Goal: Transaction & Acquisition: Obtain resource

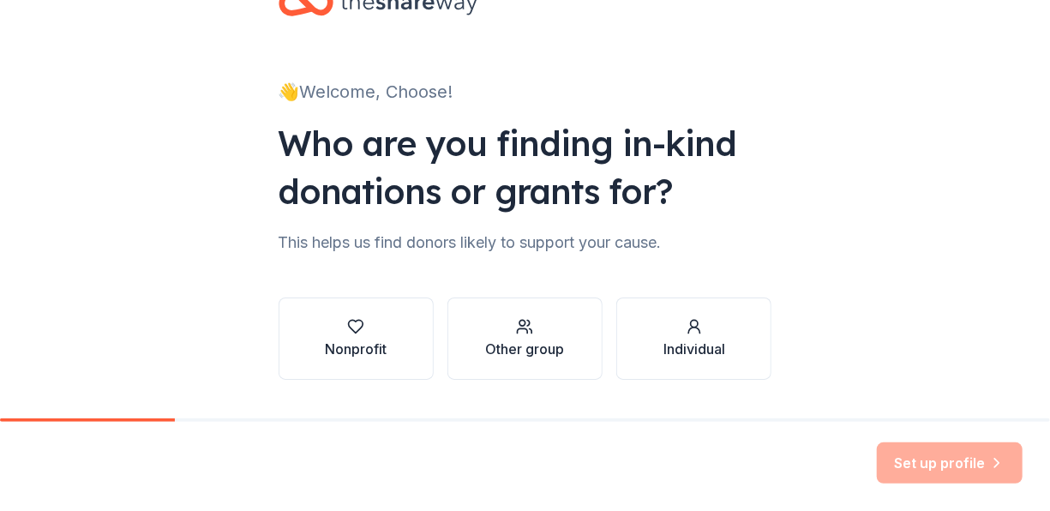
scroll to position [86, 0]
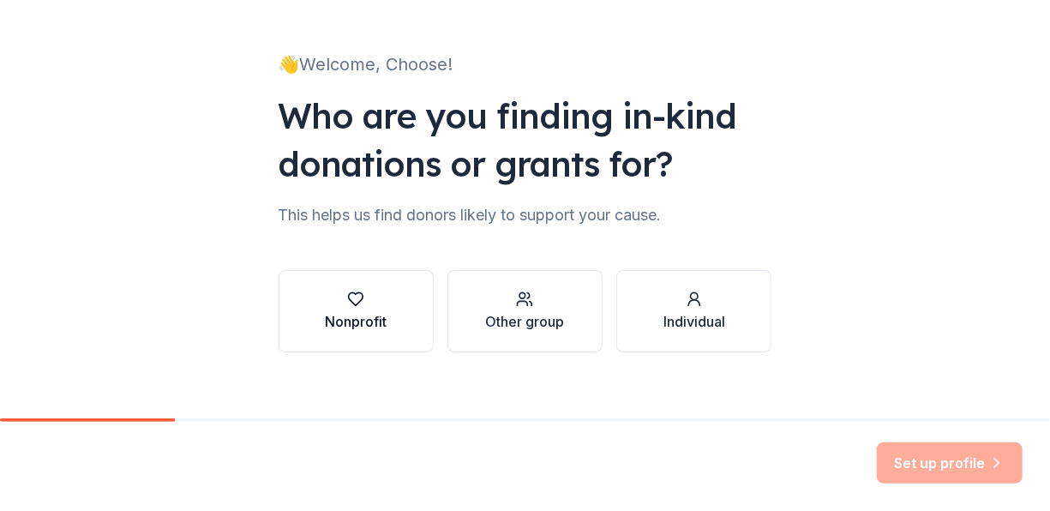
click at [286, 295] on button "Nonprofit" at bounding box center [355, 311] width 155 height 82
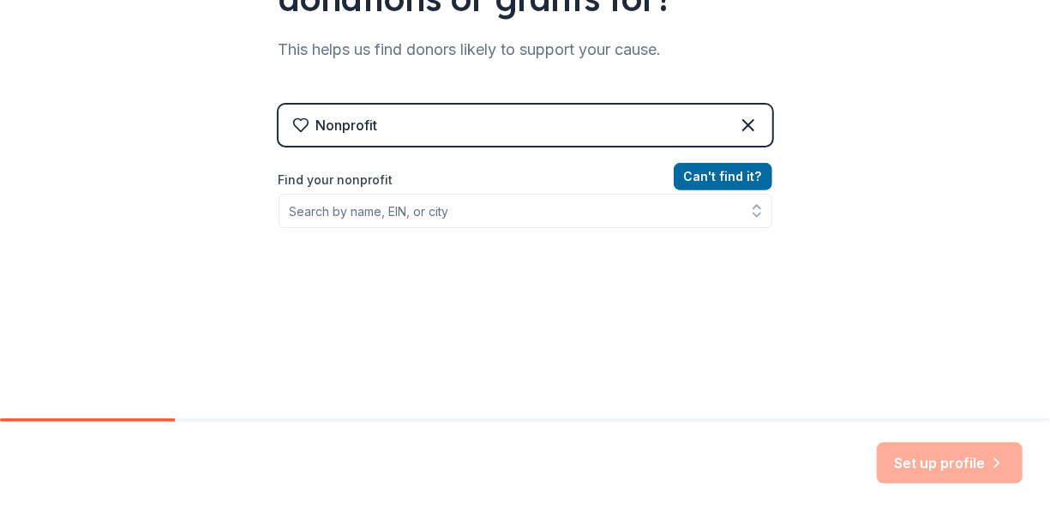
scroll to position [257, 0]
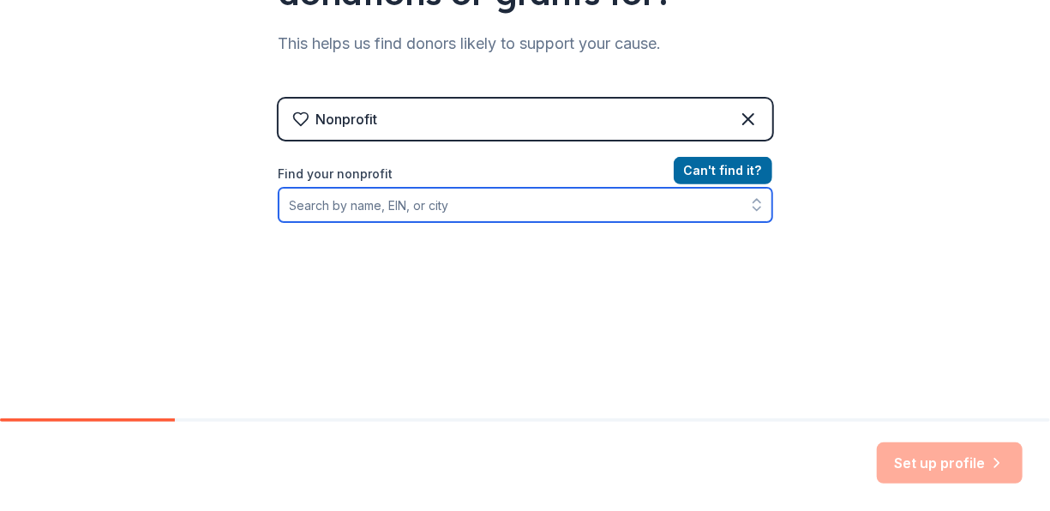
click at [454, 208] on input "Find your nonprofit" at bounding box center [524, 205] width 493 height 34
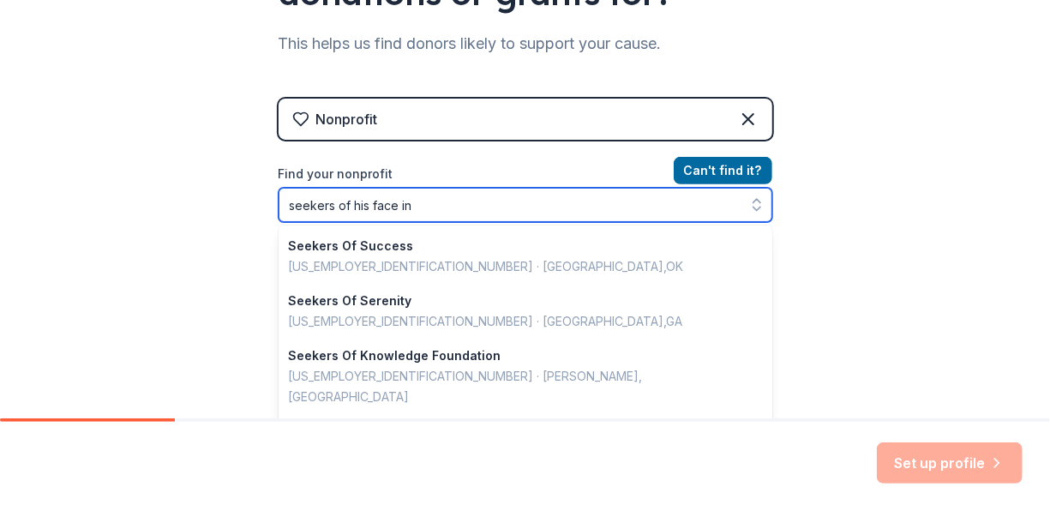
type input "seekers of his face inc"
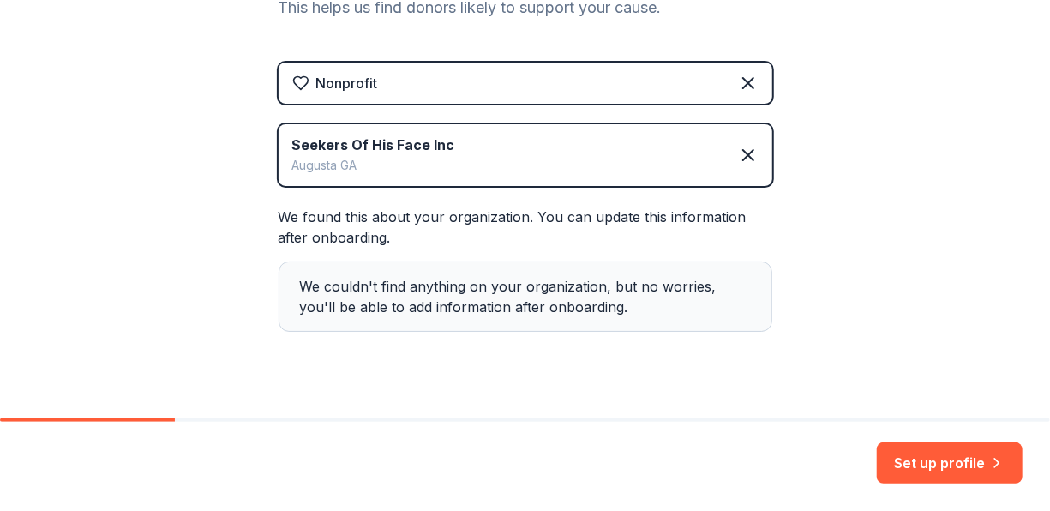
scroll to position [322, 0]
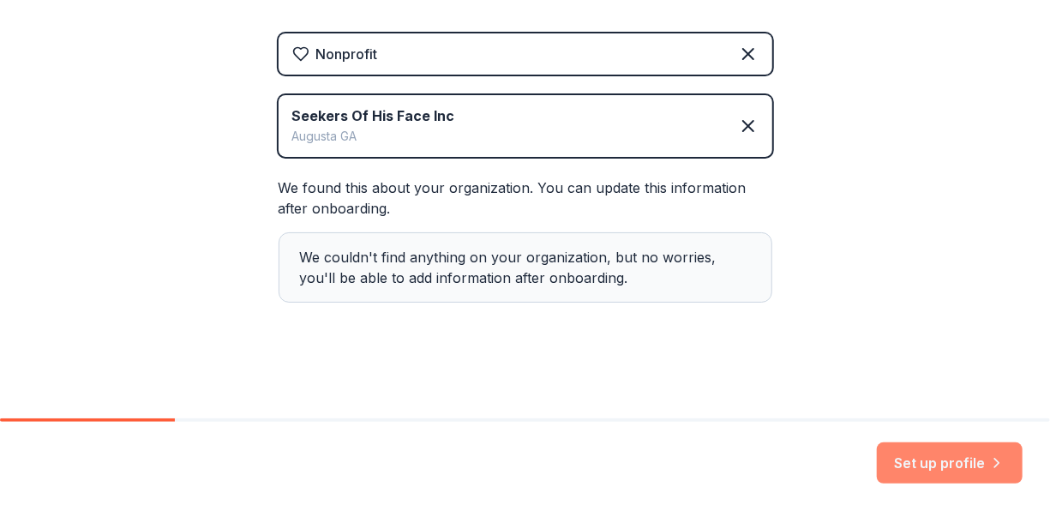
click at [954, 472] on button "Set up profile" at bounding box center [949, 462] width 146 height 41
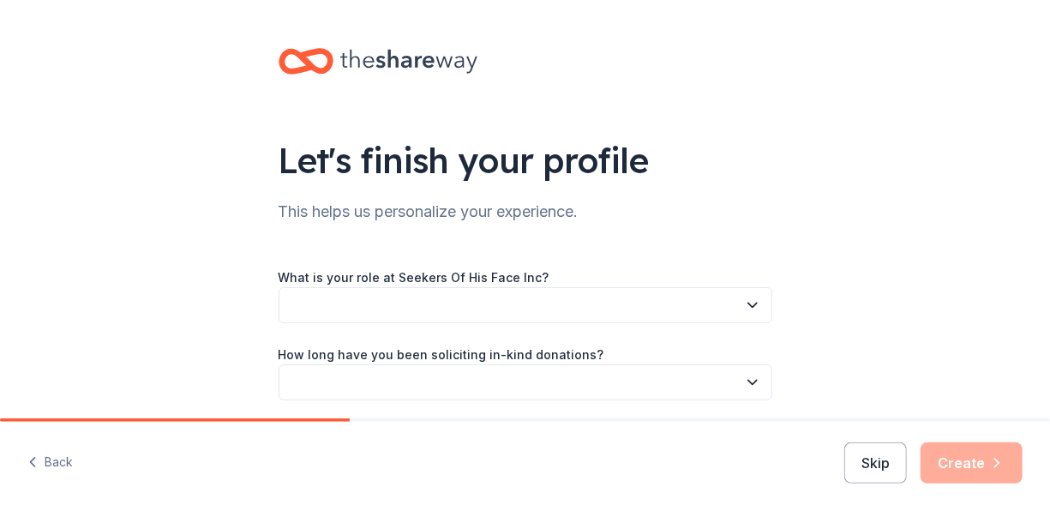
click at [629, 287] on button "button" at bounding box center [524, 305] width 493 height 36
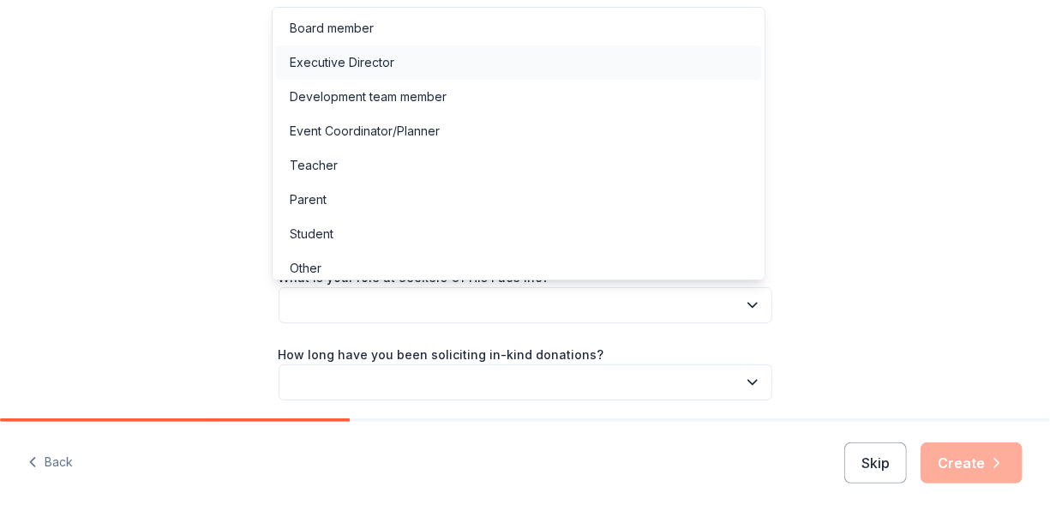
click at [455, 65] on div "Executive Director" at bounding box center [518, 62] width 485 height 34
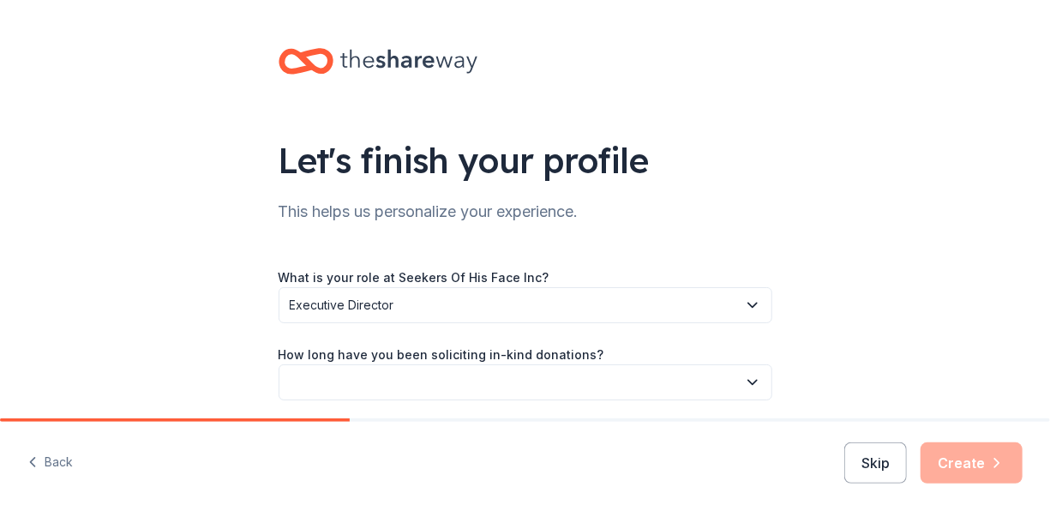
click at [447, 382] on button "button" at bounding box center [524, 382] width 493 height 36
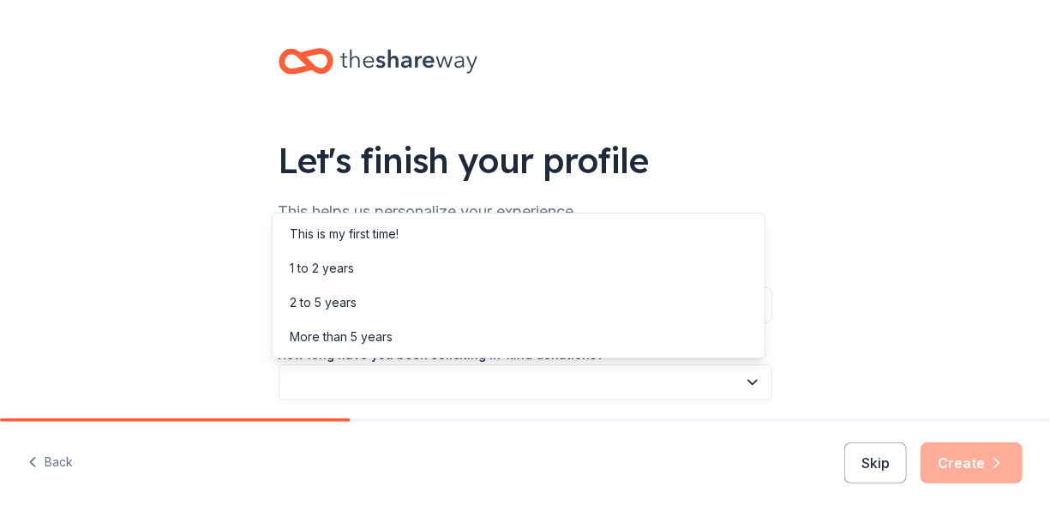
click at [199, 268] on div "Let's finish your profile This helps us personalize your experience. What is yo…" at bounding box center [525, 279] width 1050 height 559
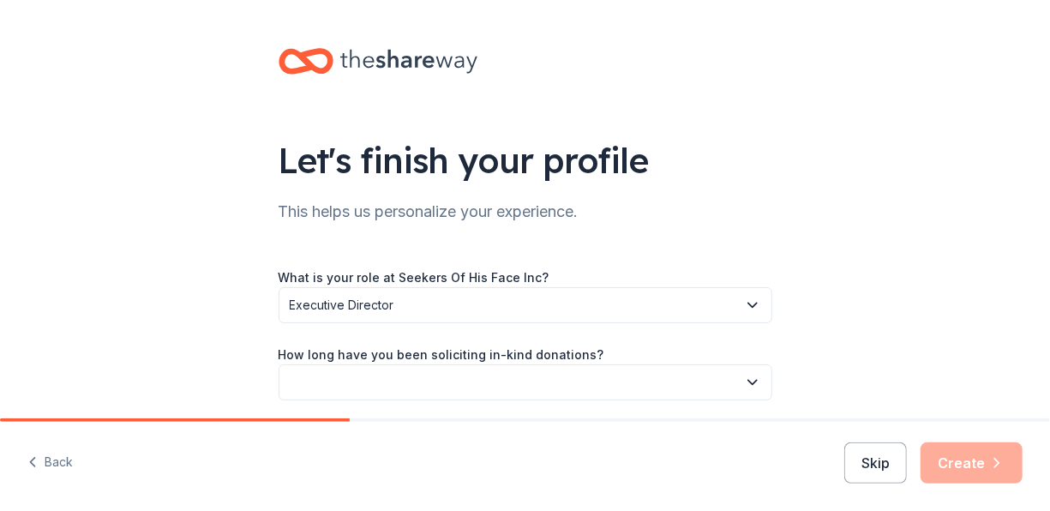
click at [439, 381] on button "button" at bounding box center [524, 382] width 493 height 36
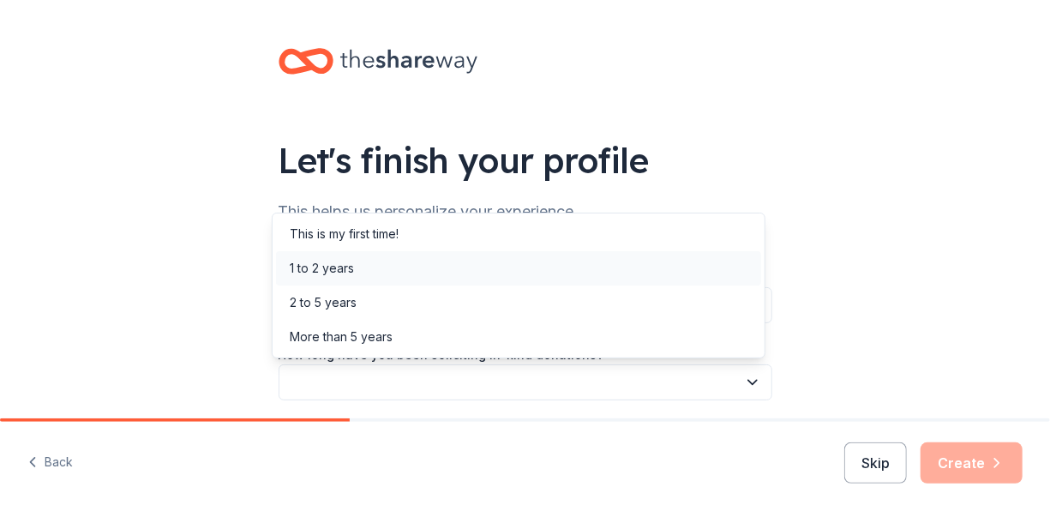
click at [416, 270] on div "1 to 2 years" at bounding box center [518, 268] width 485 height 34
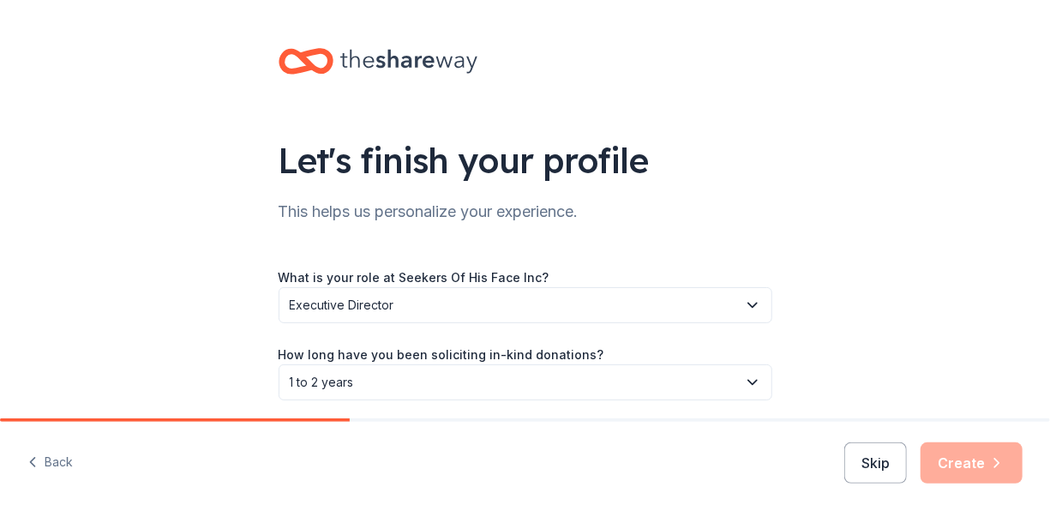
scroll to position [141, 0]
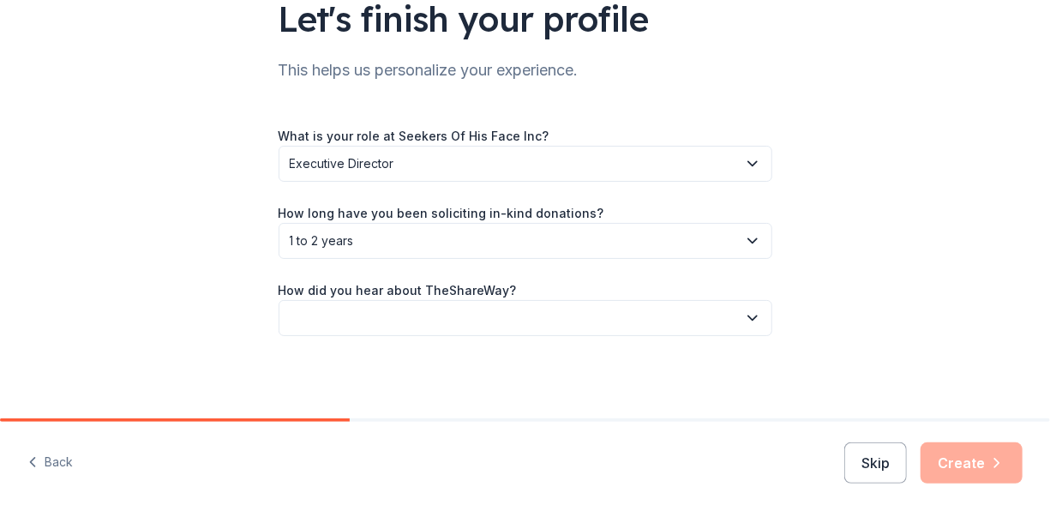
click at [397, 313] on button "button" at bounding box center [524, 318] width 493 height 36
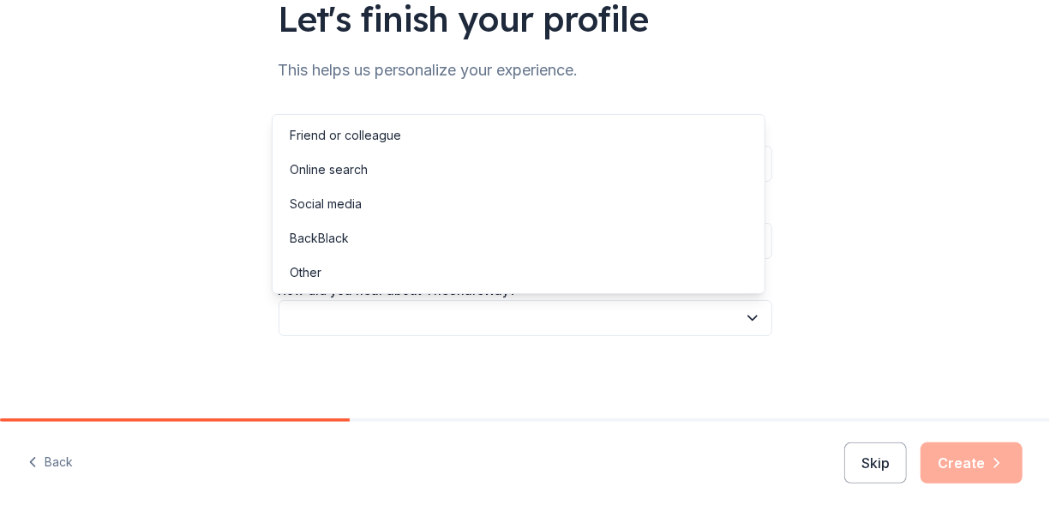
click at [196, 245] on div "Let's finish your profile This helps us personalize your experience. What is yo…" at bounding box center [525, 138] width 1050 height 559
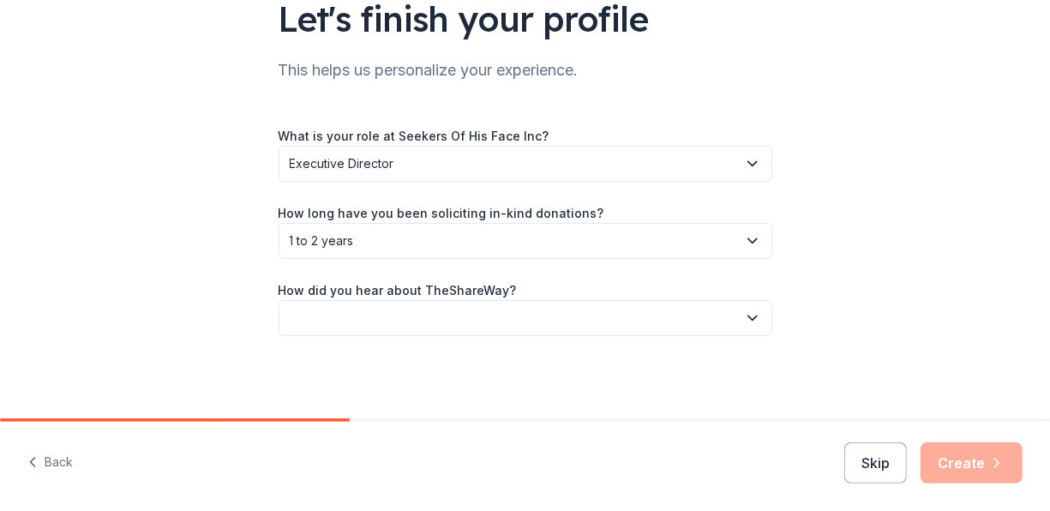
click at [349, 245] on span "1 to 2 years" at bounding box center [513, 240] width 447 height 21
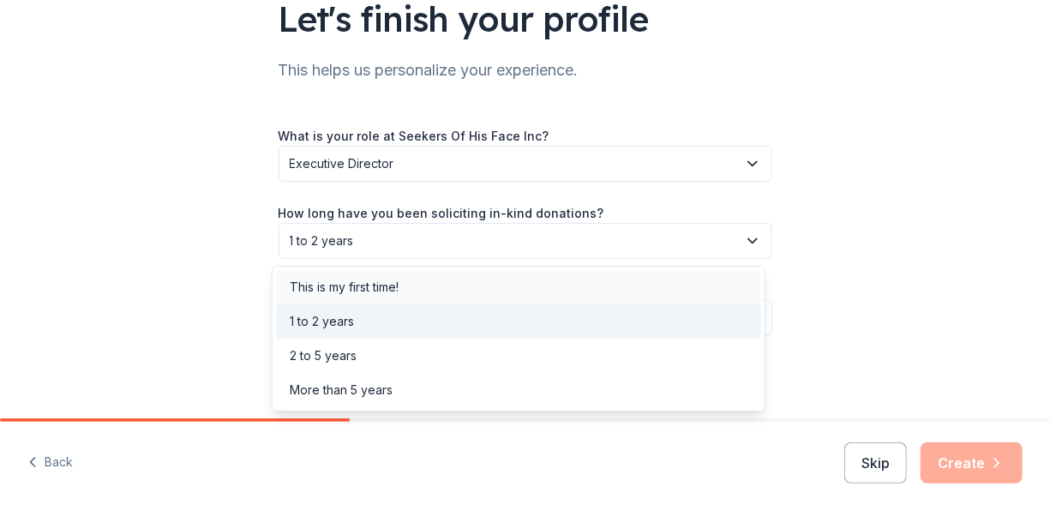
click at [356, 288] on div "This is my first time!" at bounding box center [344, 287] width 109 height 21
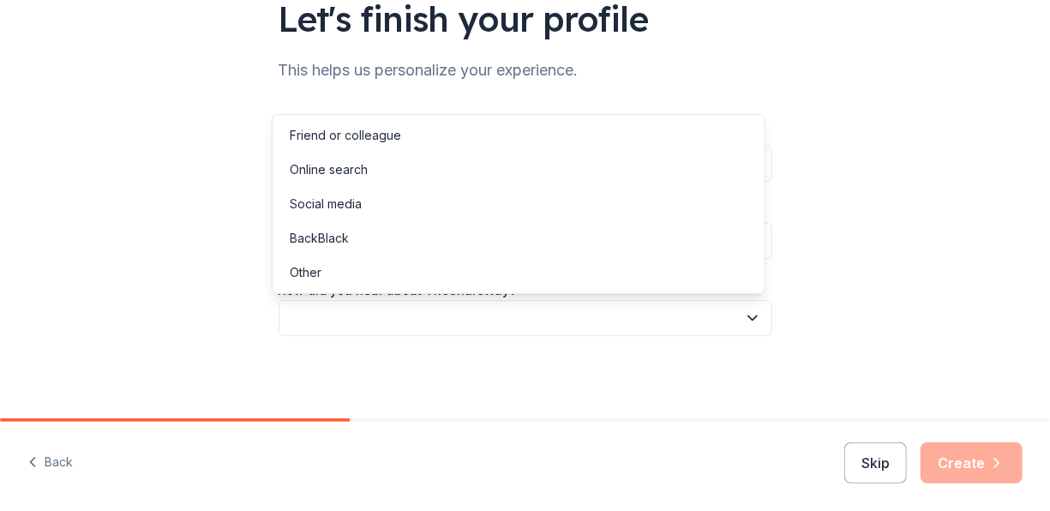
click at [318, 315] on button "button" at bounding box center [524, 318] width 493 height 36
click at [323, 164] on div "Online search" at bounding box center [329, 169] width 78 height 21
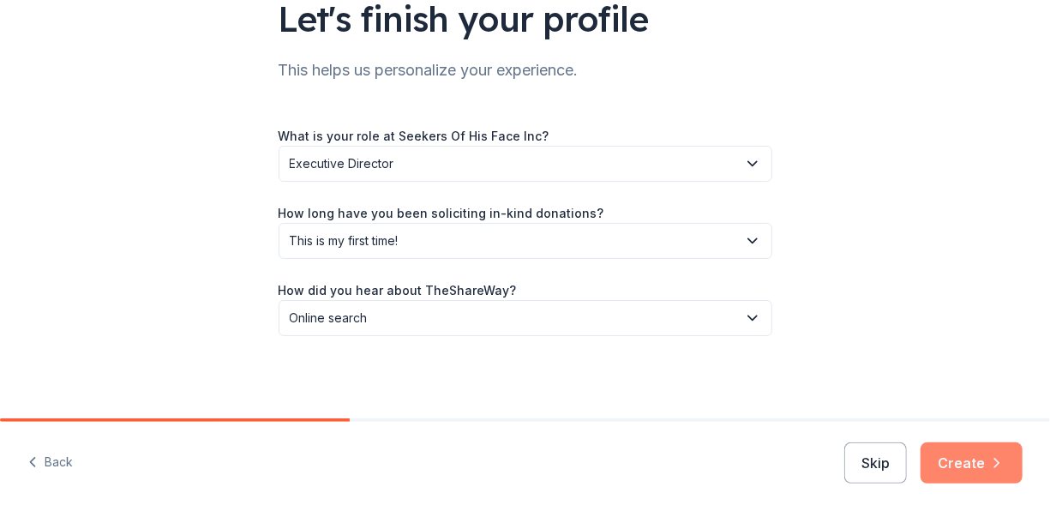
click at [978, 467] on button "Create" at bounding box center [971, 462] width 102 height 41
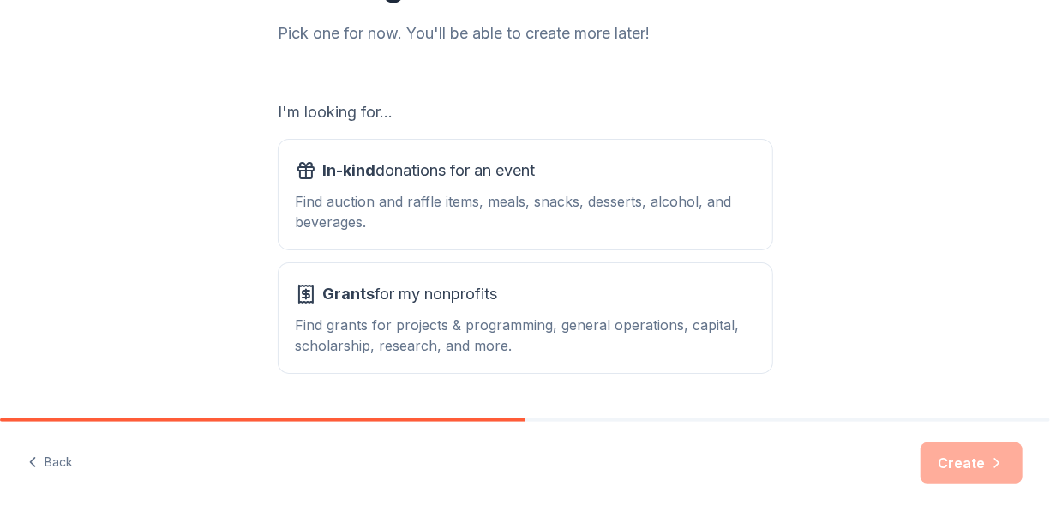
scroll to position [257, 0]
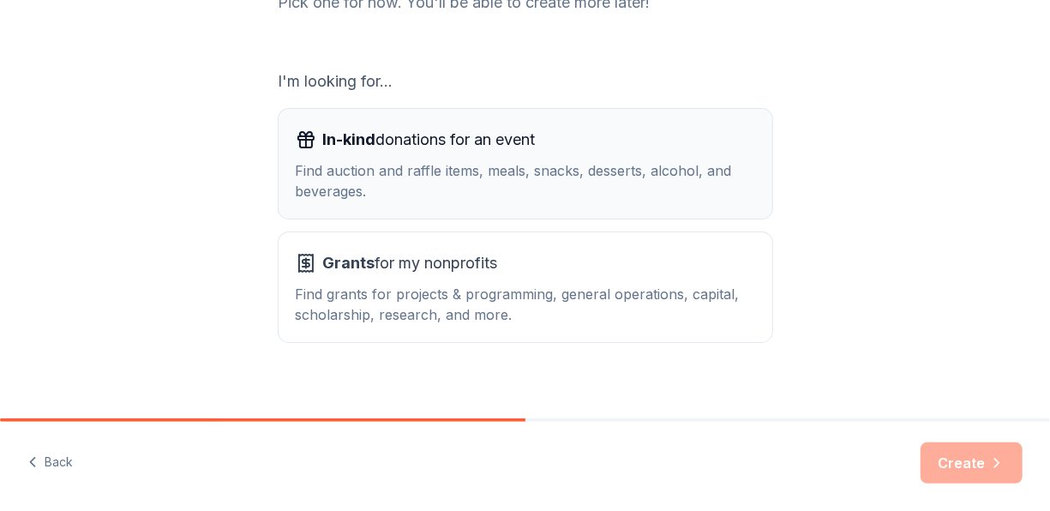
click at [635, 153] on div "In-kind donations for an event" at bounding box center [525, 139] width 459 height 27
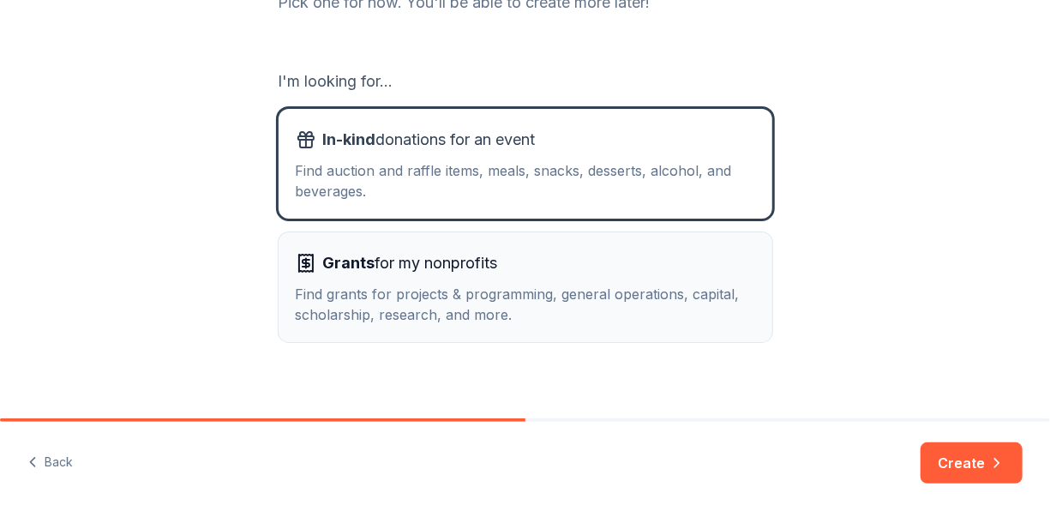
click at [625, 264] on div "Grants for my nonprofits" at bounding box center [525, 262] width 459 height 27
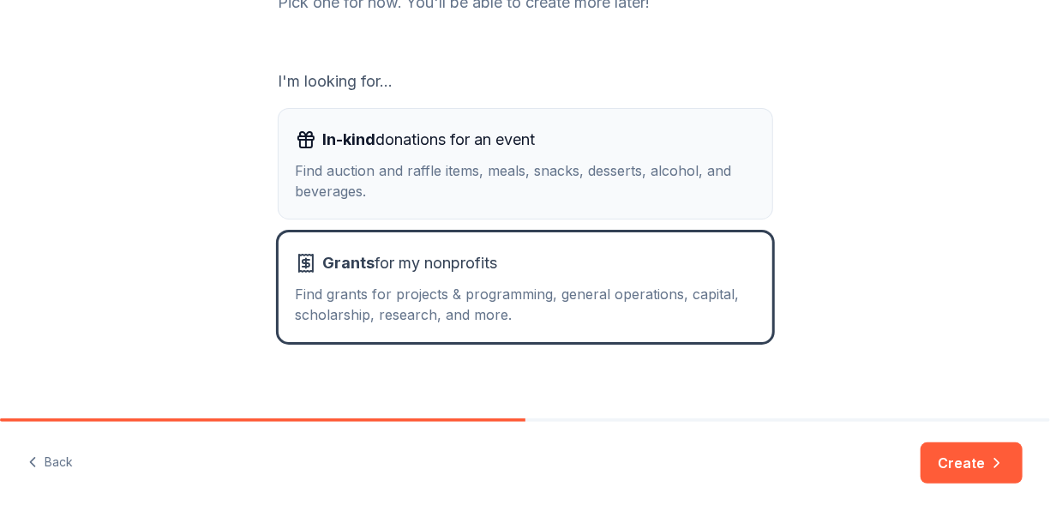
click at [599, 173] on div "Find auction and raffle items, meals, snacks, desserts, alcohol, and beverages." at bounding box center [525, 180] width 459 height 41
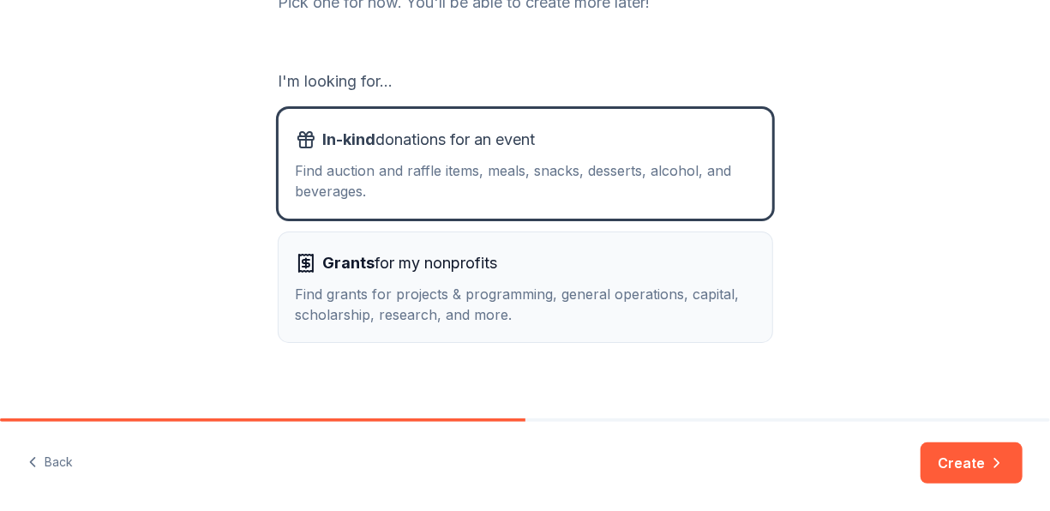
click at [607, 272] on div "Grants for my nonprofits" at bounding box center [525, 262] width 459 height 27
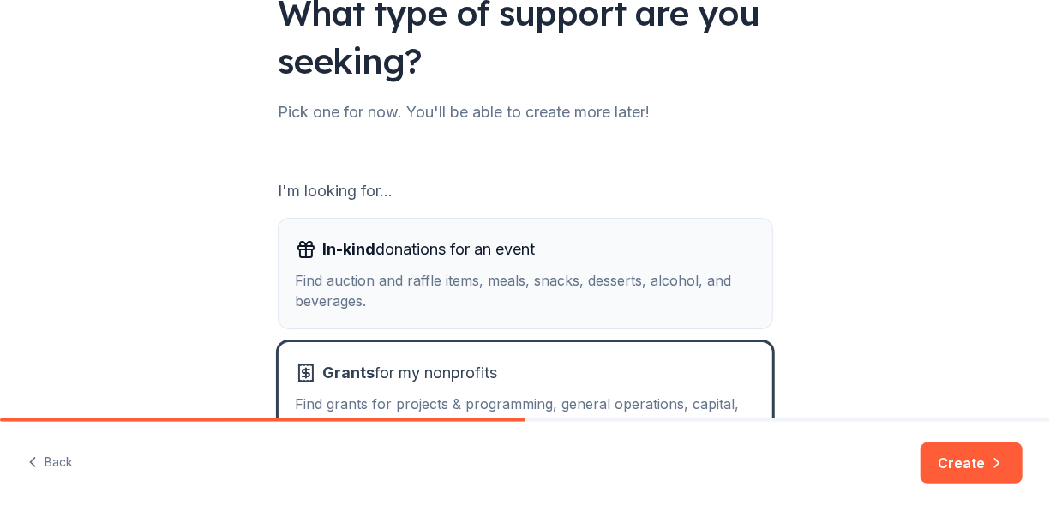
scroll to position [171, 0]
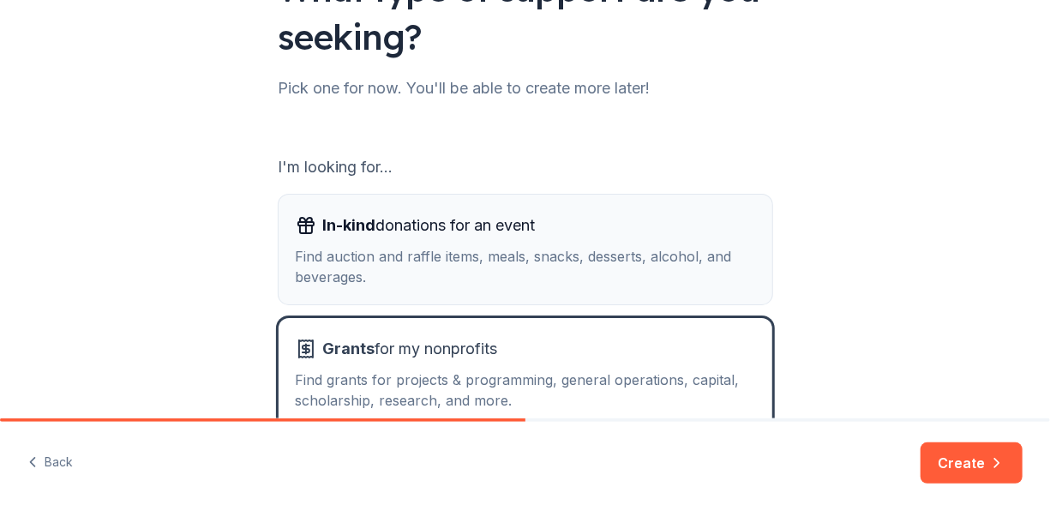
click at [609, 241] on div "In-kind donations for an event Find auction and raffle items, meals, snacks, de…" at bounding box center [525, 249] width 459 height 75
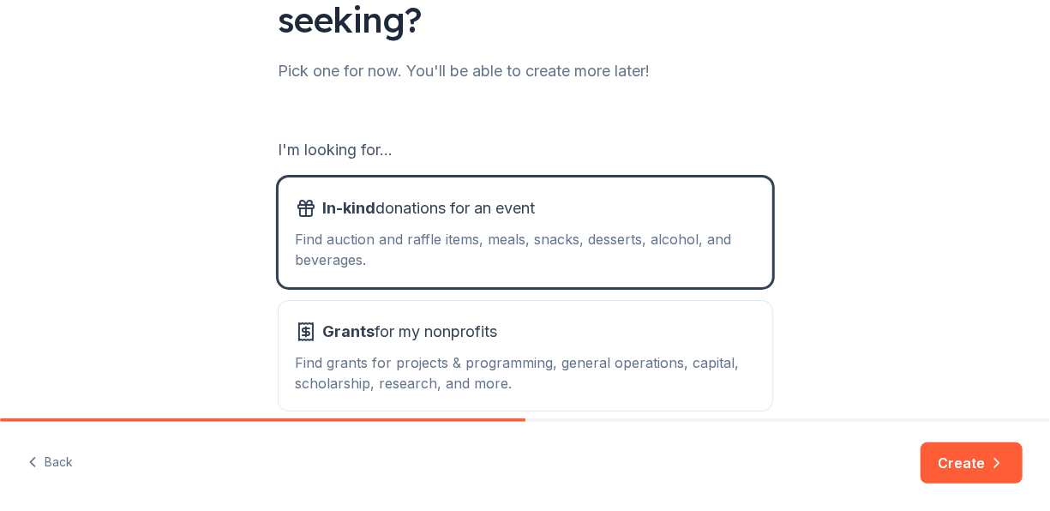
scroll to position [188, 0]
click at [974, 449] on button "Create" at bounding box center [971, 462] width 102 height 41
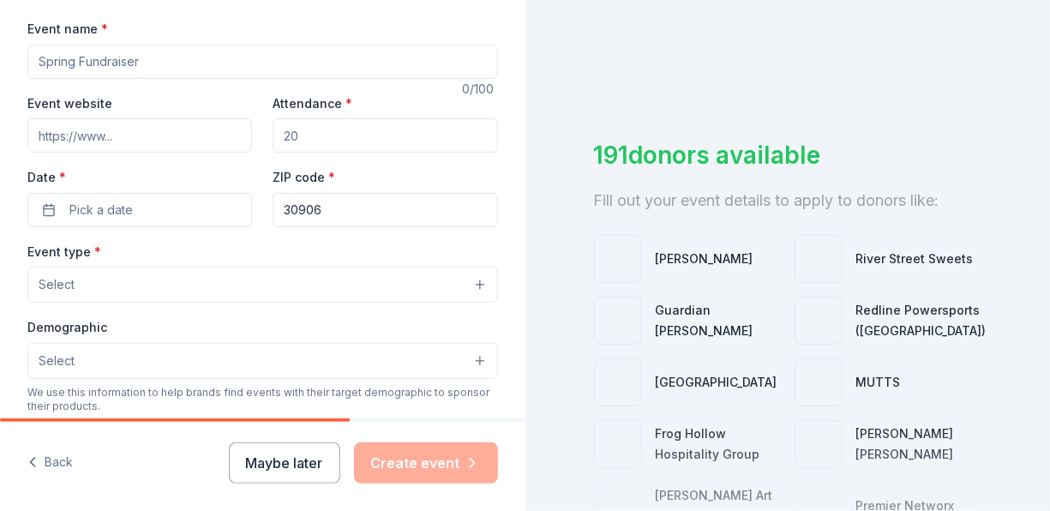
scroll to position [257, 0]
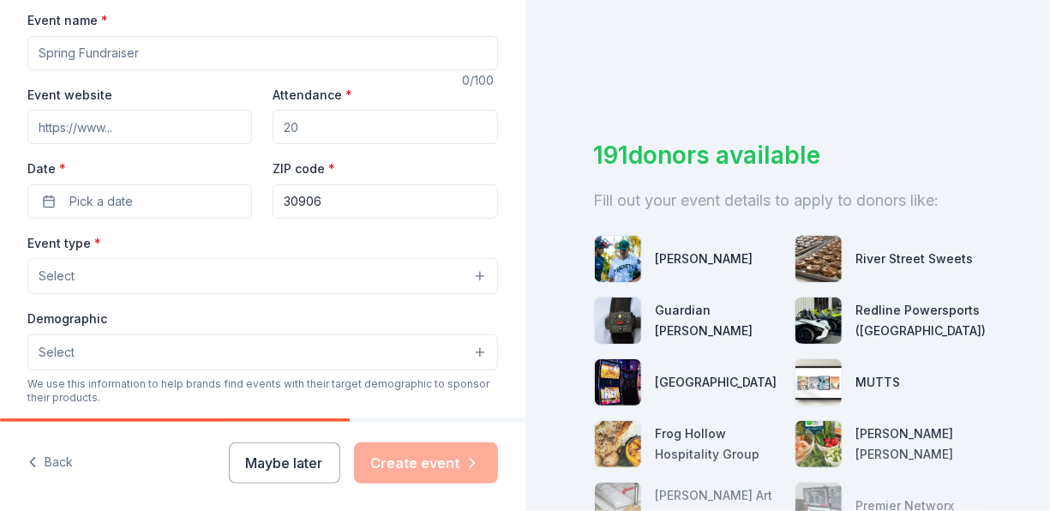
click at [236, 43] on input "Event name *" at bounding box center [262, 53] width 470 height 34
type input "C"
type input "B"
type input "Annual Fall [DATE] and Community Health Fair"
click at [194, 136] on input "Event website" at bounding box center [139, 127] width 224 height 34
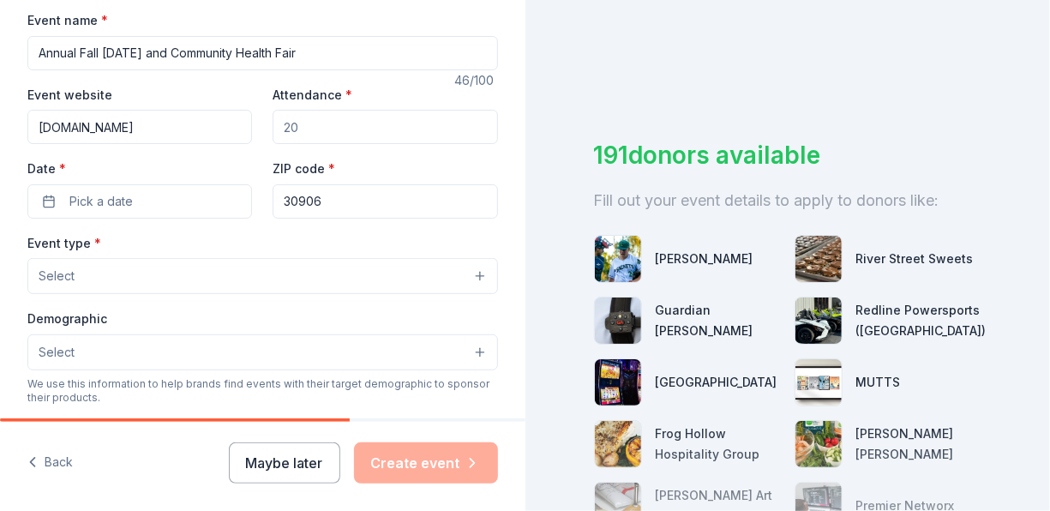
click at [182, 129] on input "www.sohfprayerctr.org" at bounding box center [139, 127] width 224 height 34
type input "www.sohfprayerctr.org/chl"
click at [181, 201] on button "Pick a date" at bounding box center [139, 201] width 224 height 34
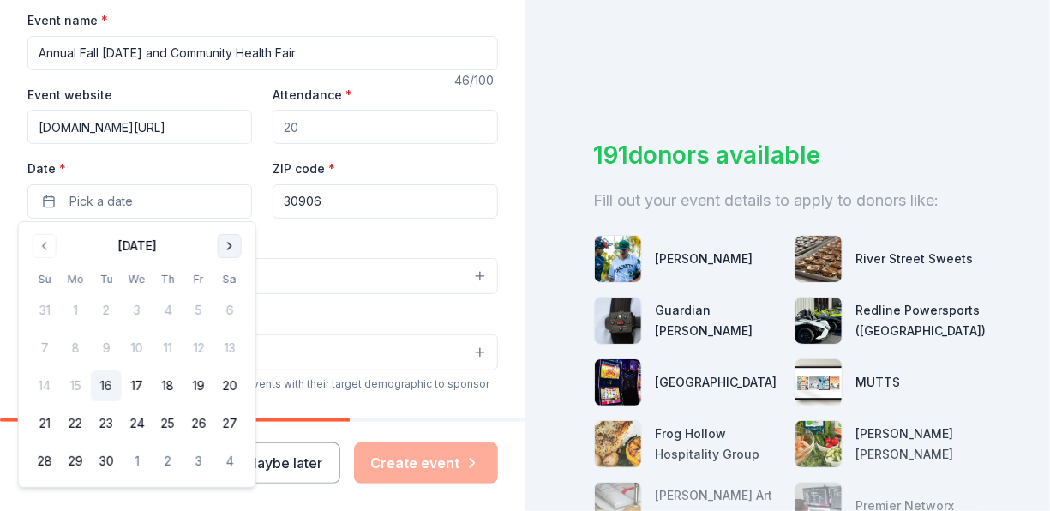
click at [227, 247] on button "Go to next month" at bounding box center [230, 246] width 24 height 24
click at [222, 348] on button "8" at bounding box center [229, 347] width 31 height 31
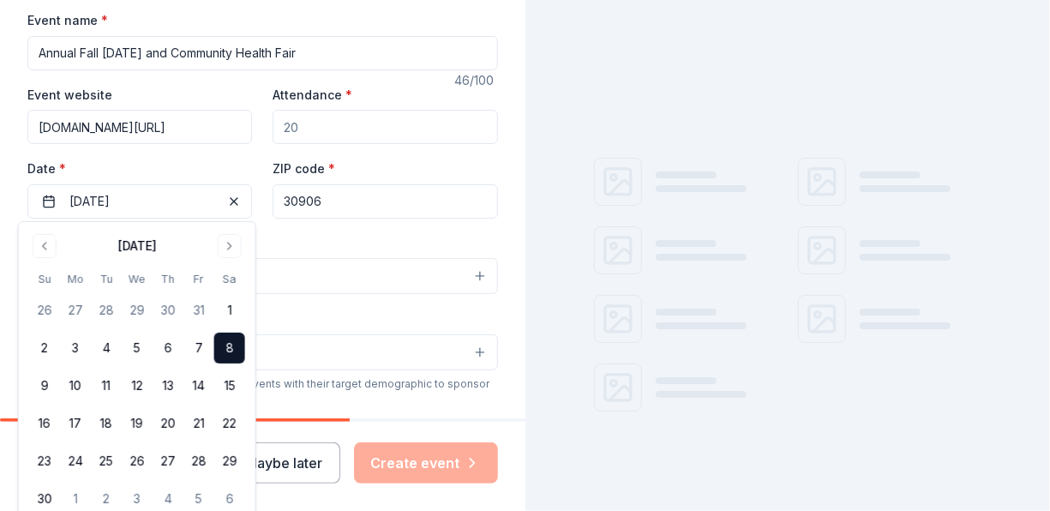
click at [297, 204] on input "30906" at bounding box center [384, 201] width 224 height 34
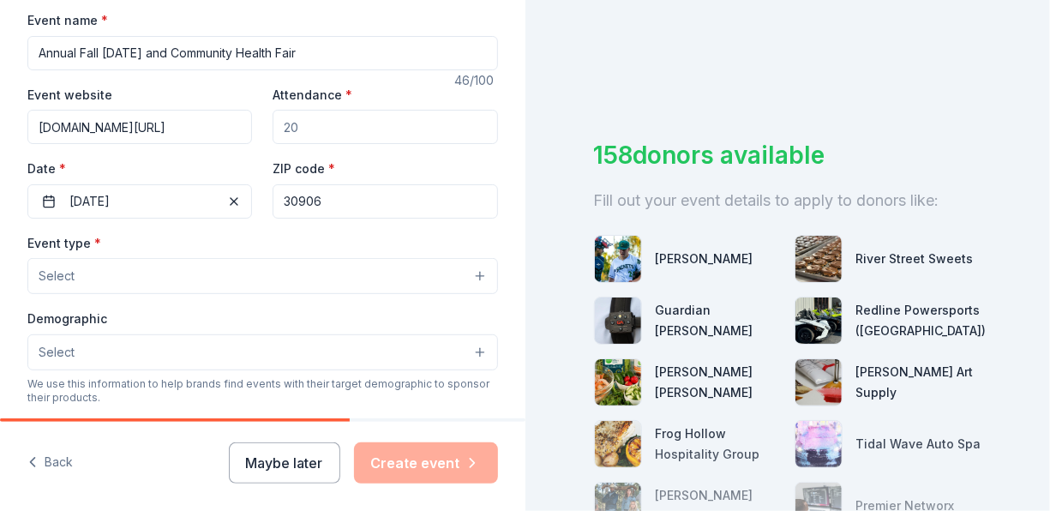
click at [156, 293] on div "Event type * Select Demographic Select We use this information to help brands f…" at bounding box center [262, 412] width 470 height 361
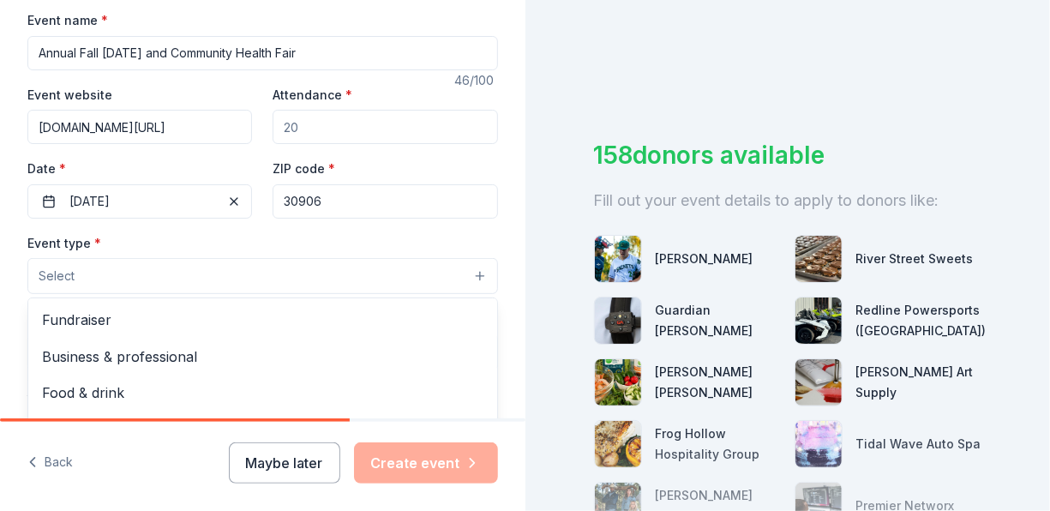
click at [153, 284] on button "Select" at bounding box center [262, 276] width 470 height 36
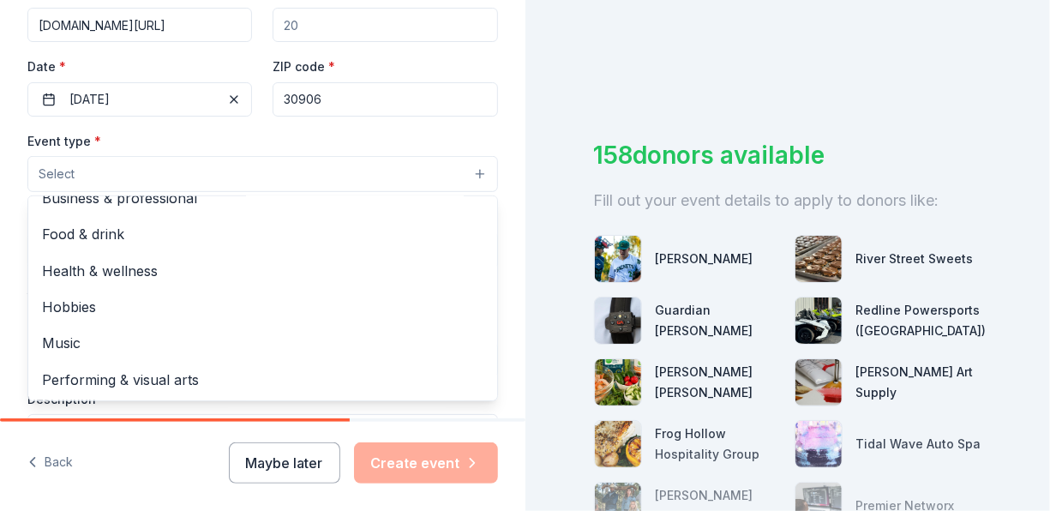
scroll to position [343, 0]
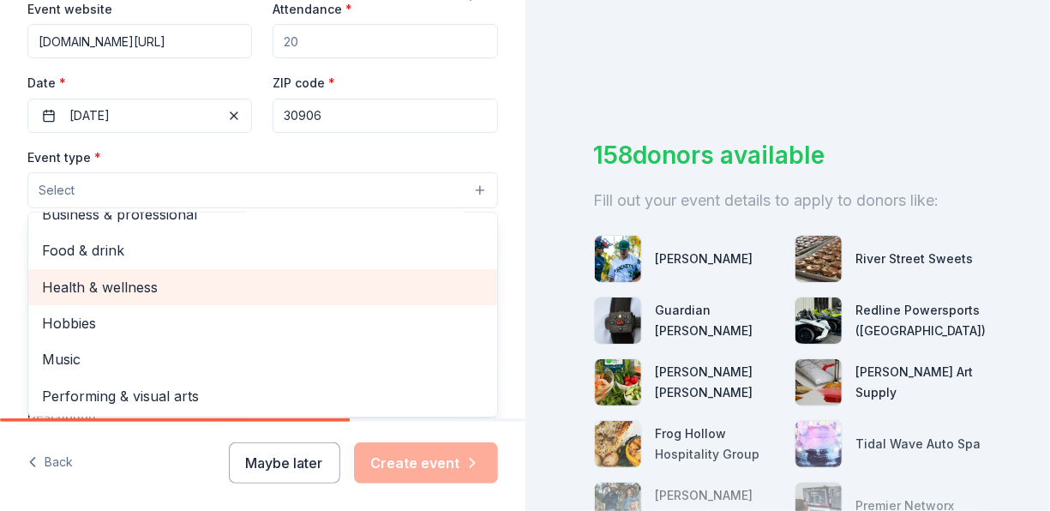
click at [153, 284] on span "Health & wellness" at bounding box center [262, 287] width 441 height 22
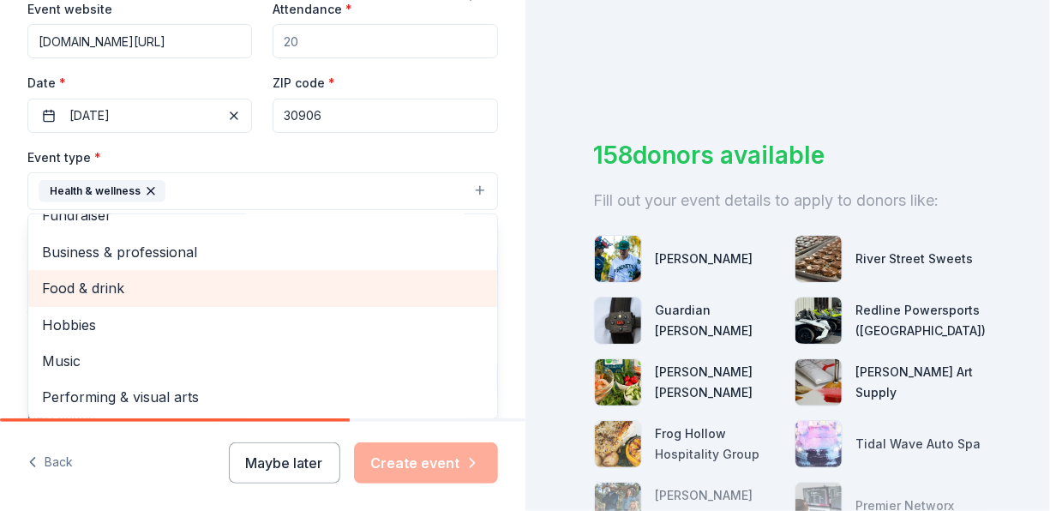
scroll to position [21, 0]
click at [89, 281] on span "Food & drink" at bounding box center [262, 288] width 441 height 22
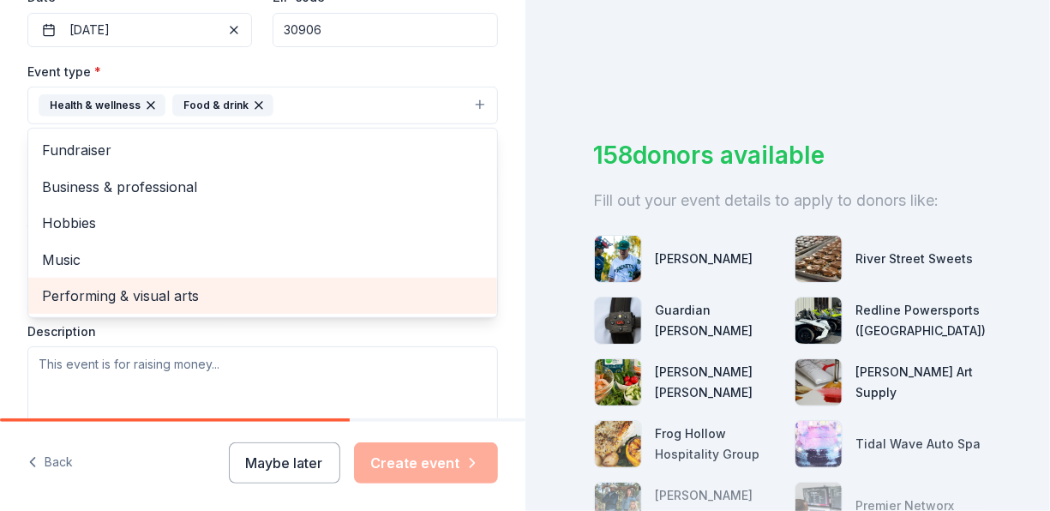
scroll to position [343, 0]
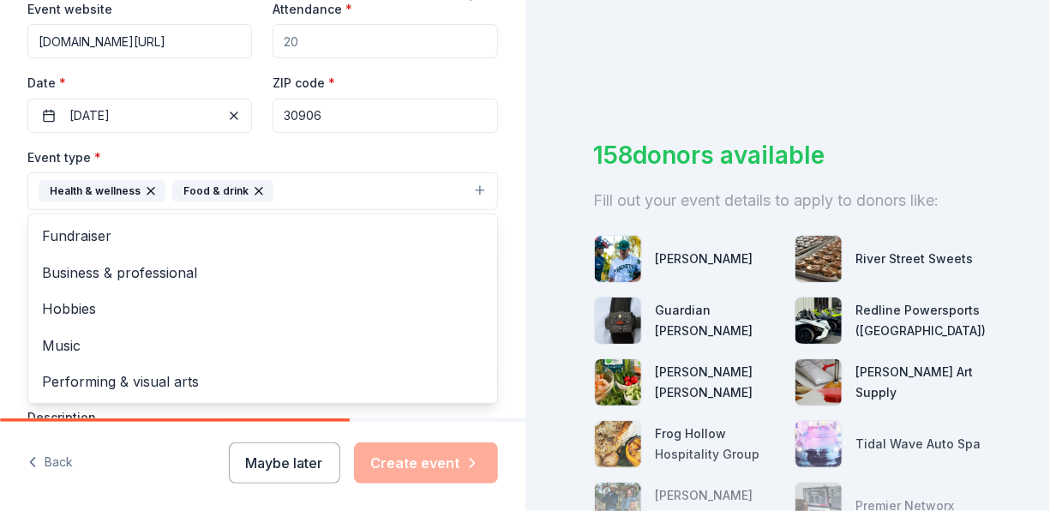
click at [16, 188] on div "Tell us about your event. We'll find in-kind donations you can apply for. Event…" at bounding box center [262, 228] width 525 height 1142
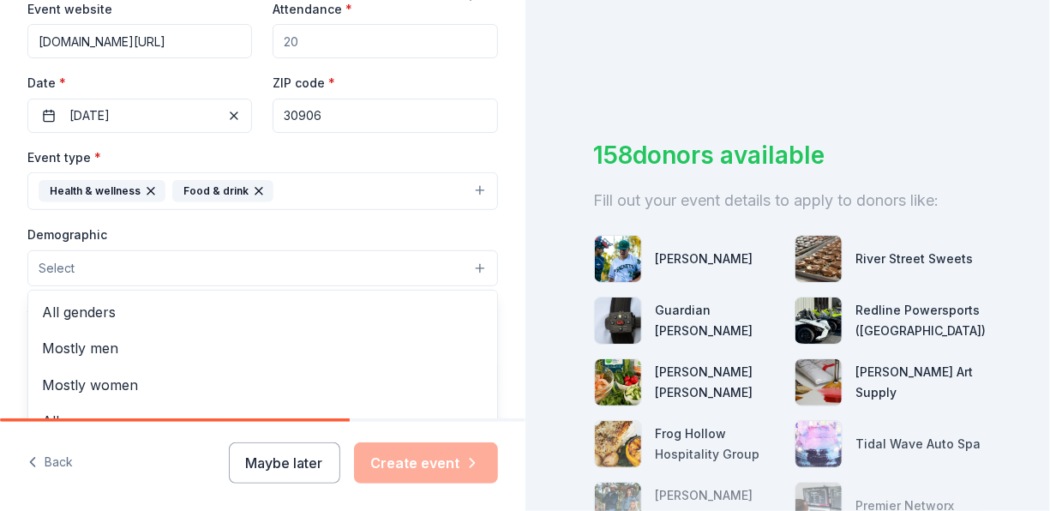
click at [51, 258] on span "Select" at bounding box center [57, 268] width 36 height 21
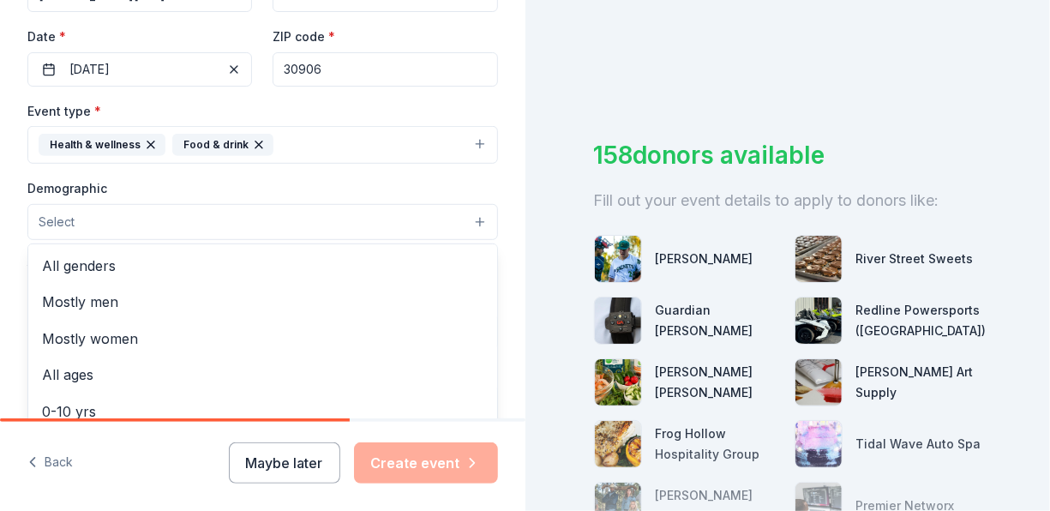
scroll to position [428, 0]
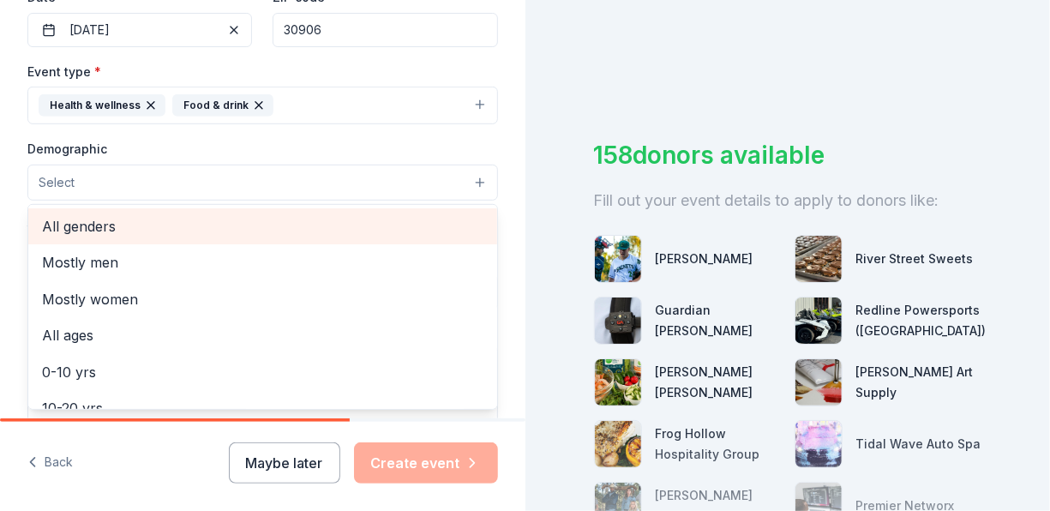
click at [63, 222] on span "All genders" at bounding box center [262, 226] width 441 height 22
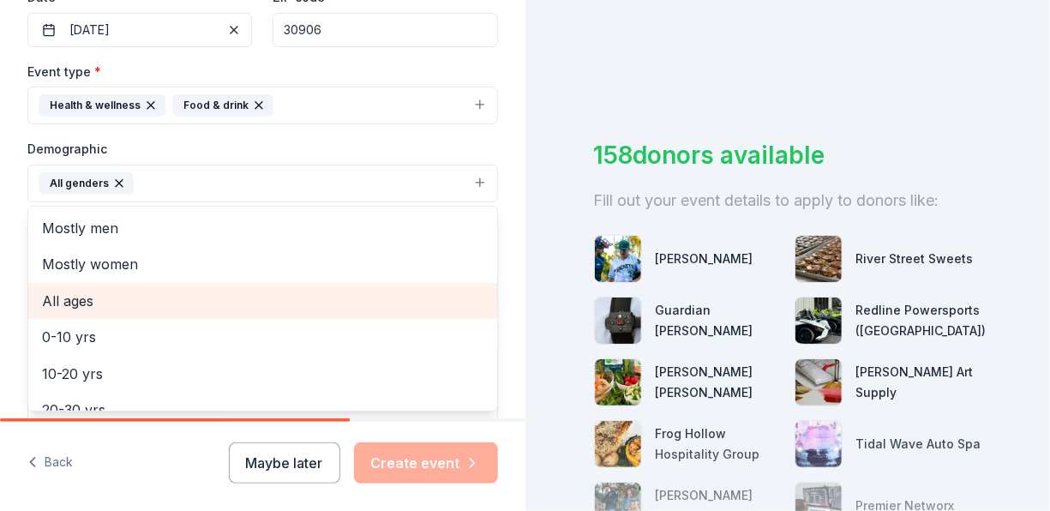
click at [77, 296] on span "All ages" at bounding box center [262, 301] width 441 height 22
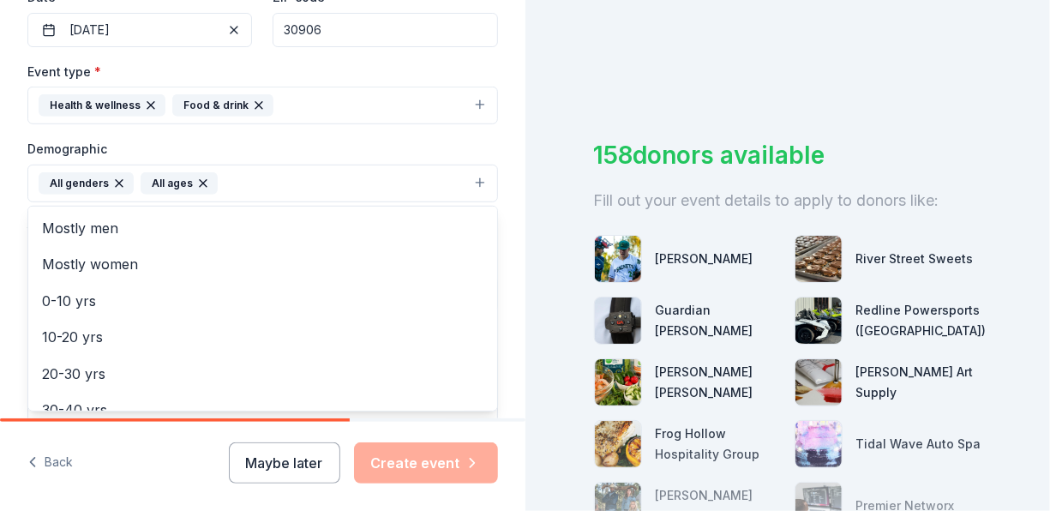
click at [21, 213] on div "Tell us about your event. We'll find in-kind donations you can apply for. Event…" at bounding box center [262, 144] width 525 height 1144
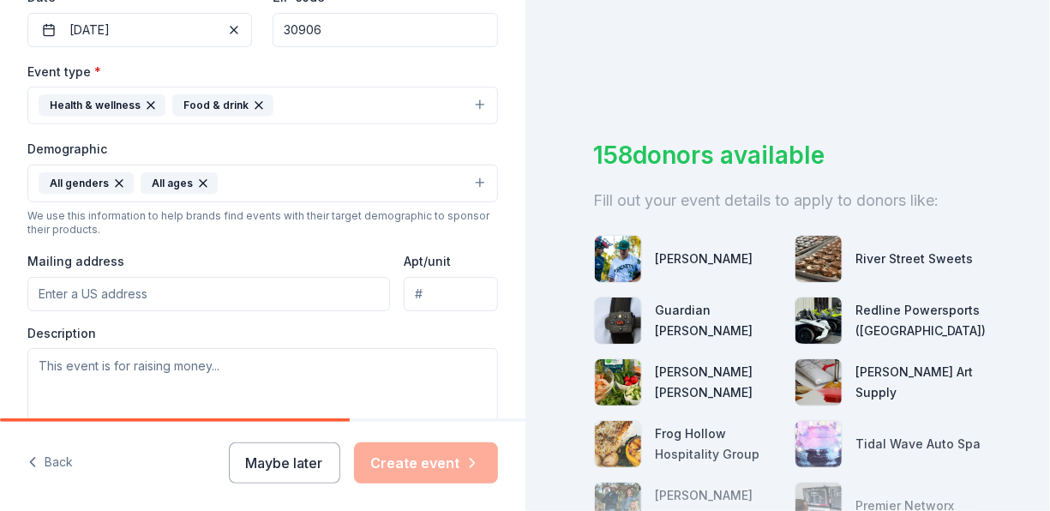
click at [60, 293] on input "Mailing address" at bounding box center [208, 294] width 362 height 34
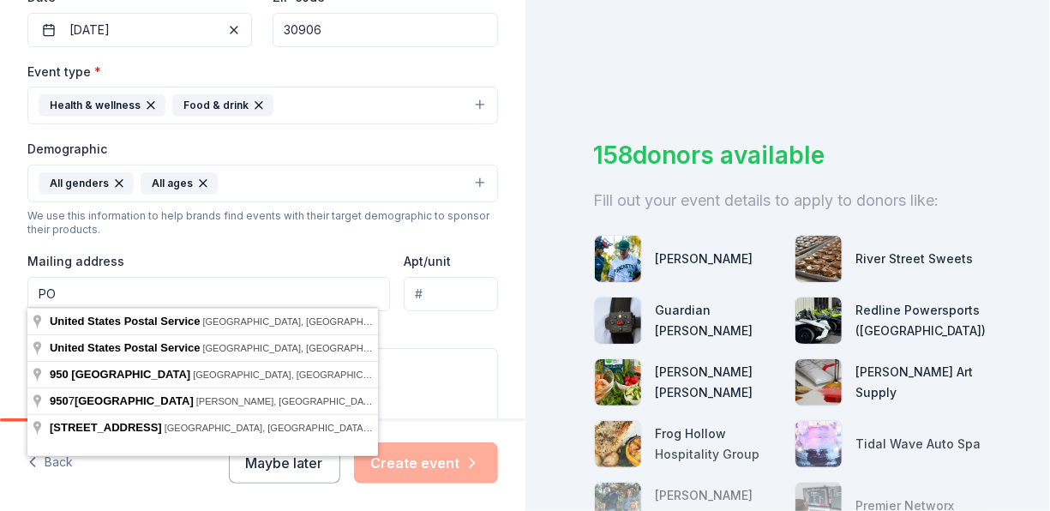
type input "P"
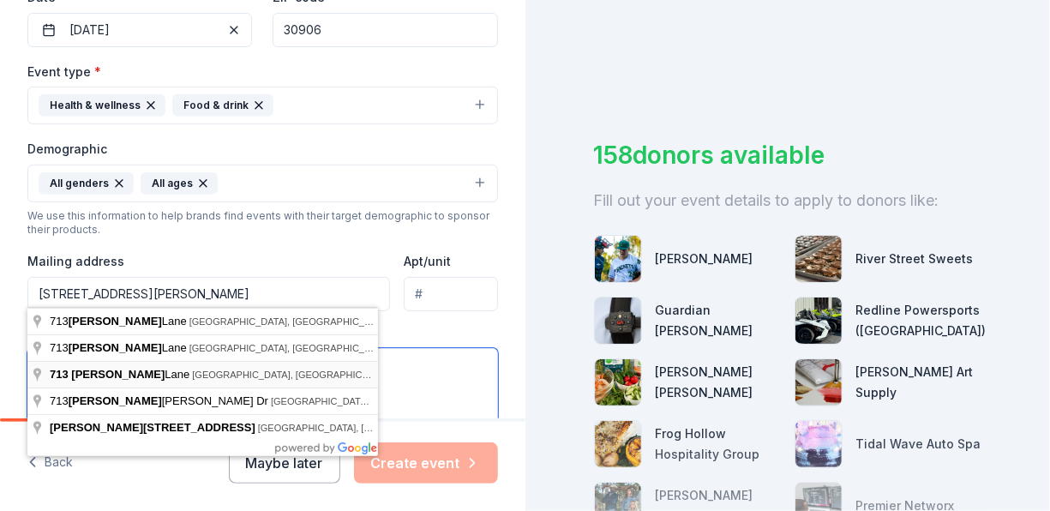
type input "713 Erika Lane, Grovetown, GA, 30813"
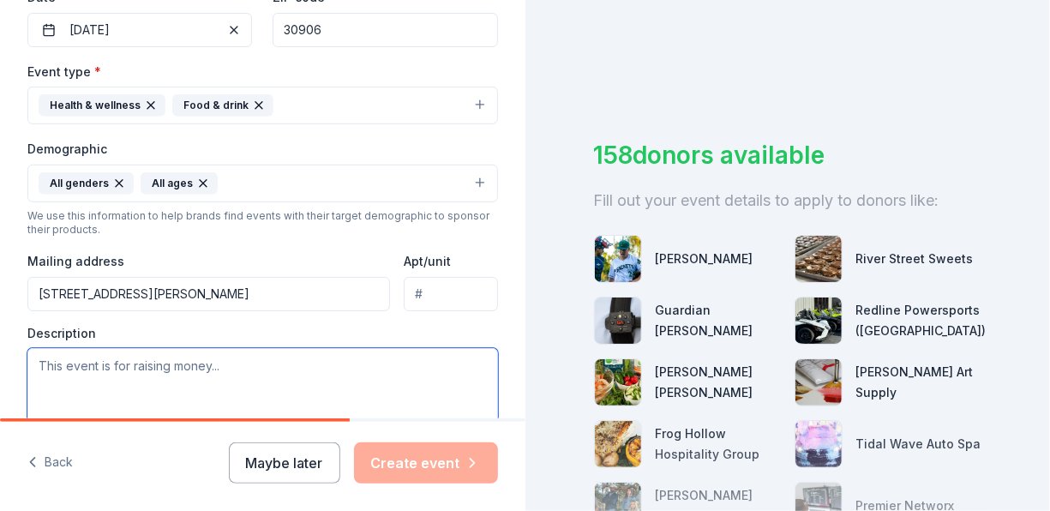
scroll to position [600, 0]
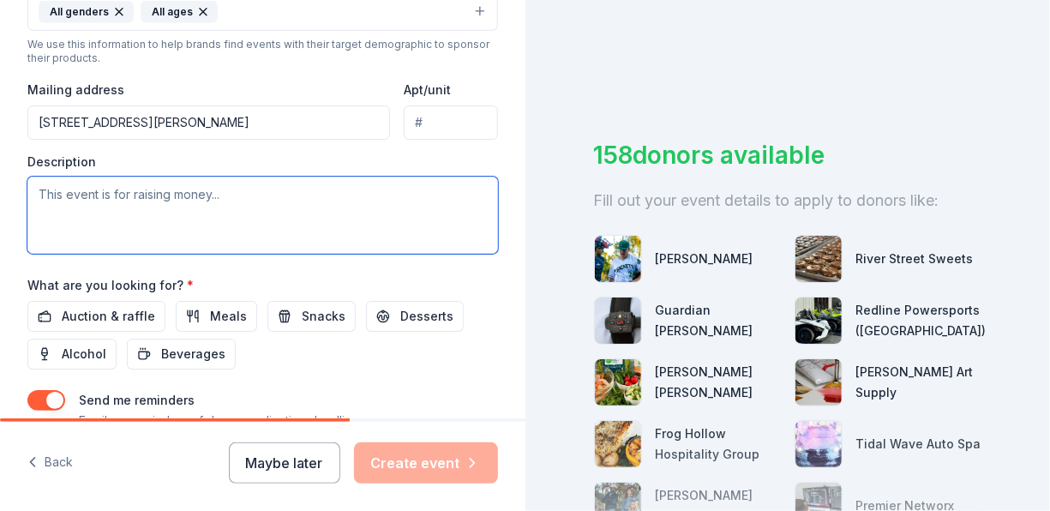
click at [134, 194] on textarea at bounding box center [262, 214] width 470 height 77
paste textarea "Our Fall Carnival brings families together for an afternoon of fun, games, and …"
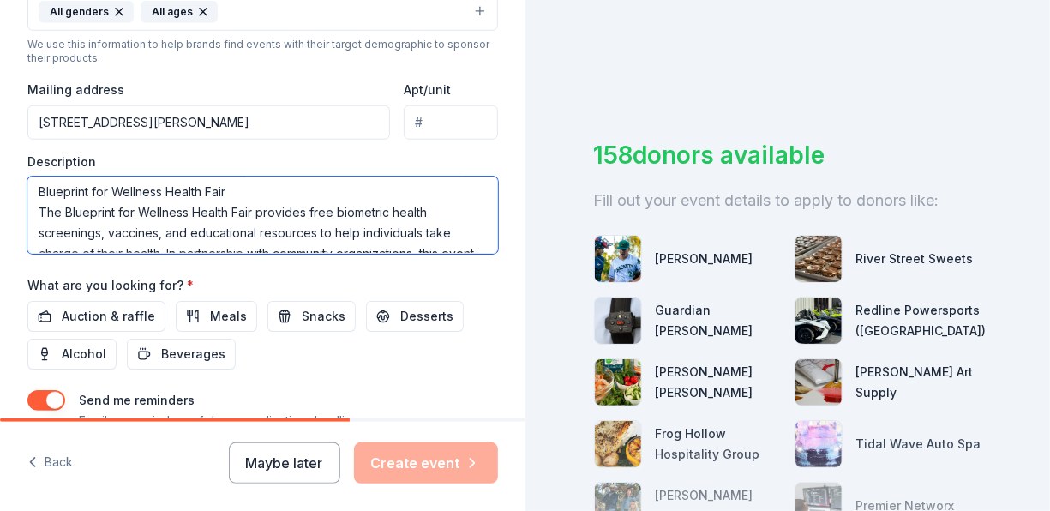
scroll to position [79, 0]
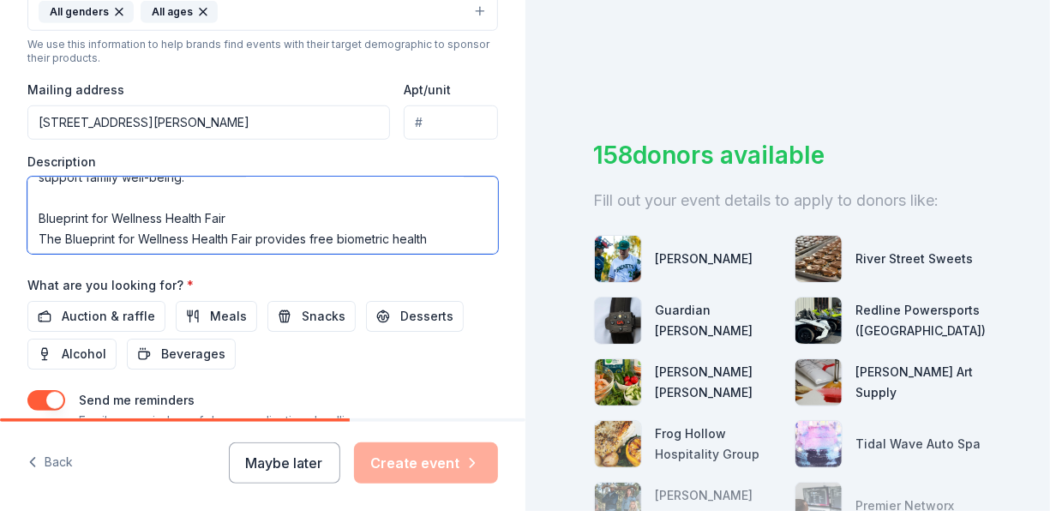
drag, startPoint x: 230, startPoint y: 205, endPoint x: 8, endPoint y: 194, distance: 223.0
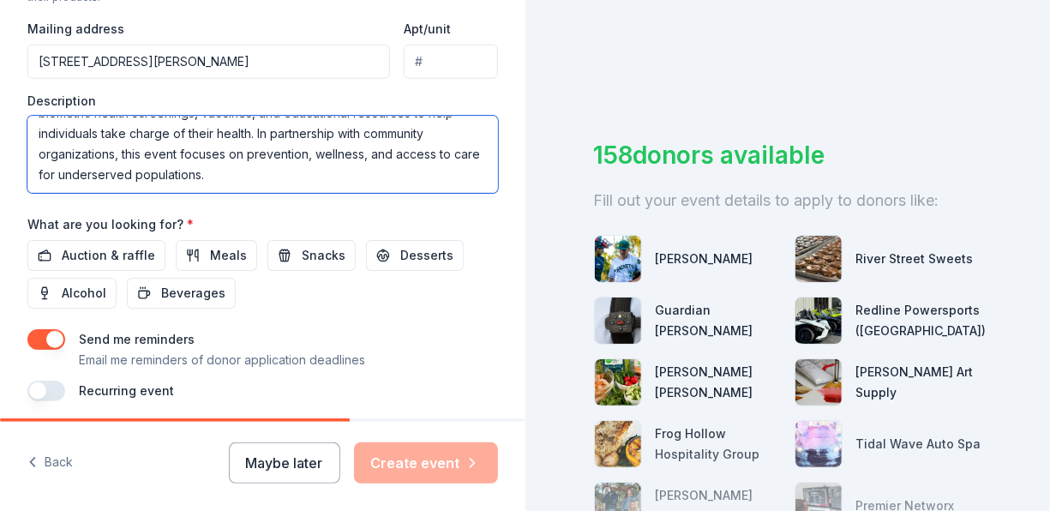
scroll to position [685, 0]
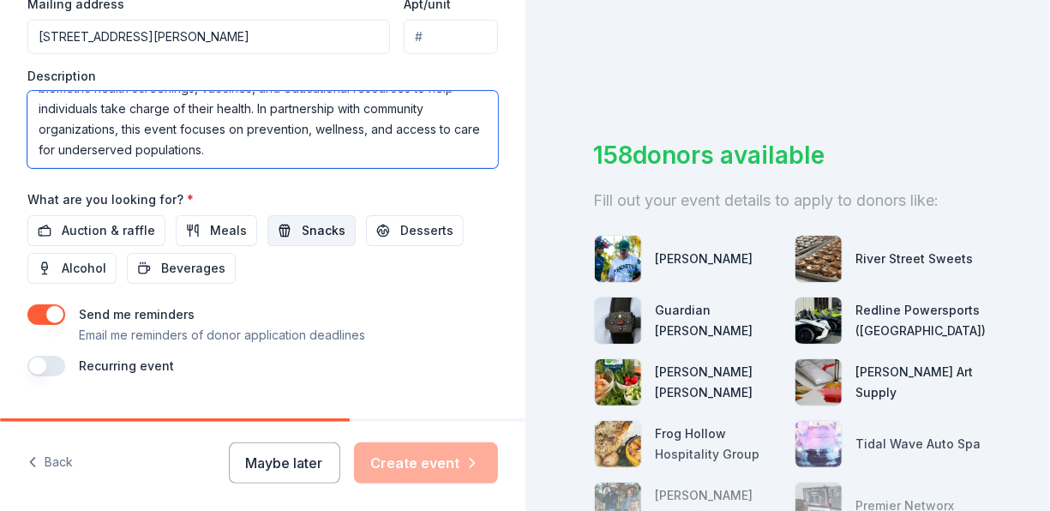
type textarea "Our Fall [DATE] brings families together for an afternoon of fun, games, and co…"
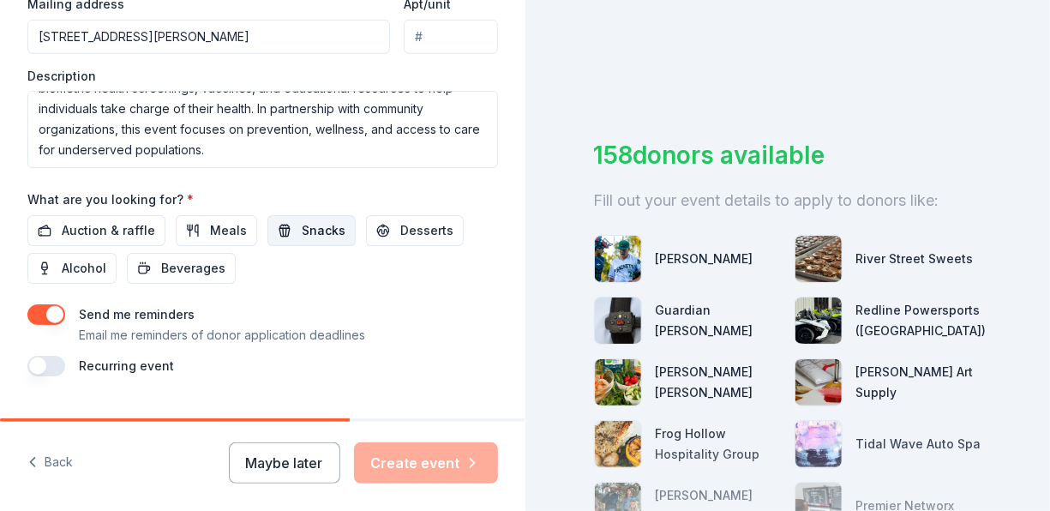
click at [289, 228] on button "Snacks" at bounding box center [311, 230] width 88 height 31
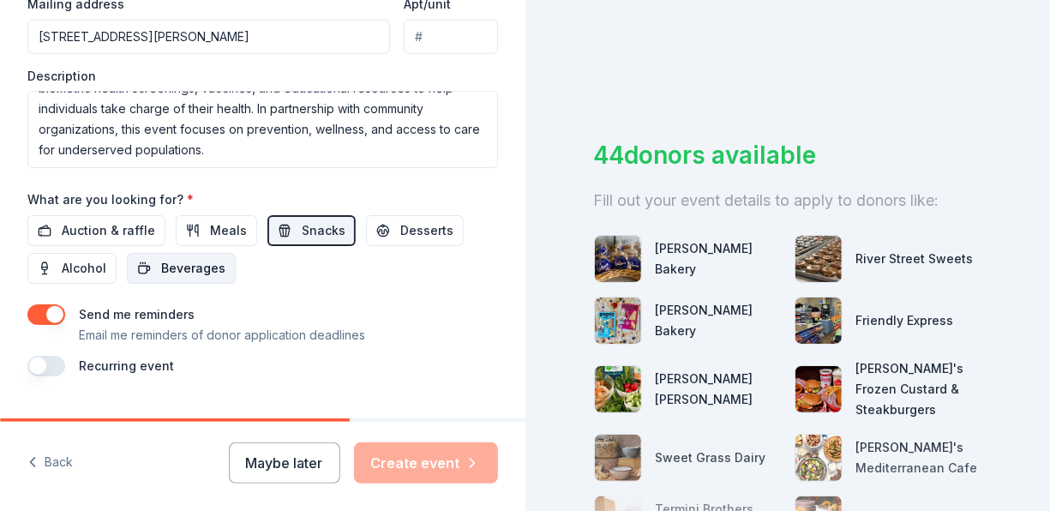
click at [207, 264] on span "Beverages" at bounding box center [193, 268] width 64 height 21
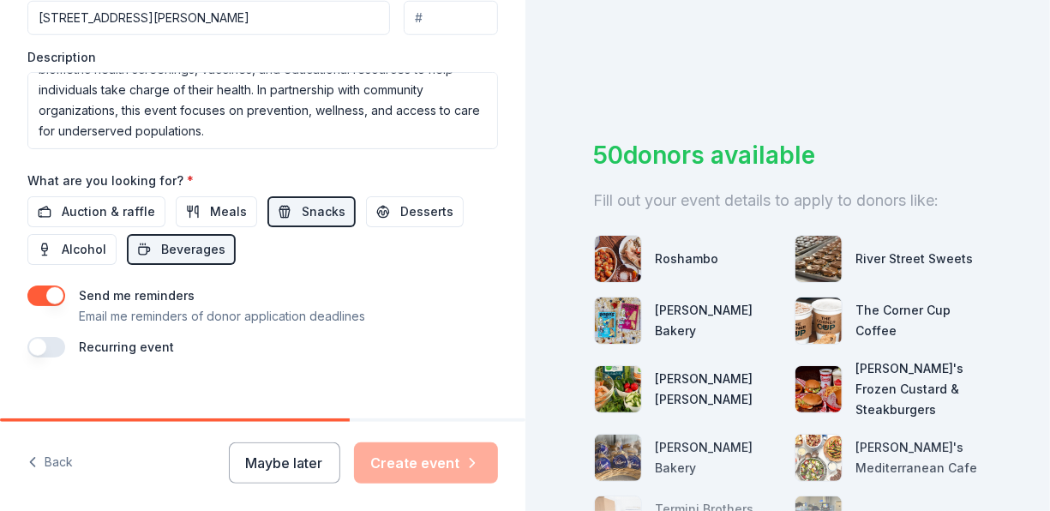
scroll to position [721, 0]
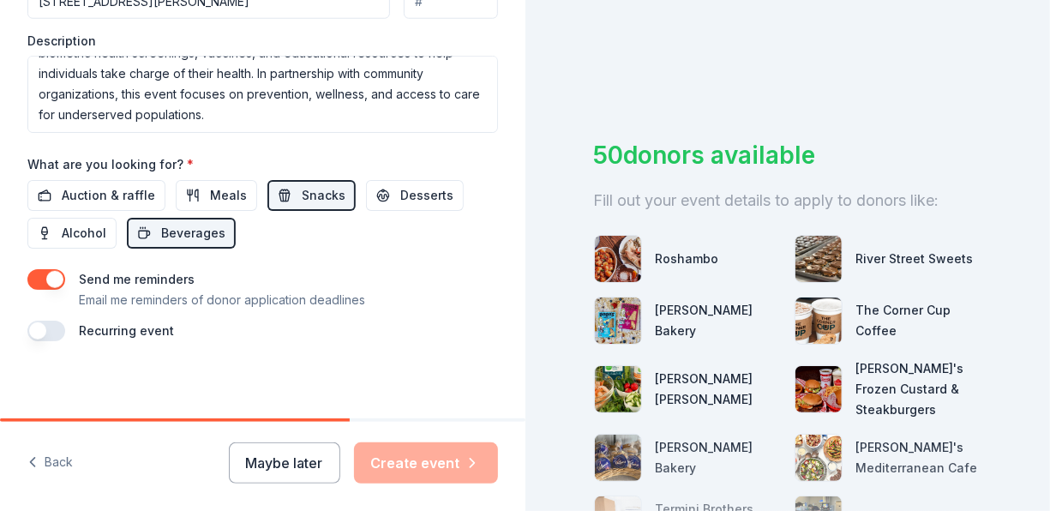
click at [40, 327] on button "button" at bounding box center [46, 330] width 38 height 21
click at [167, 375] on button "November 2026" at bounding box center [123, 382] width 88 height 34
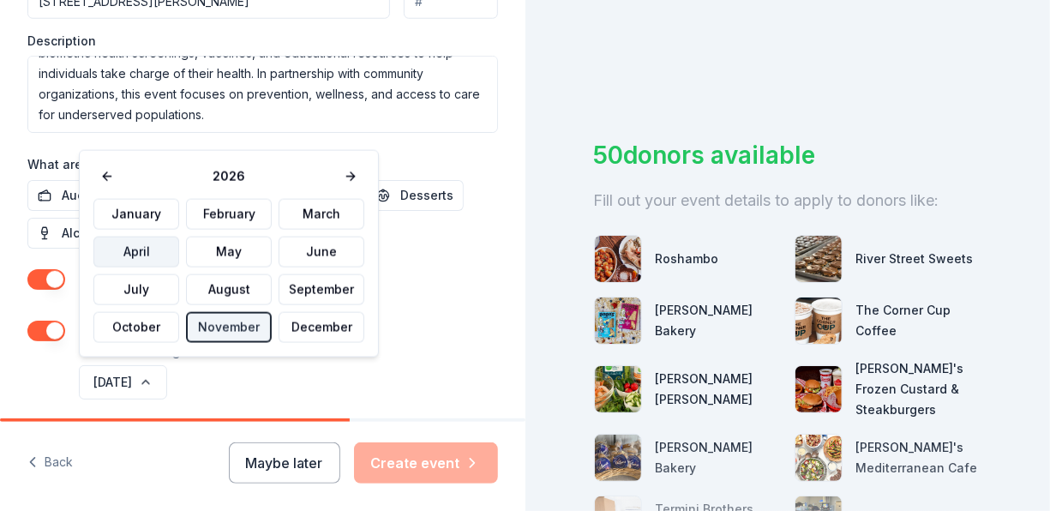
click at [133, 243] on button "April" at bounding box center [136, 251] width 86 height 31
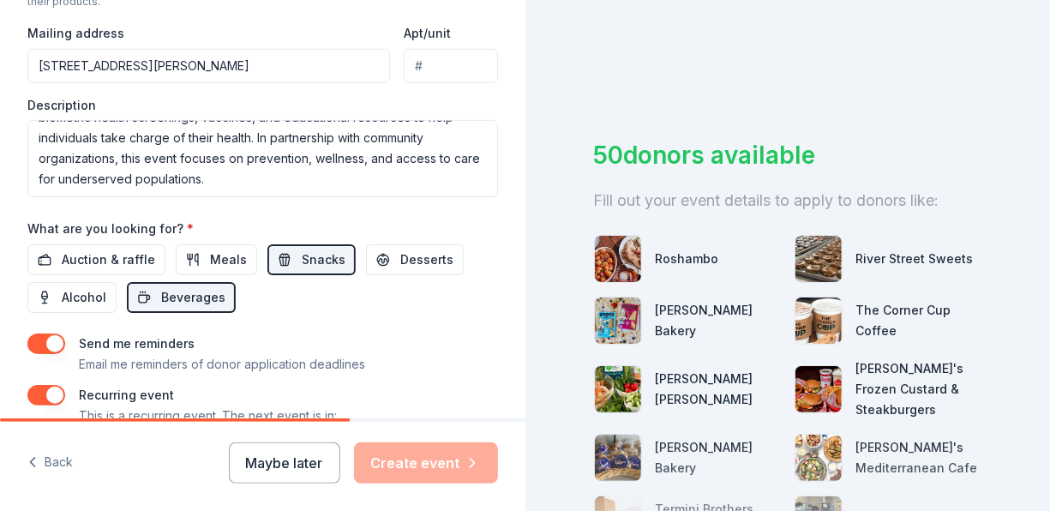
scroll to position [782, 0]
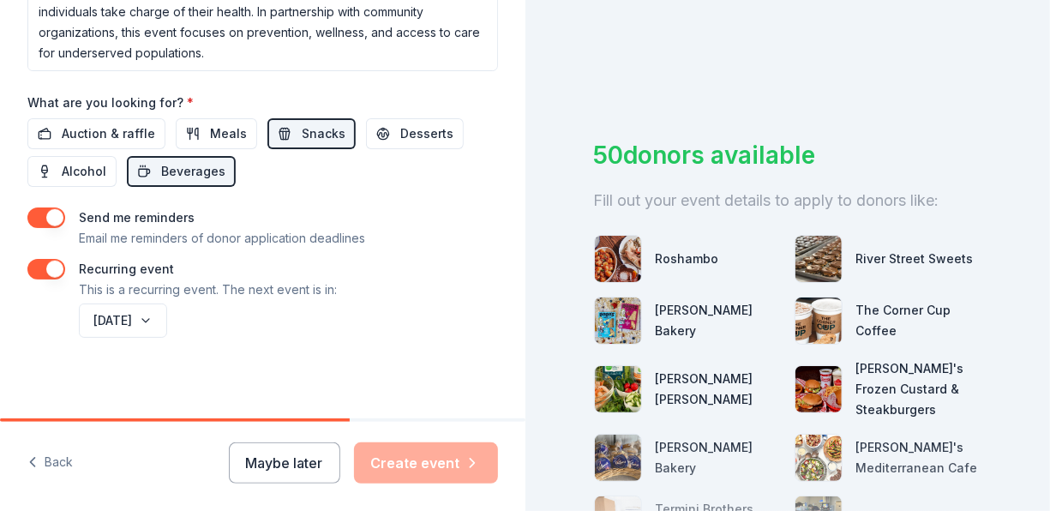
click at [688, 256] on div "Roshambo" at bounding box center [686, 258] width 63 height 21
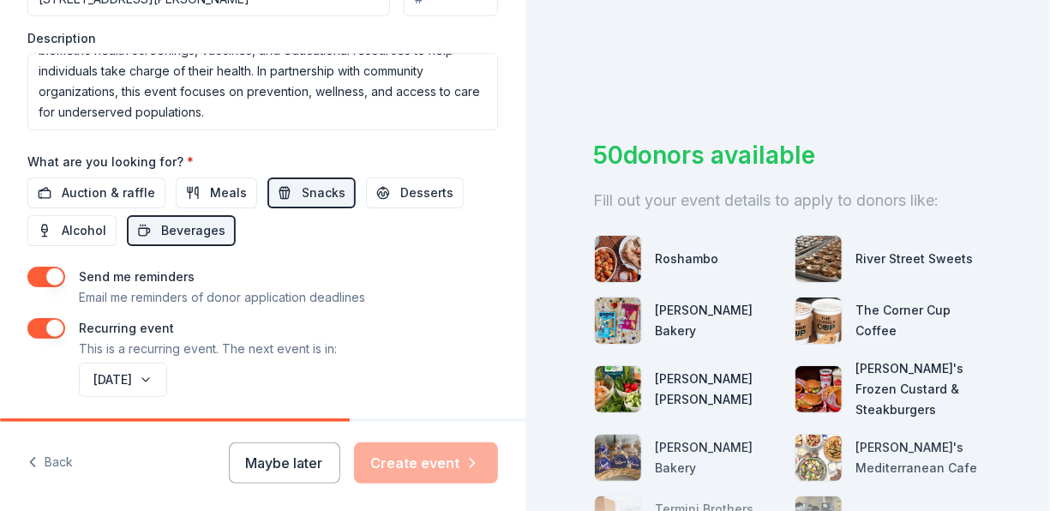
scroll to position [697, 0]
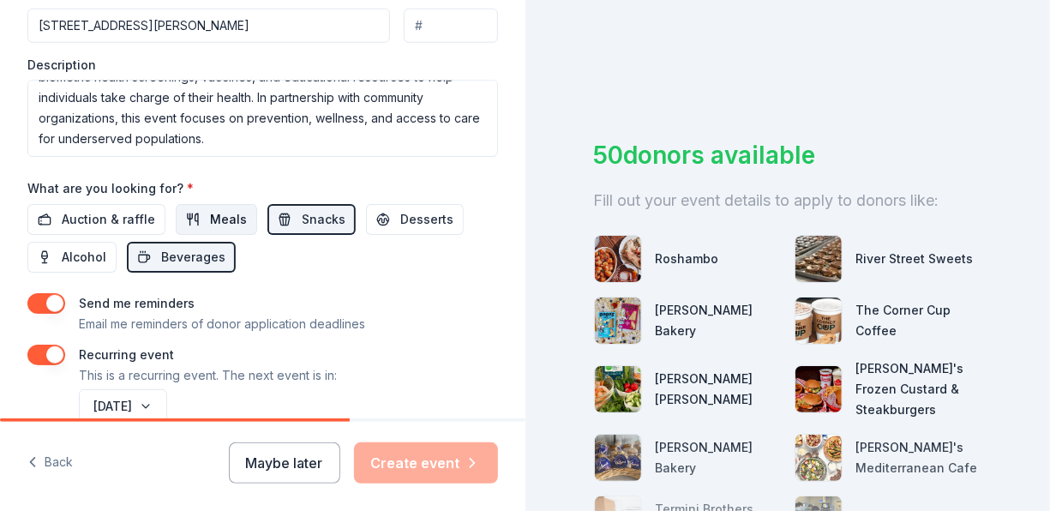
click at [194, 218] on button "Meals" at bounding box center [216, 219] width 81 height 31
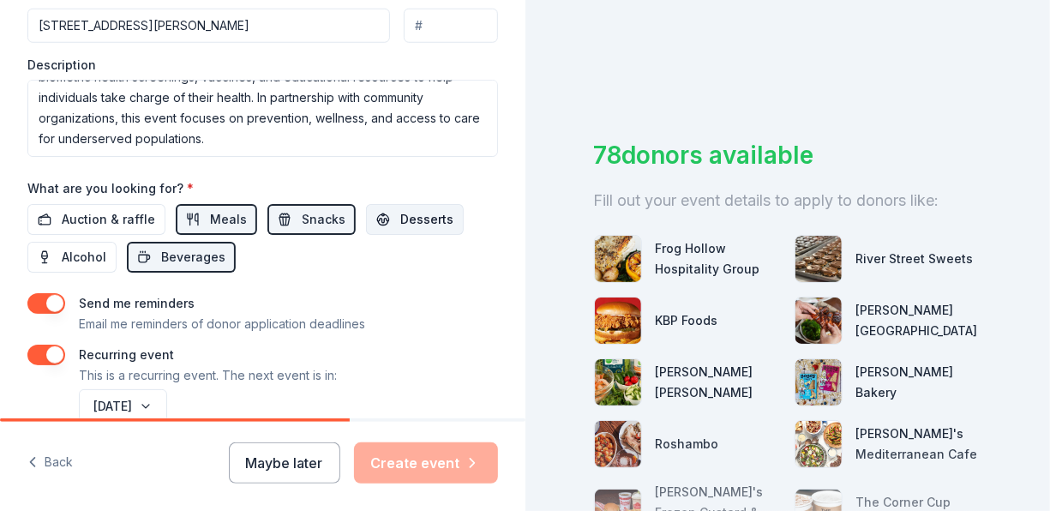
click at [400, 209] on span "Desserts" at bounding box center [426, 219] width 53 height 21
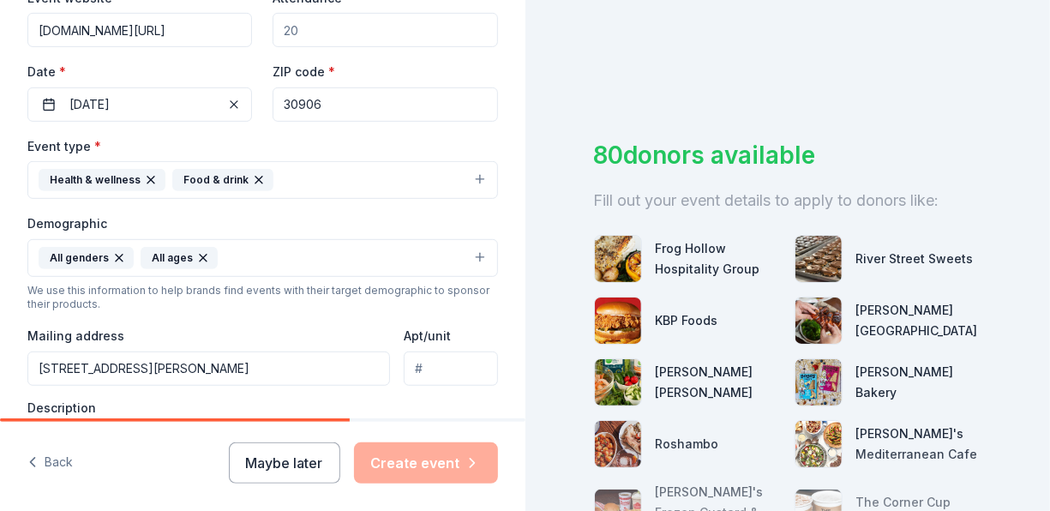
scroll to position [268, 0]
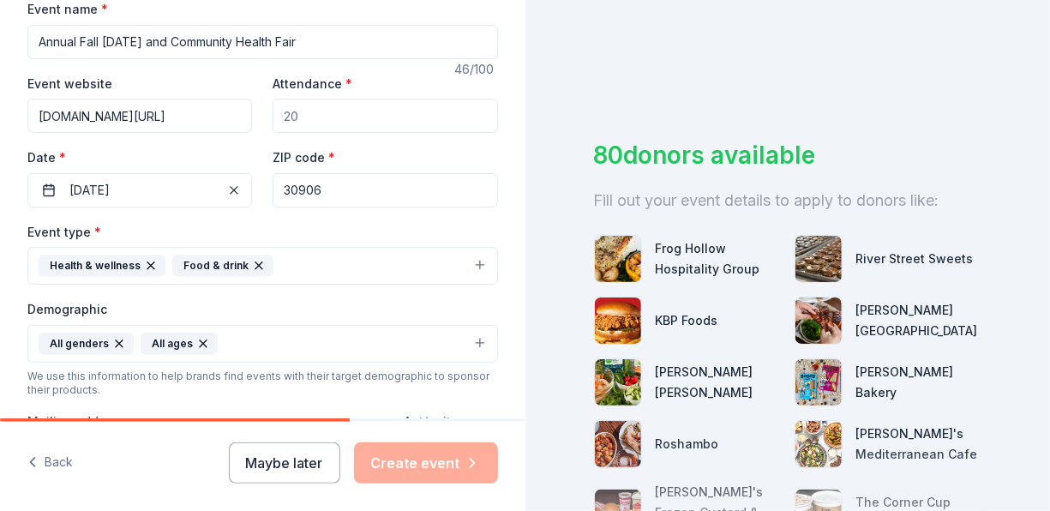
click at [285, 123] on input "Attendance *" at bounding box center [384, 116] width 224 height 34
click at [305, 114] on input "Attendance *" at bounding box center [384, 116] width 224 height 34
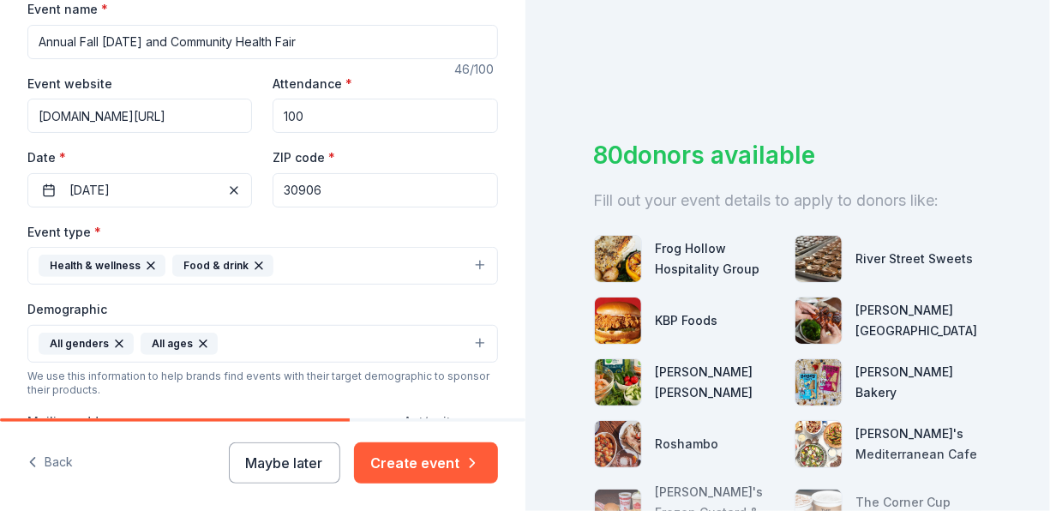
type input "100"
click at [15, 118] on div "Tell us about your event. We'll find in-kind donations you can apply for. Event…" at bounding box center [262, 334] width 525 height 1205
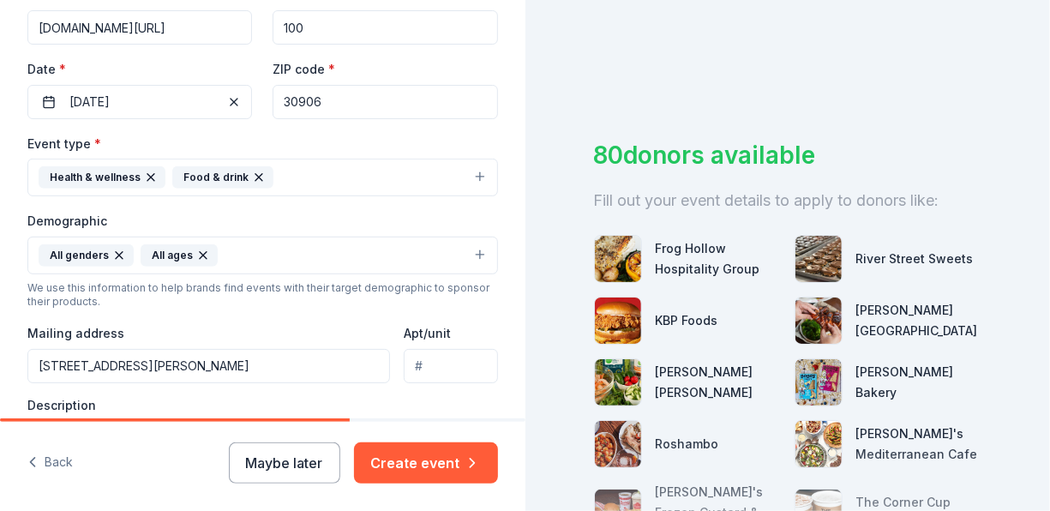
scroll to position [354, 0]
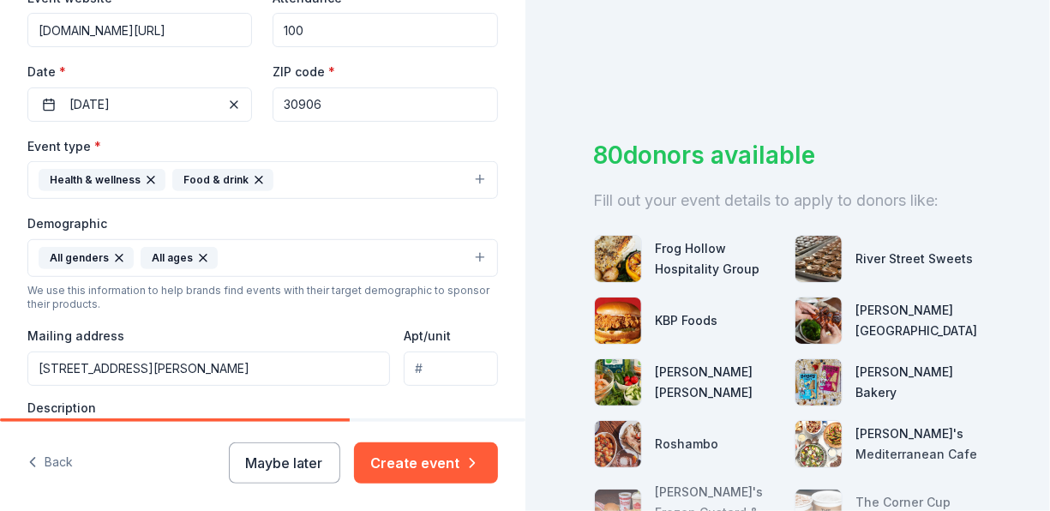
click at [364, 185] on button "Health & wellness Food & drink" at bounding box center [262, 180] width 470 height 38
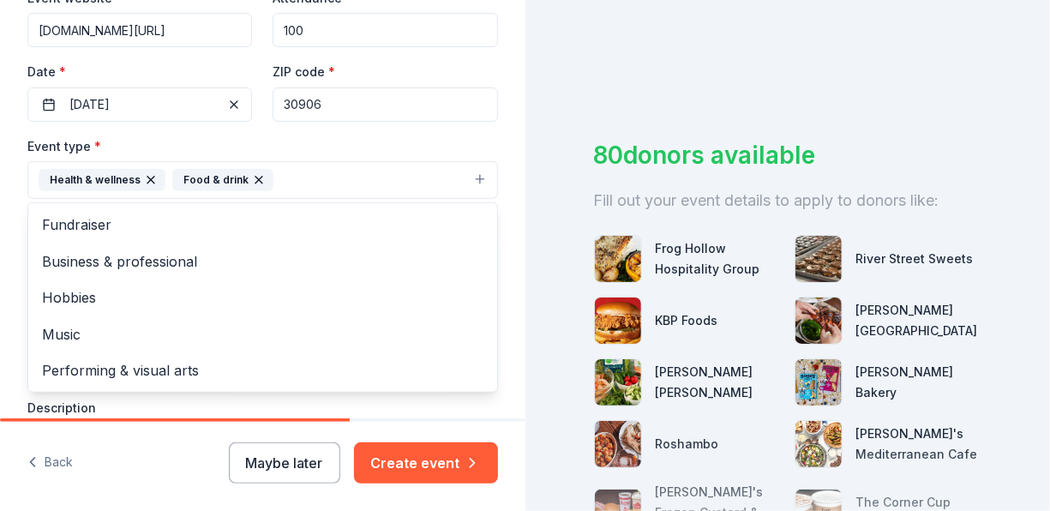
click at [13, 164] on div "Tell us about your event. We'll find in-kind donations you can apply for. Event…" at bounding box center [262, 248] width 525 height 1205
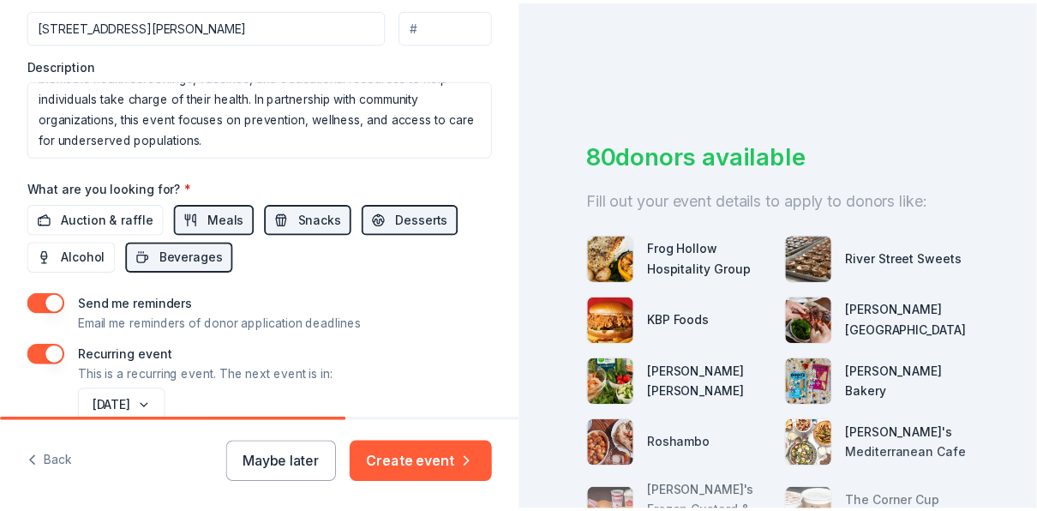
scroll to position [782, 0]
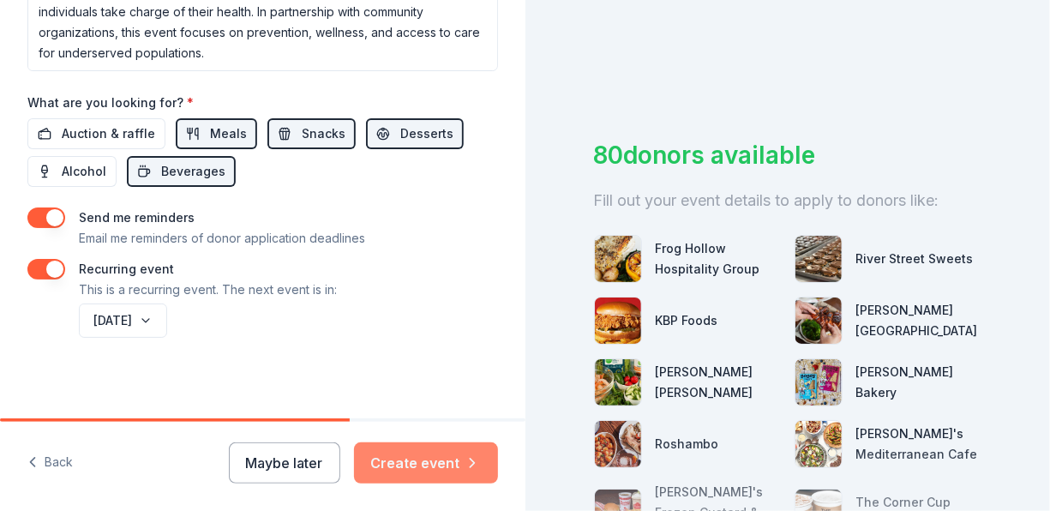
click at [474, 452] on button "Create event" at bounding box center [426, 462] width 144 height 41
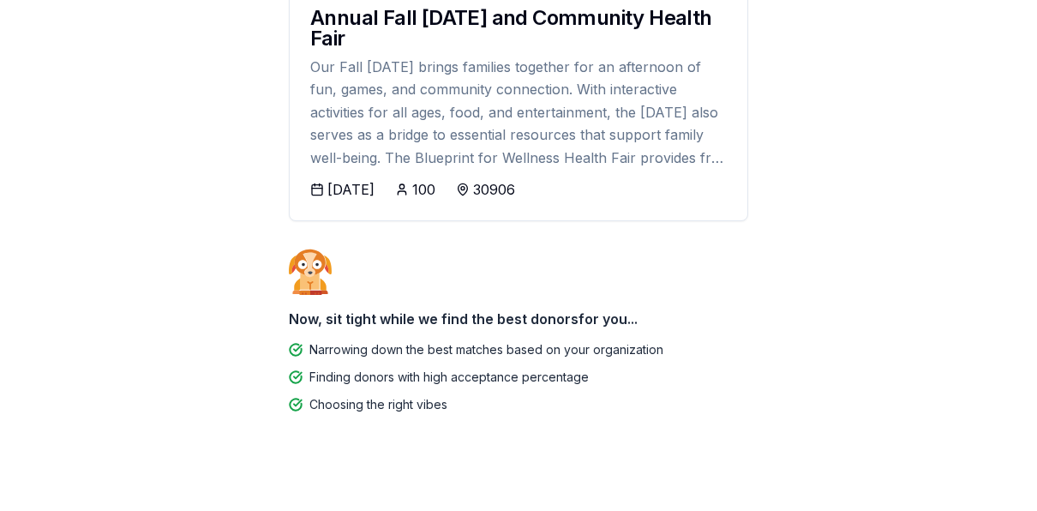
scroll to position [303, 0]
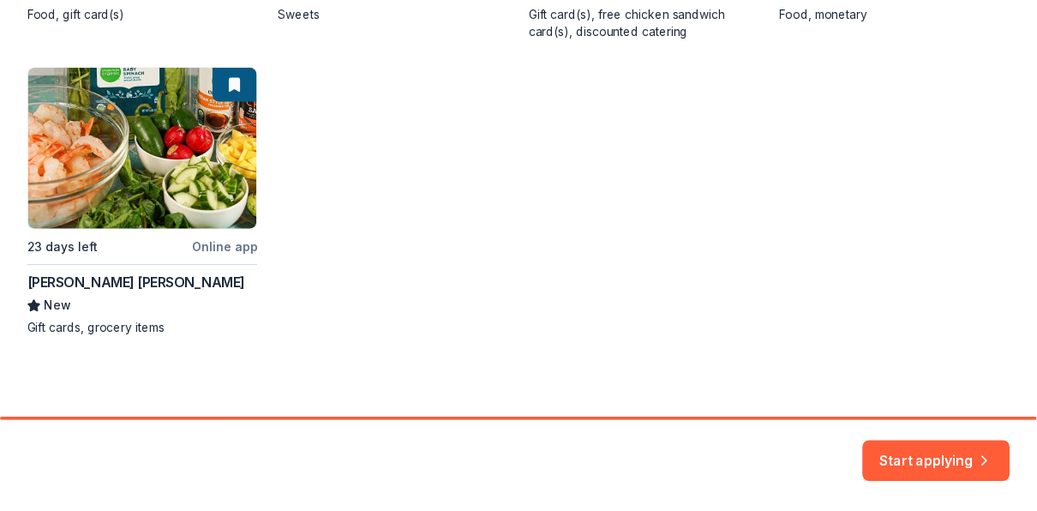
scroll to position [344, 0]
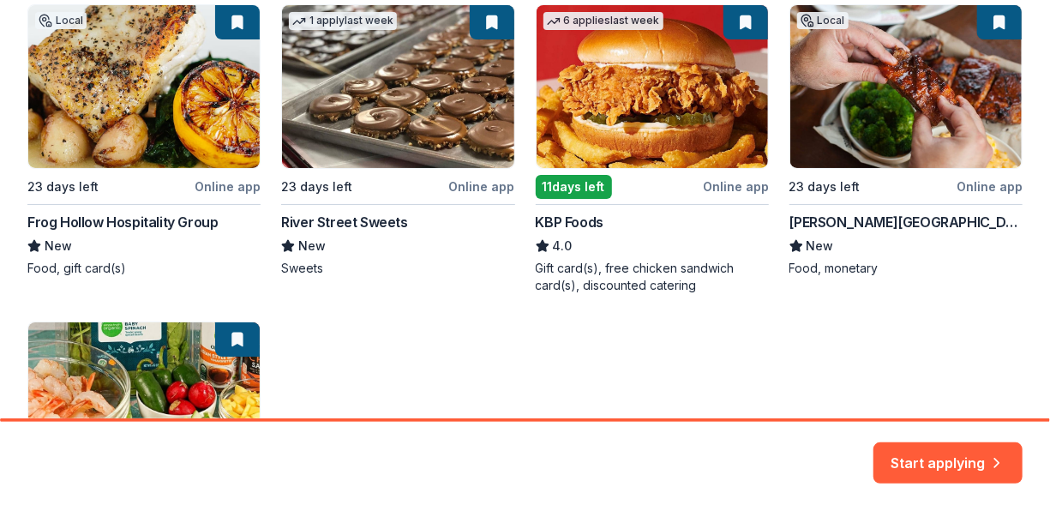
click at [928, 442] on button "Start applying" at bounding box center [947, 452] width 149 height 41
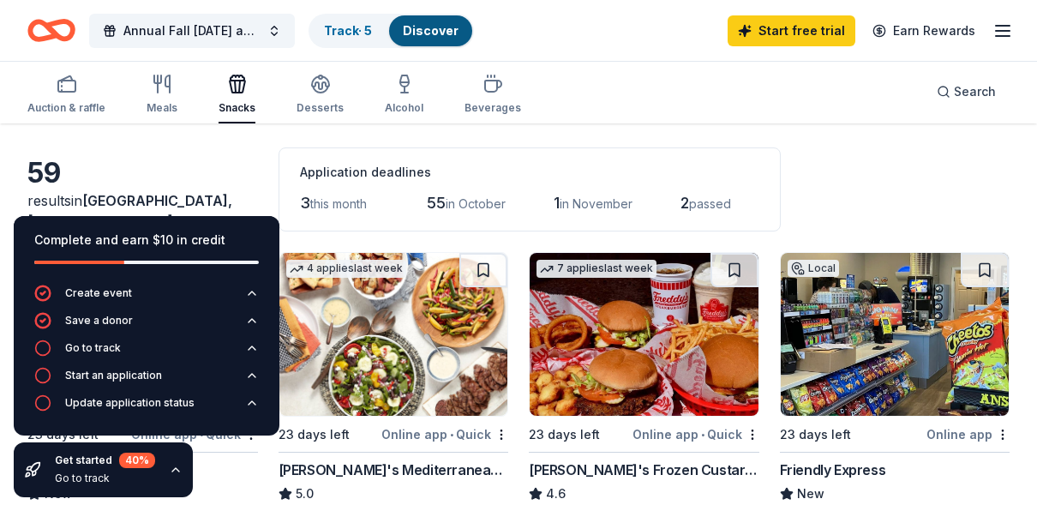
scroll to position [86, 0]
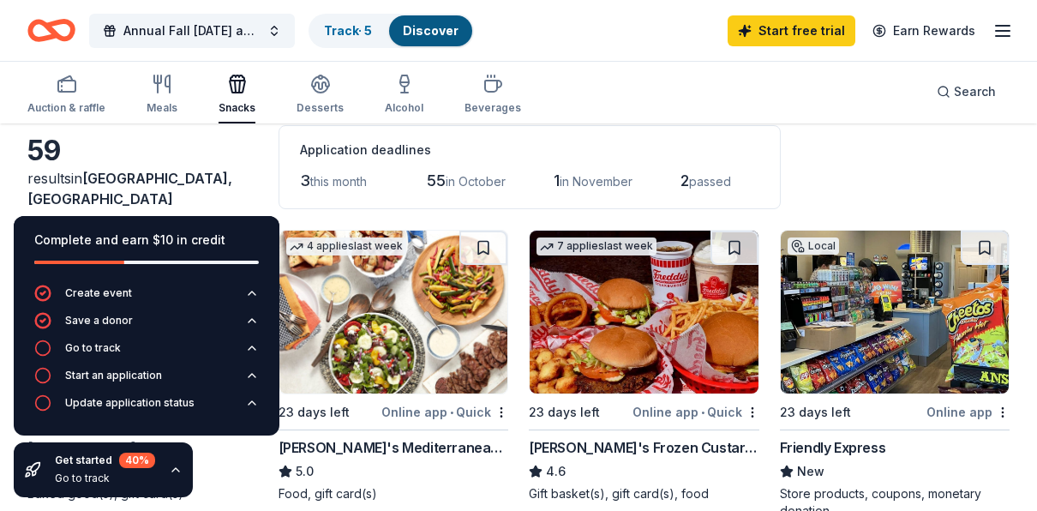
click at [868, 168] on div "59 results in Augusta, GA Application deadlines 3 this month 55 in October 1 in…" at bounding box center [518, 167] width 982 height 84
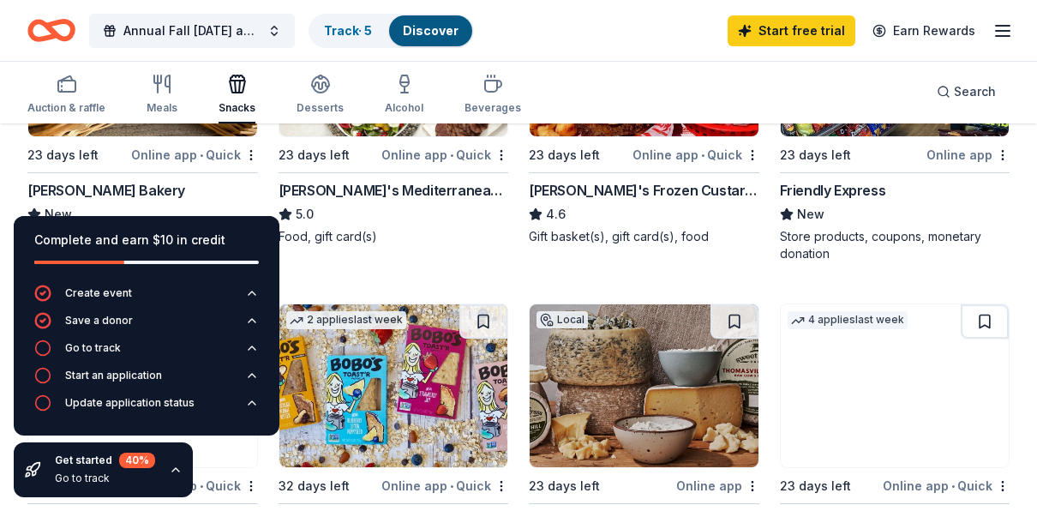
scroll to position [257, 0]
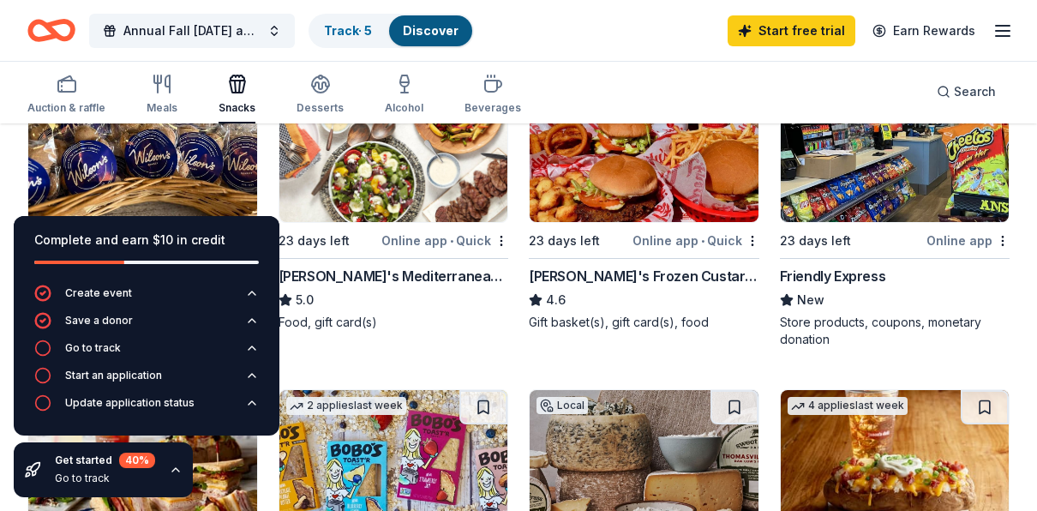
click at [232, 255] on div "Complete and earn $10 in credit" at bounding box center [146, 250] width 224 height 41
click at [193, 351] on button "Go to track" at bounding box center [146, 352] width 224 height 27
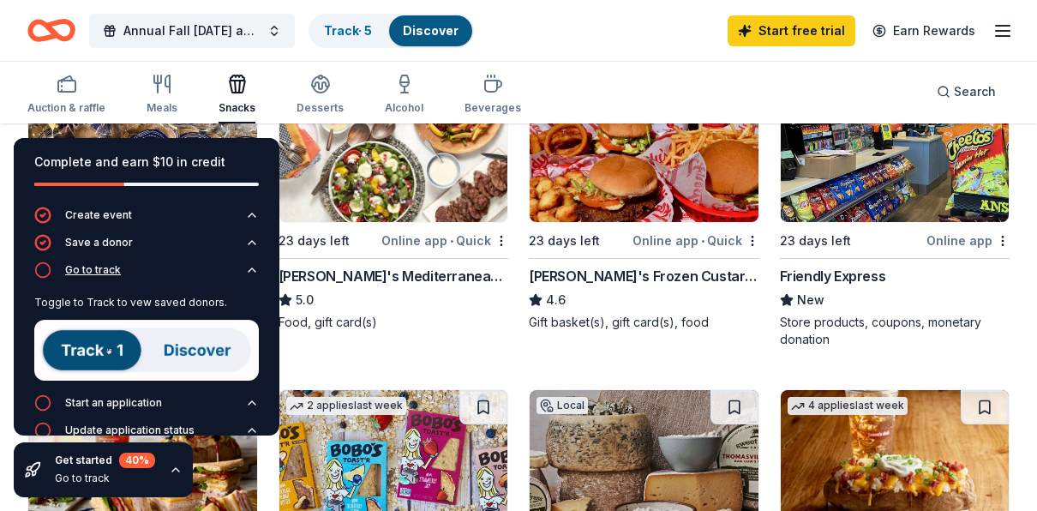
click at [138, 266] on button "Go to track" at bounding box center [146, 274] width 224 height 27
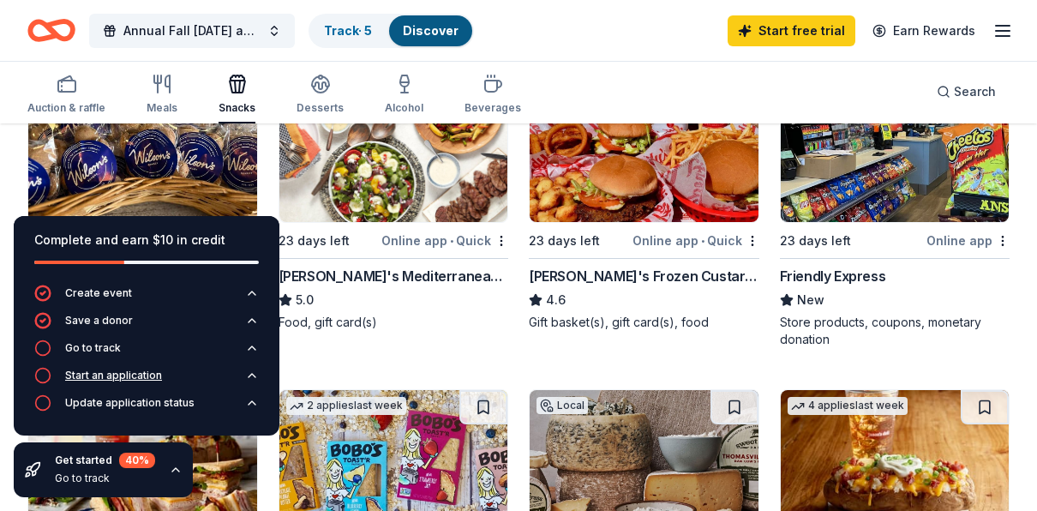
click at [113, 373] on div "Start an application" at bounding box center [113, 375] width 97 height 14
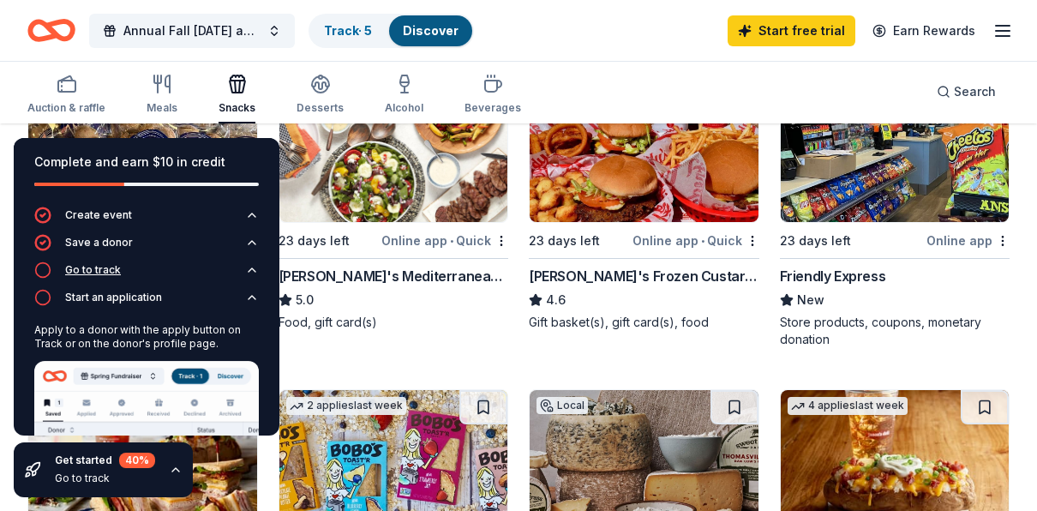
click at [245, 299] on icon "button" at bounding box center [252, 297] width 14 height 14
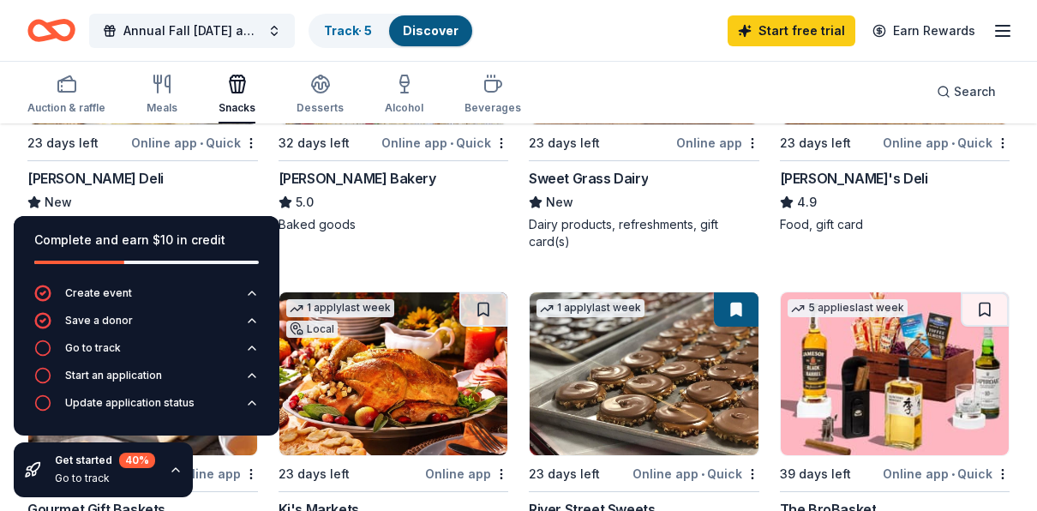
scroll to position [771, 0]
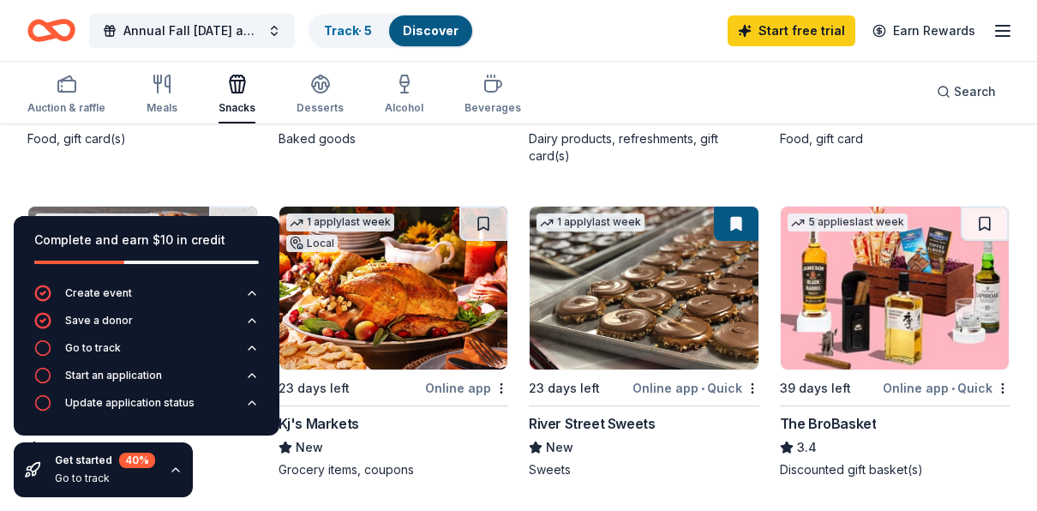
click at [342, 298] on img at bounding box center [393, 287] width 229 height 163
click at [479, 216] on button at bounding box center [483, 223] width 48 height 34
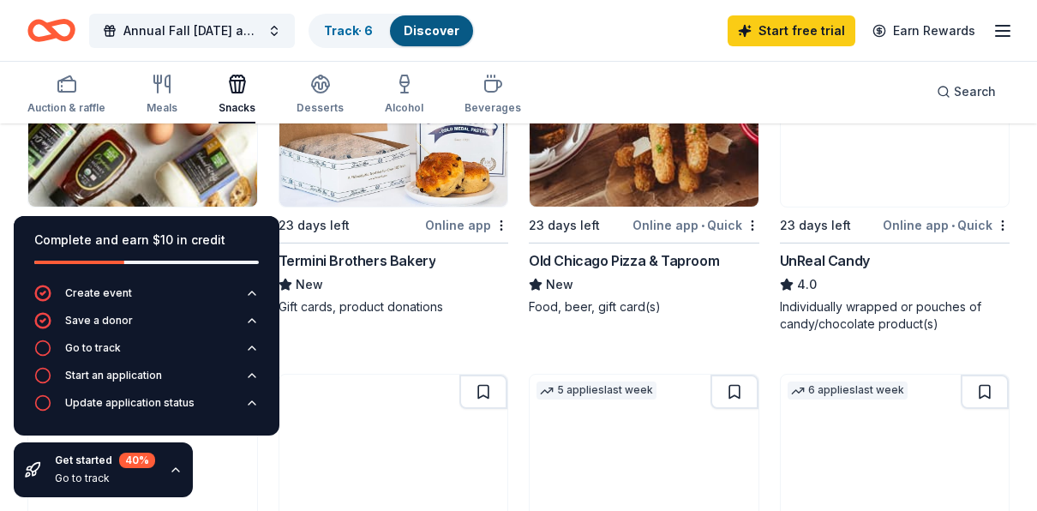
scroll to position [1285, 0]
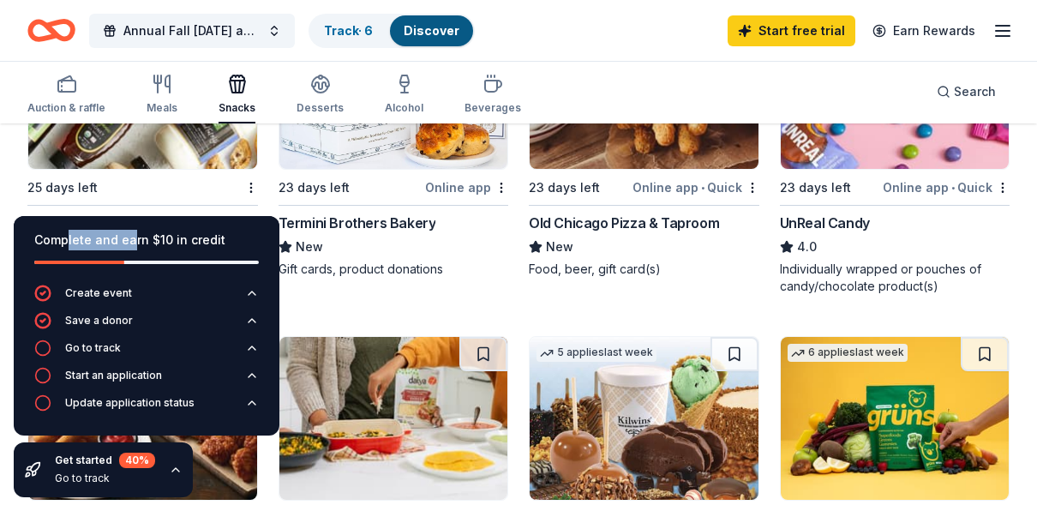
drag, startPoint x: 129, startPoint y: 236, endPoint x: 66, endPoint y: 248, distance: 64.5
click at [66, 248] on div "Complete and earn $10 in credit" at bounding box center [146, 240] width 224 height 21
drag, startPoint x: 66, startPoint y: 248, endPoint x: 100, endPoint y: 348, distance: 105.9
click at [100, 348] on div "Go to track" at bounding box center [93, 348] width 56 height 14
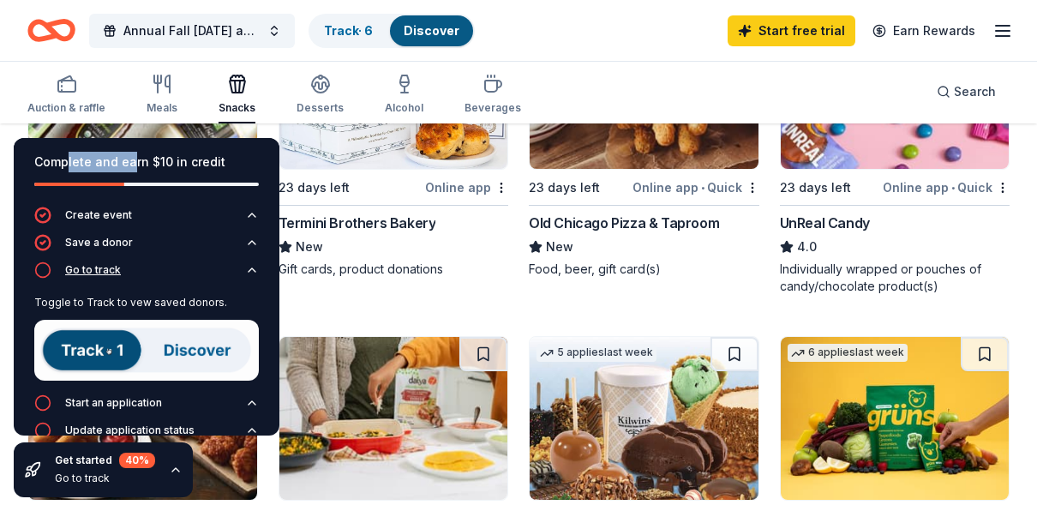
click at [100, 348] on img at bounding box center [146, 350] width 224 height 61
click at [100, 351] on img at bounding box center [146, 350] width 224 height 61
click at [198, 346] on img at bounding box center [146, 350] width 224 height 61
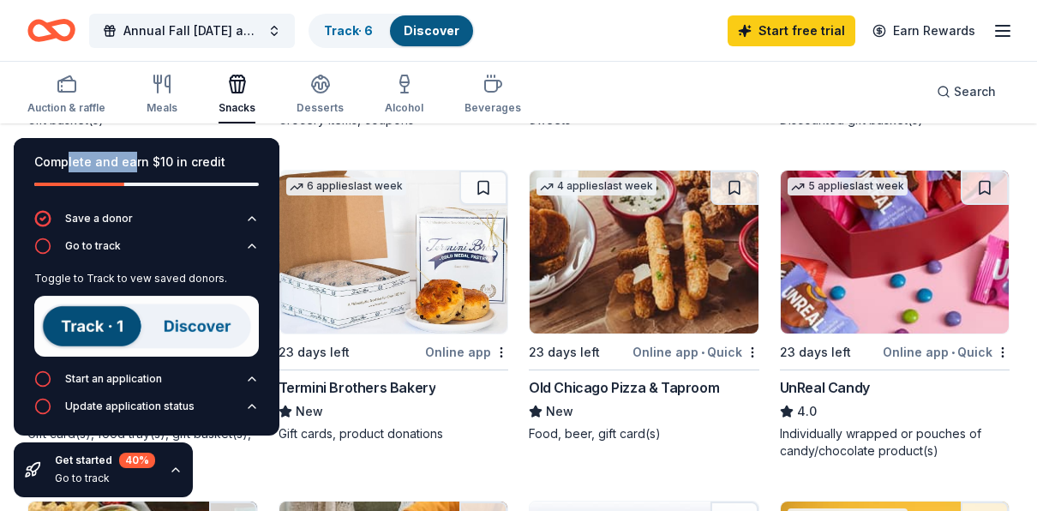
scroll to position [1114, 0]
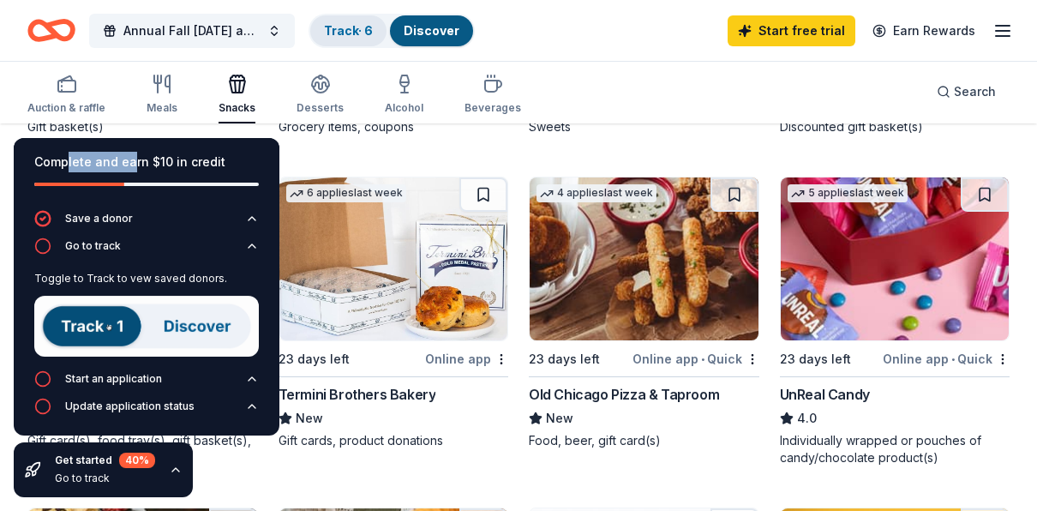
click at [357, 28] on link "Track · 6" at bounding box center [348, 30] width 49 height 15
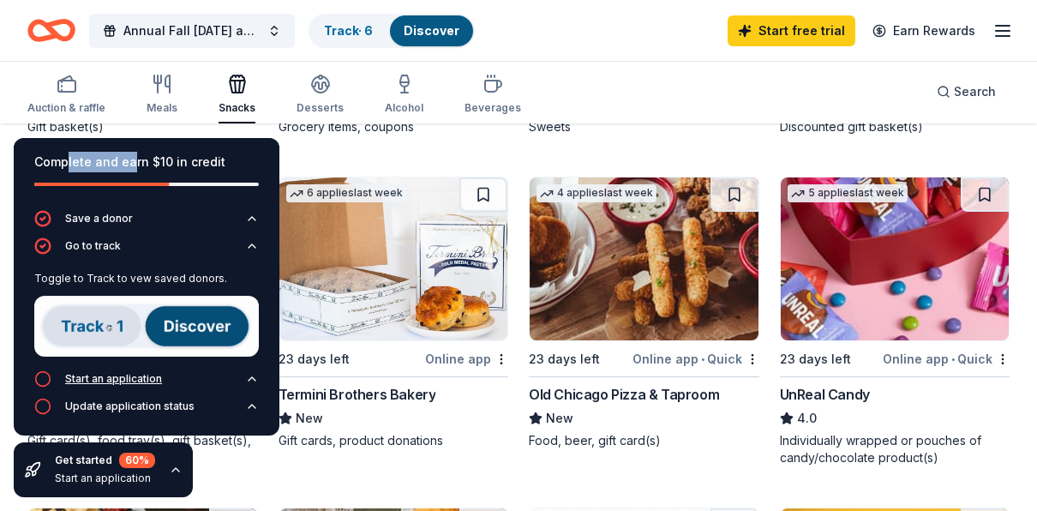
click at [141, 377] on div "Start an application" at bounding box center [113, 379] width 97 height 14
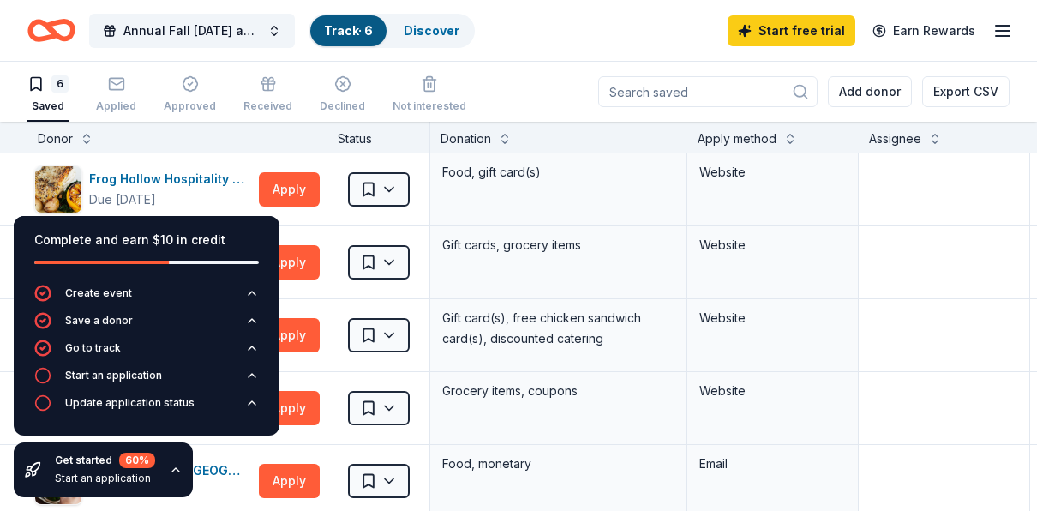
click at [496, 89] on div "6 Saved Applied Approved Received Declined Not interested Add donor Export CSV" at bounding box center [518, 92] width 982 height 60
click at [518, 38] on div "Annual Fall Carnival and Community Health Fair Track · 6 Discover Start free tr…" at bounding box center [518, 30] width 982 height 40
drag, startPoint x: 206, startPoint y: 230, endPoint x: 183, endPoint y: 300, distance: 73.2
click at [183, 300] on div "Complete and earn $10 in credit Create event Save a donor Go to track Start an …" at bounding box center [147, 325] width 266 height 219
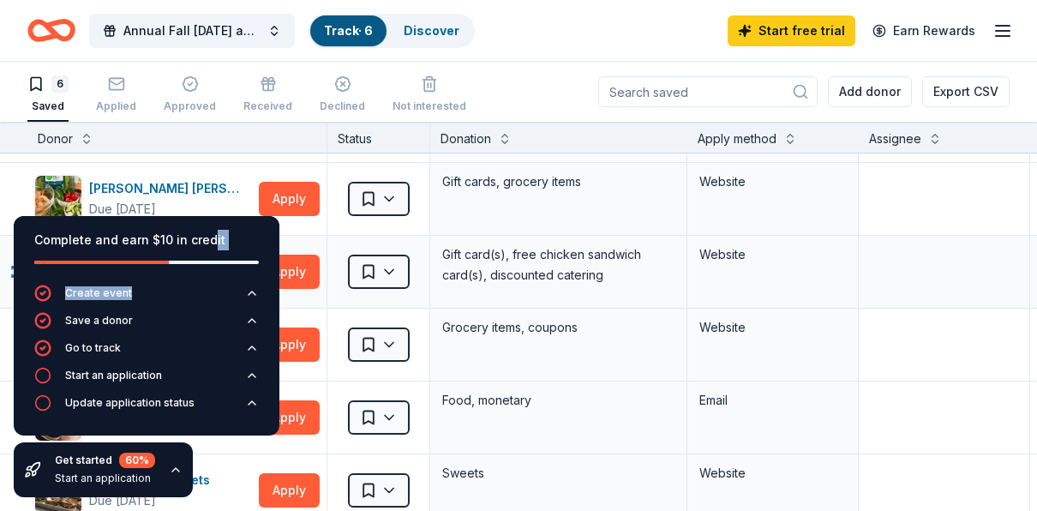
scroll to position [86, 0]
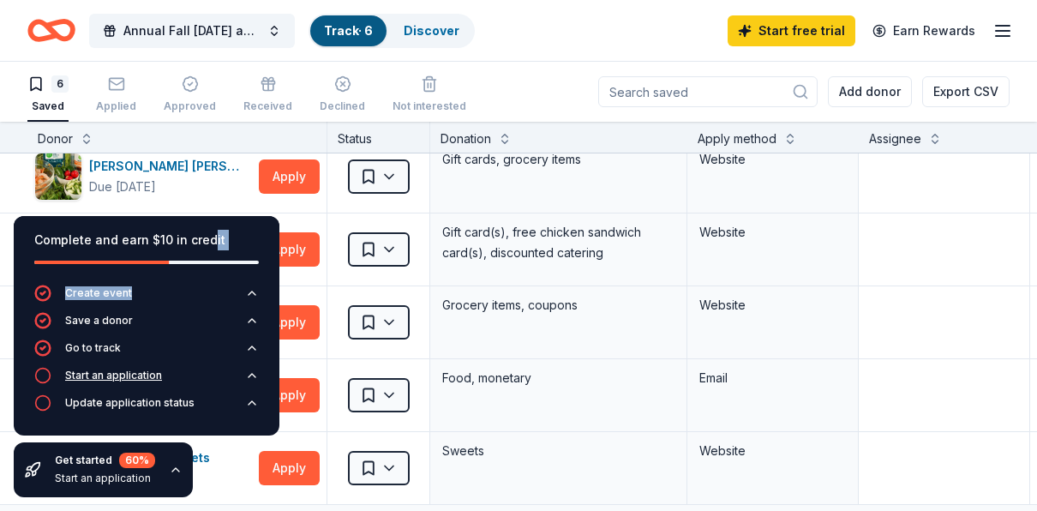
click at [115, 378] on div "Start an application" at bounding box center [113, 375] width 97 height 14
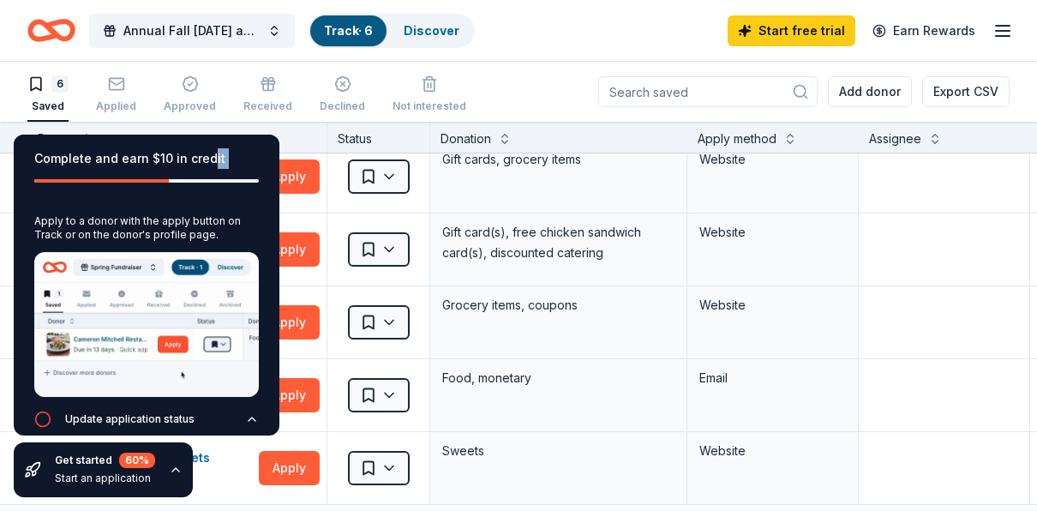
scroll to position [113, 0]
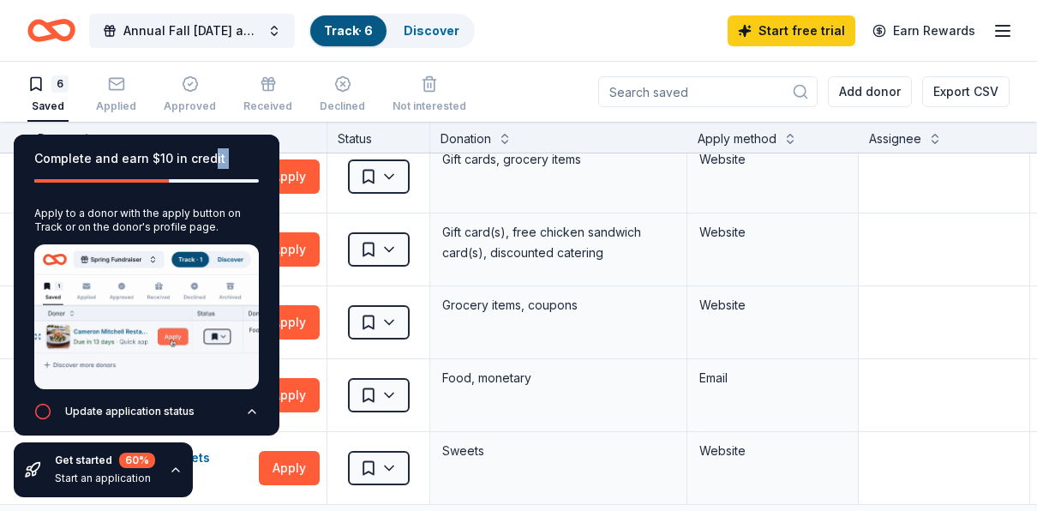
click at [123, 332] on img at bounding box center [146, 316] width 224 height 145
click at [87, 293] on img at bounding box center [146, 316] width 224 height 145
drag, startPoint x: 87, startPoint y: 293, endPoint x: 166, endPoint y: 404, distance: 136.9
click at [166, 404] on div "Update application status" at bounding box center [129, 411] width 129 height 14
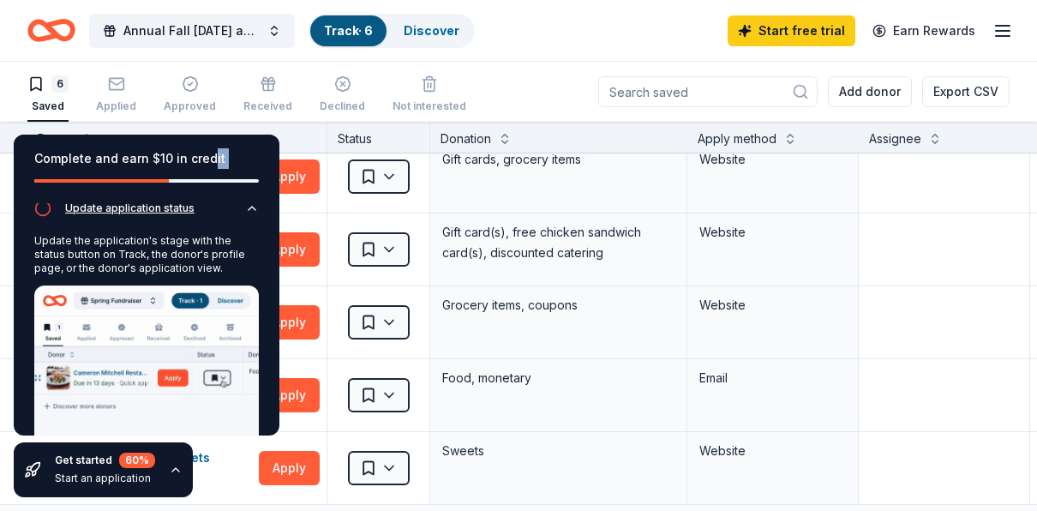
click at [245, 206] on icon "button" at bounding box center [252, 208] width 14 height 14
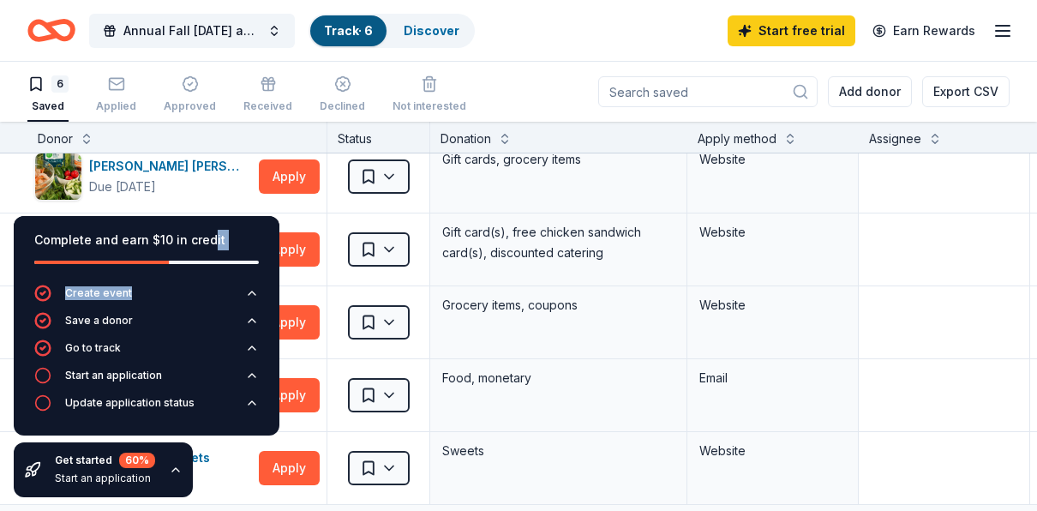
click at [174, 470] on icon "button" at bounding box center [175, 469] width 7 height 3
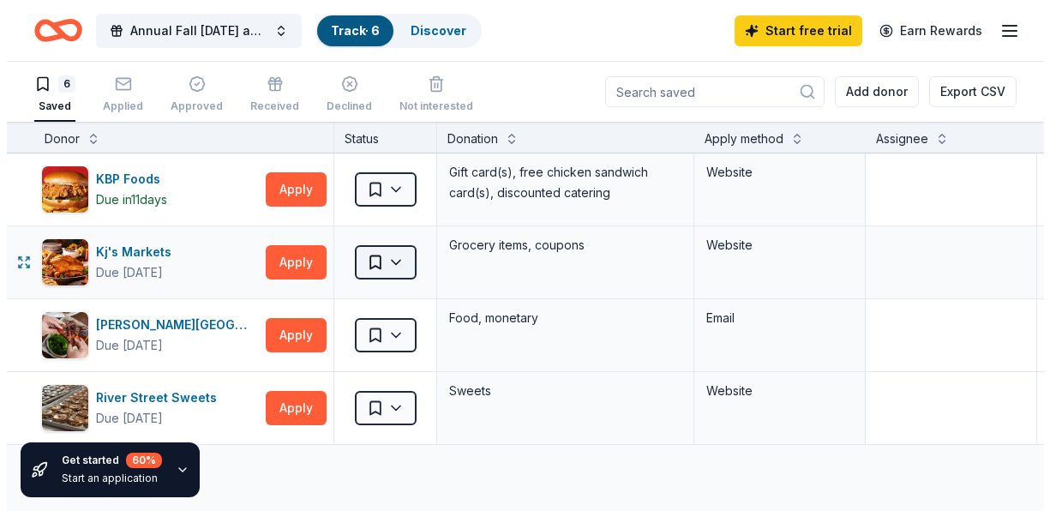
scroll to position [171, 0]
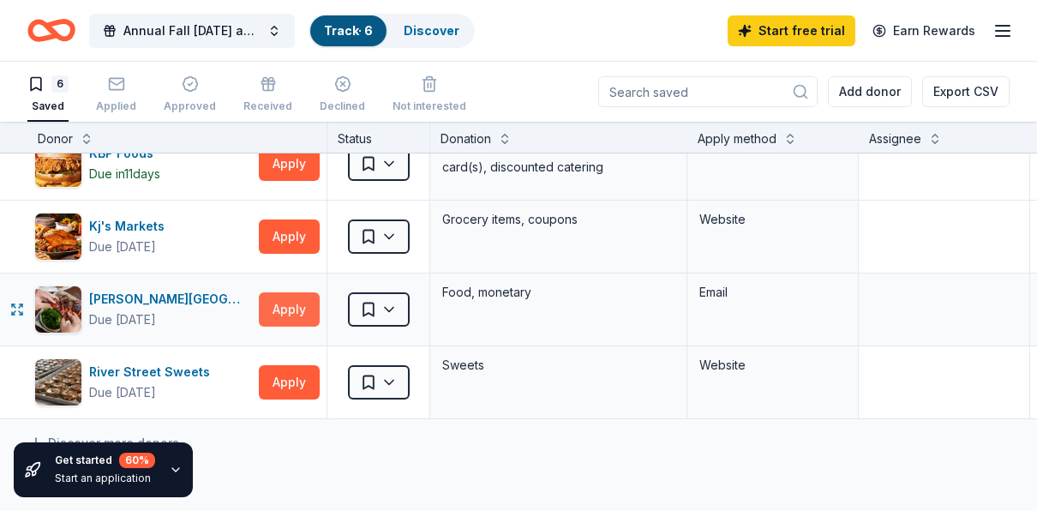
click at [302, 314] on button "Apply" at bounding box center [289, 309] width 61 height 34
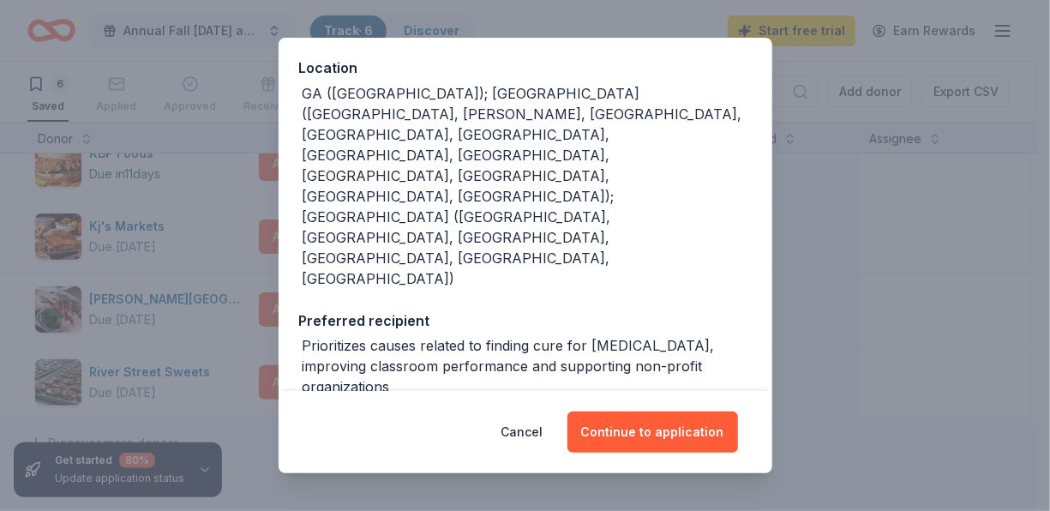
scroll to position [228, 0]
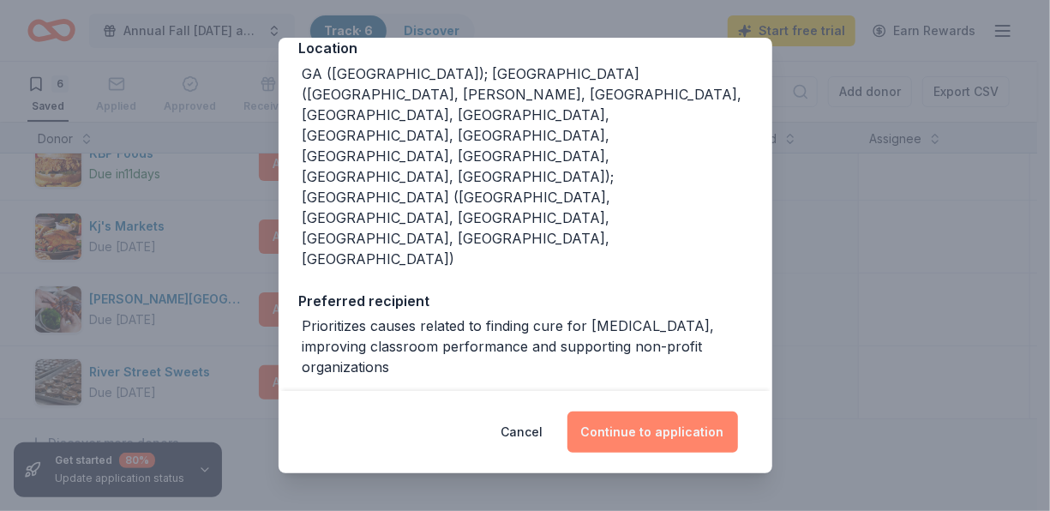
click at [621, 420] on button "Continue to application" at bounding box center [652, 431] width 170 height 41
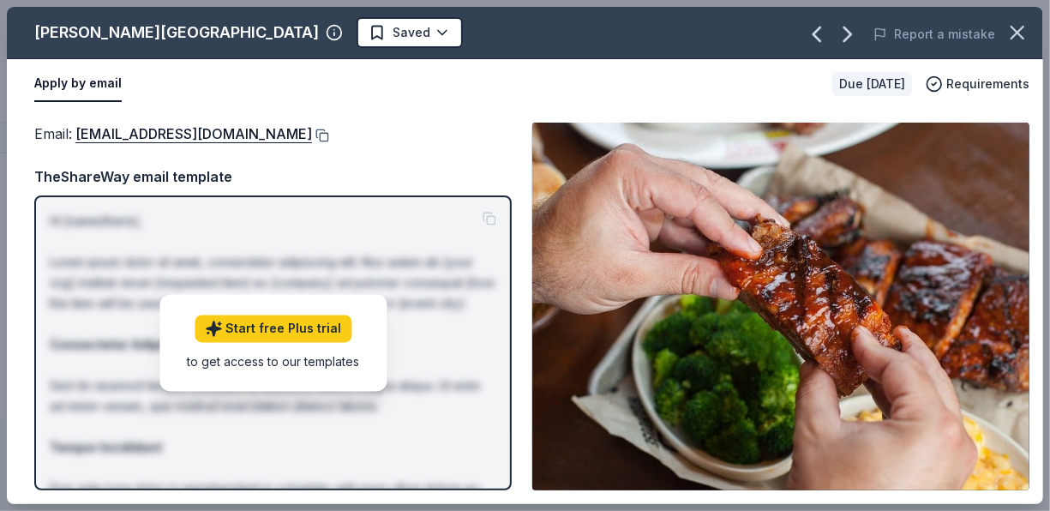
click at [329, 132] on button at bounding box center [320, 136] width 17 height 14
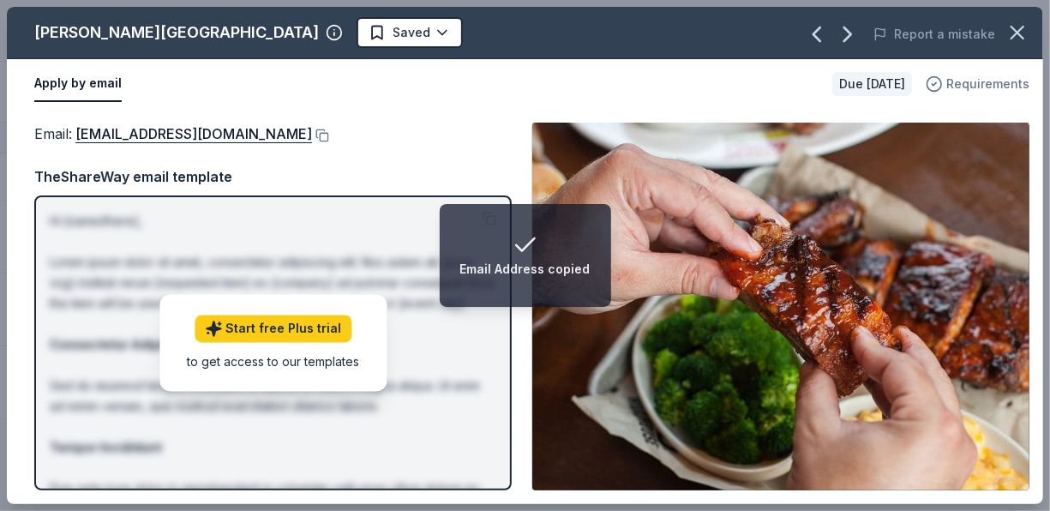
click at [961, 74] on span "Requirements" at bounding box center [987, 84] width 83 height 21
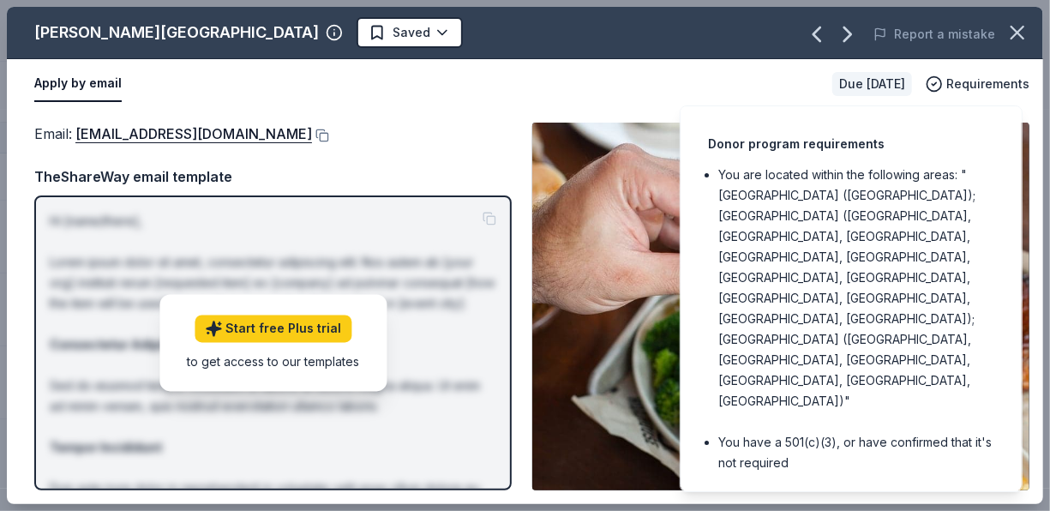
drag, startPoint x: 410, startPoint y: 123, endPoint x: 416, endPoint y: 136, distance: 14.6
click at [413, 123] on div "Email : donations@logansinthecarolinas.com" at bounding box center [272, 134] width 477 height 22
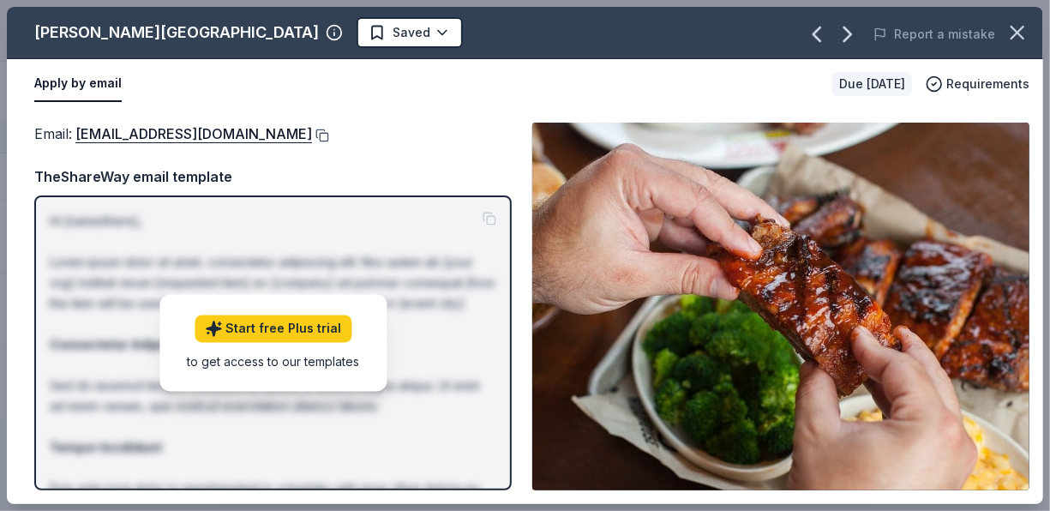
click at [329, 129] on button at bounding box center [320, 136] width 17 height 14
click at [1014, 79] on span "Requirements" at bounding box center [987, 84] width 83 height 21
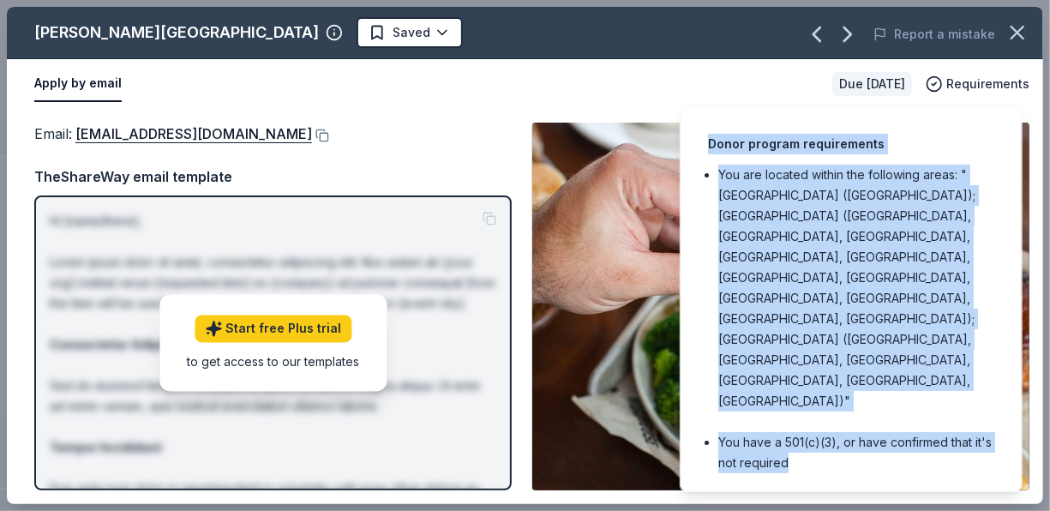
drag, startPoint x: 707, startPoint y: 139, endPoint x: 847, endPoint y: 386, distance: 283.9
click at [847, 386] on div "Donor program requirements You are located within the following areas: "GA (Aug…" at bounding box center [850, 298] width 343 height 386
copy div "Donor program requirements You are located within the following areas: "GA (Aug…"
click at [789, 215] on li "You are located within the following areas: "GA (Augusta); NC (Fayetteville, Ga…" at bounding box center [856, 287] width 276 height 247
click at [280, 106] on div "Apply by email Due in 23 days Requirements" at bounding box center [525, 84] width 1036 height 50
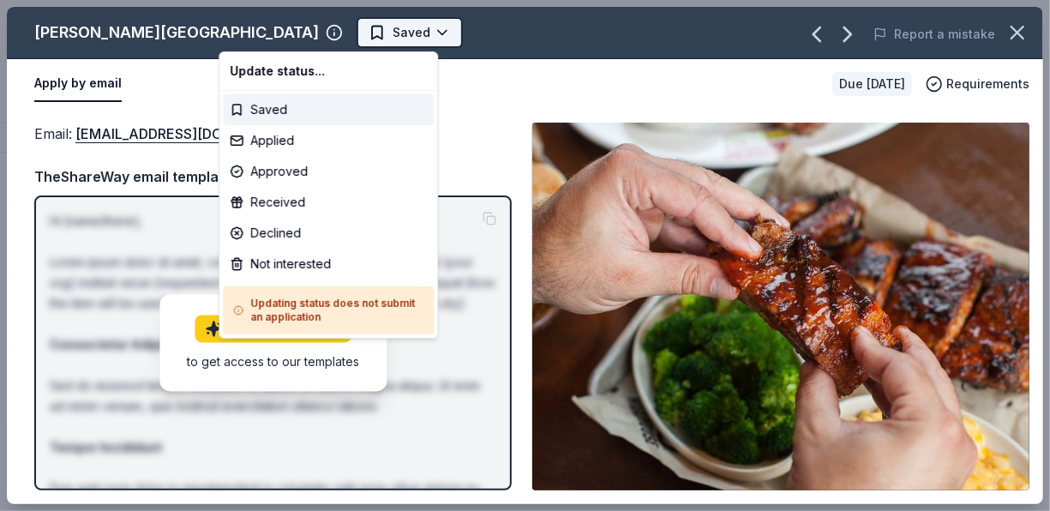
click at [308, 31] on html "Annual Fall Carnival and Community Health Fair Track · 6 Discover Start free tr…" at bounding box center [525, 255] width 1050 height 511
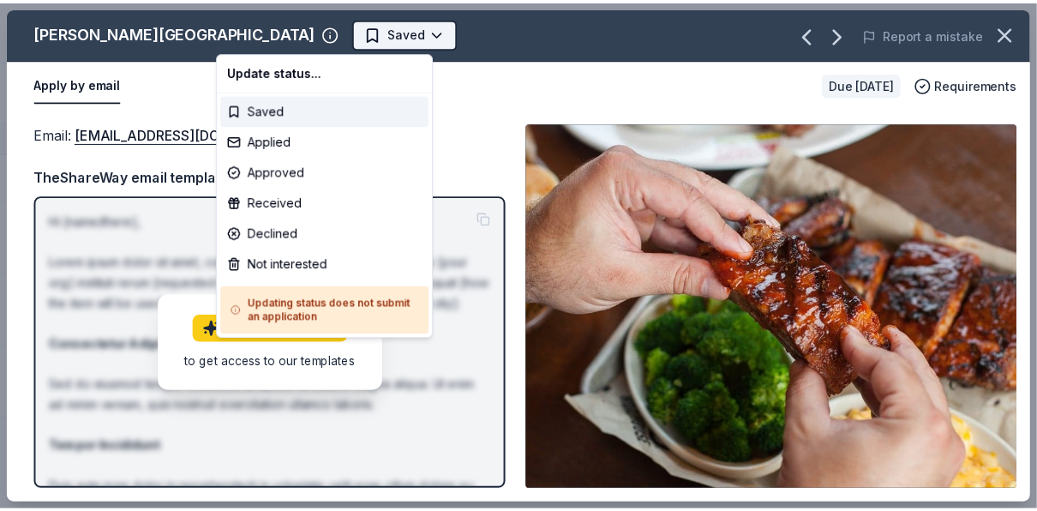
scroll to position [0, 0]
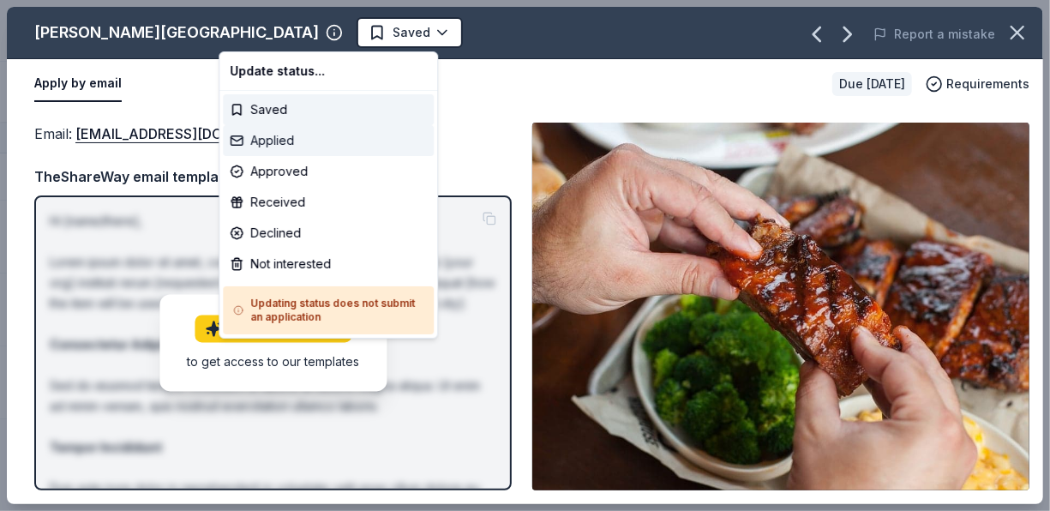
click at [288, 134] on div "Applied" at bounding box center [328, 140] width 211 height 31
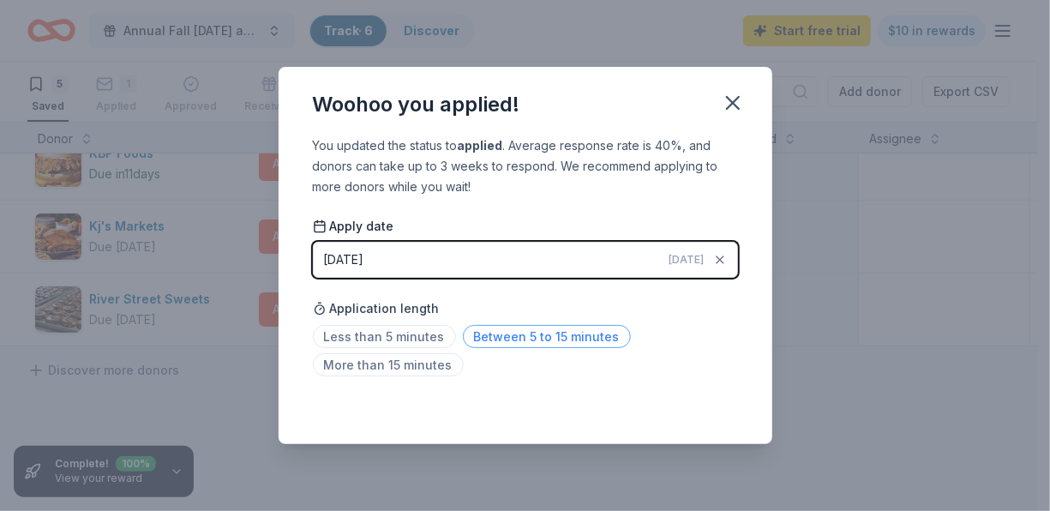
click at [506, 343] on span "Between 5 to 15 minutes" at bounding box center [547, 336] width 168 height 23
click at [737, 103] on icon "button" at bounding box center [733, 103] width 24 height 24
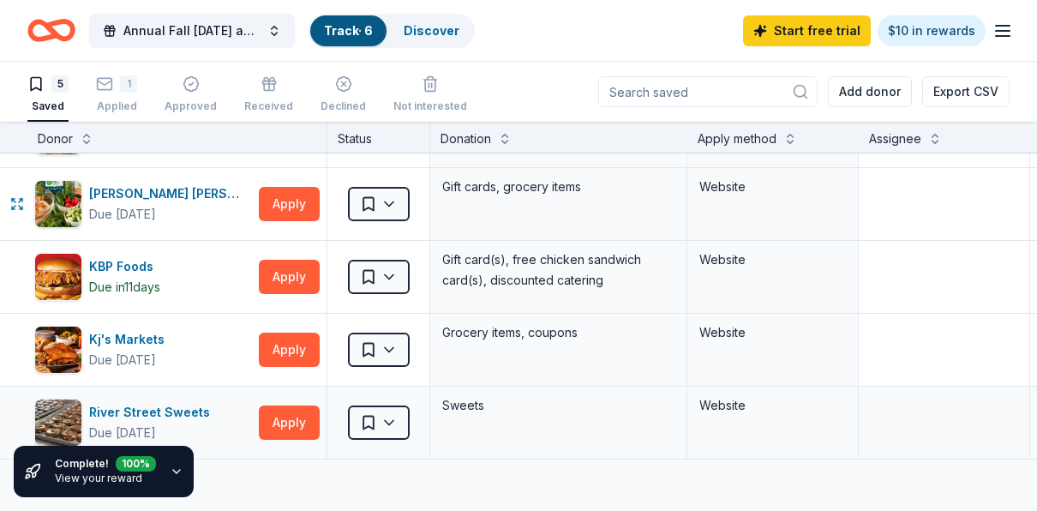
scroll to position [86, 0]
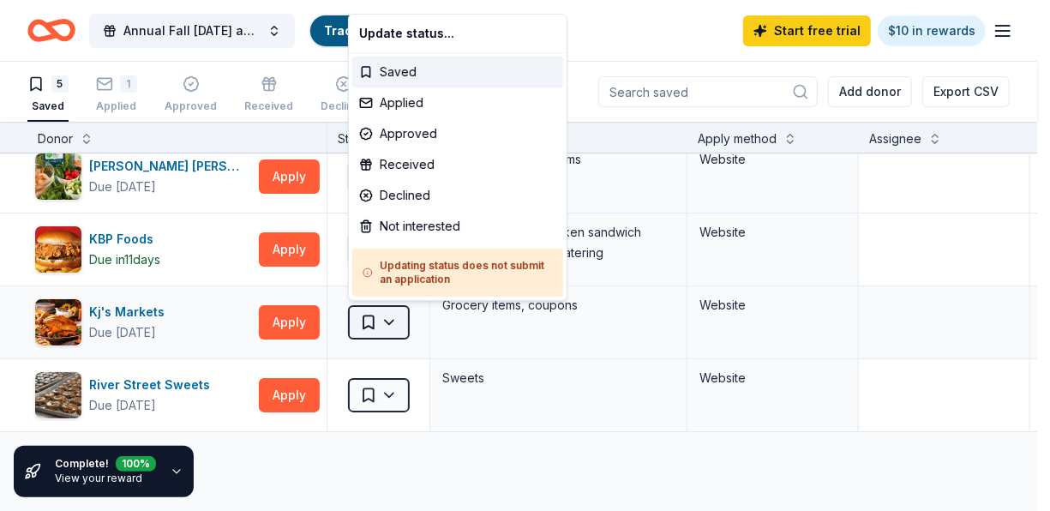
click at [398, 322] on html "Annual Fall Carnival and Community Health Fair Track · 6 Discover Start free tr…" at bounding box center [525, 255] width 1050 height 511
click at [416, 103] on div "Applied" at bounding box center [457, 102] width 211 height 31
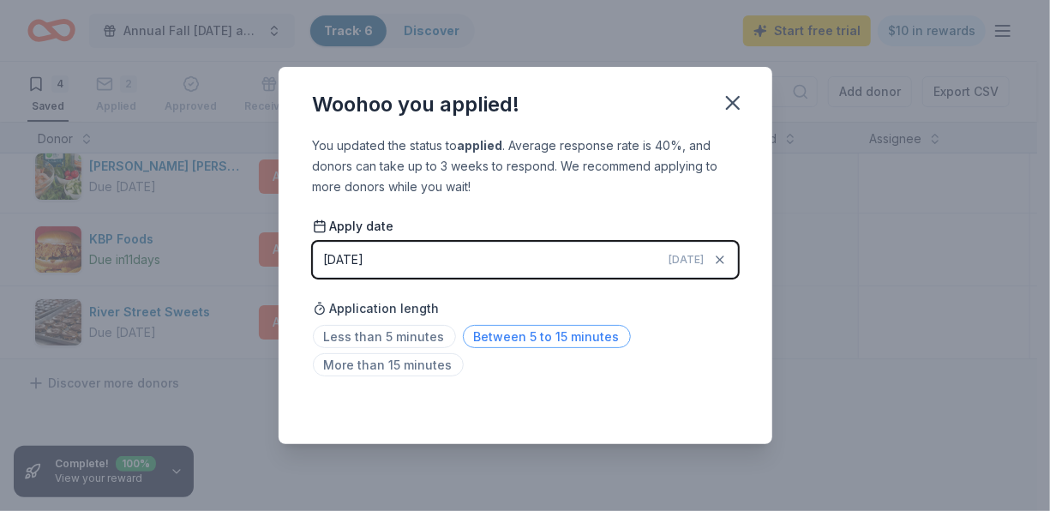
click at [488, 342] on span "Between 5 to 15 minutes" at bounding box center [547, 336] width 168 height 23
click at [740, 107] on icon "button" at bounding box center [733, 103] width 24 height 24
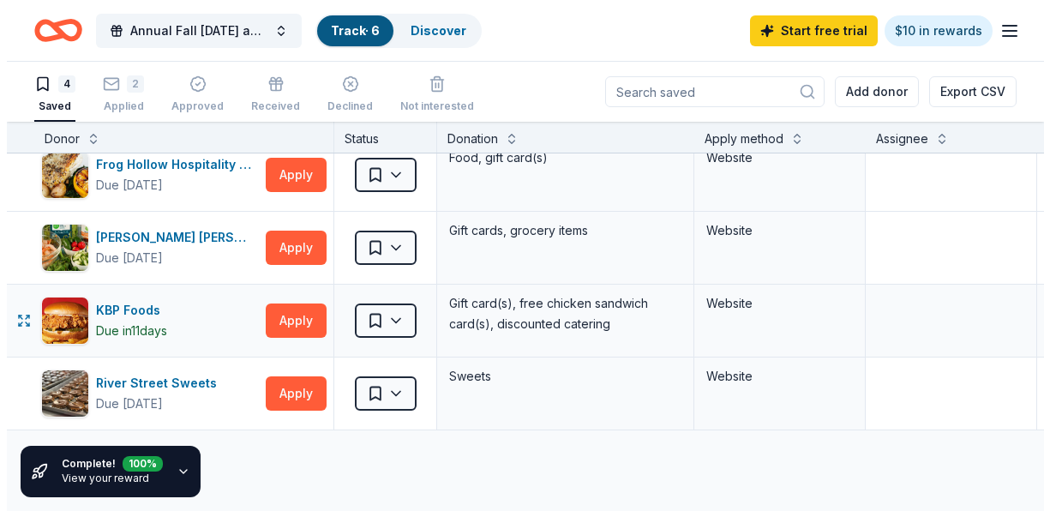
scroll to position [0, 0]
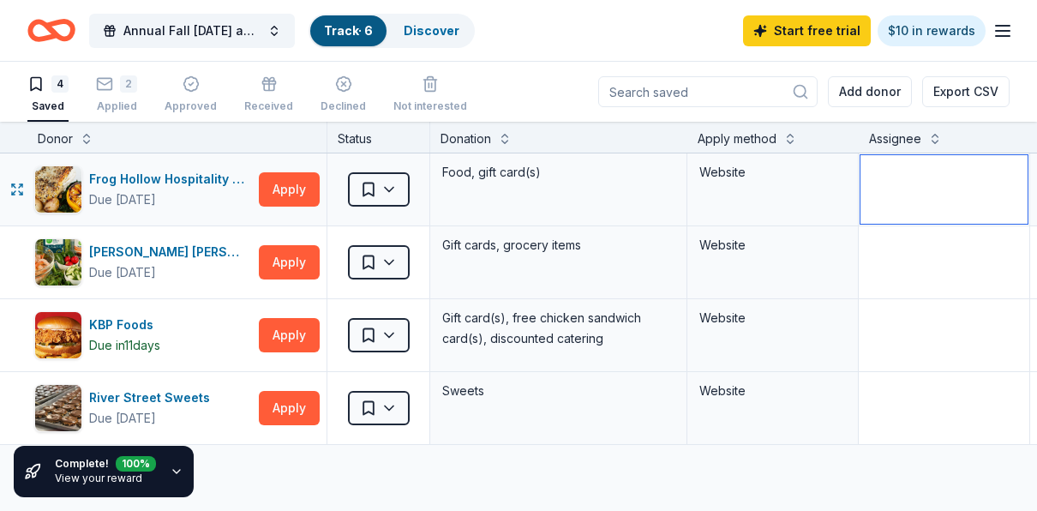
drag, startPoint x: 1022, startPoint y: 178, endPoint x: 1022, endPoint y: 164, distance: 14.6
click at [1022, 164] on textarea at bounding box center [943, 189] width 167 height 69
click at [299, 183] on button "Apply" at bounding box center [289, 189] width 61 height 34
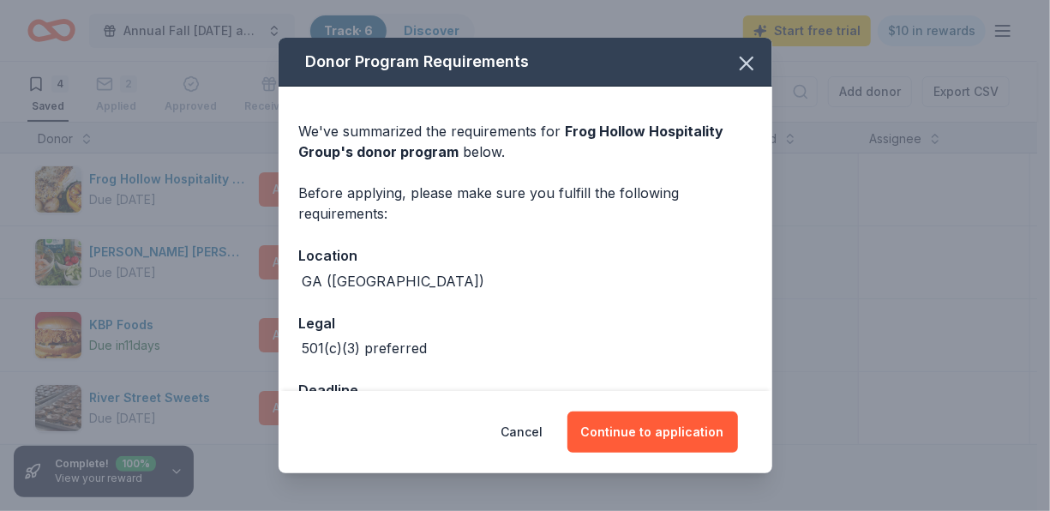
scroll to position [58, 0]
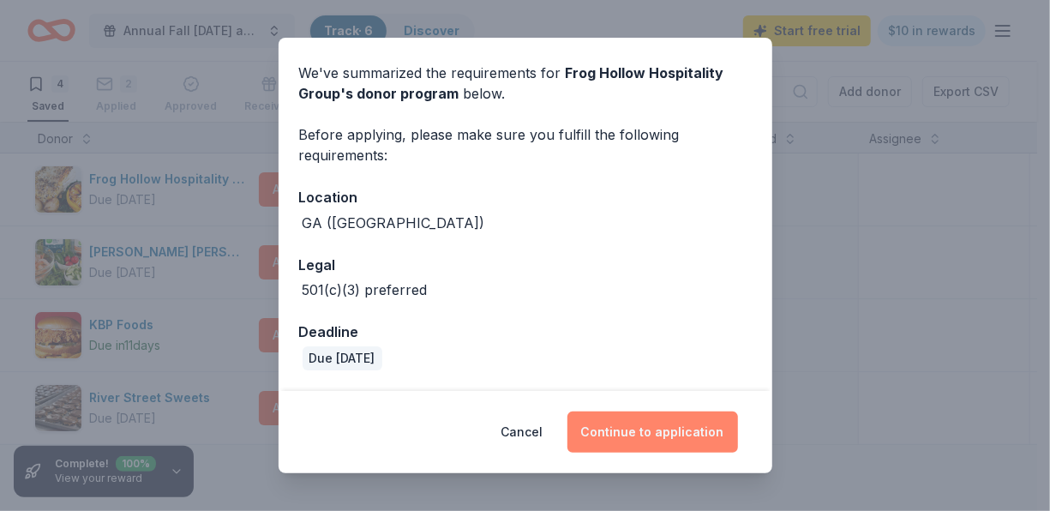
click at [678, 428] on button "Continue to application" at bounding box center [652, 431] width 170 height 41
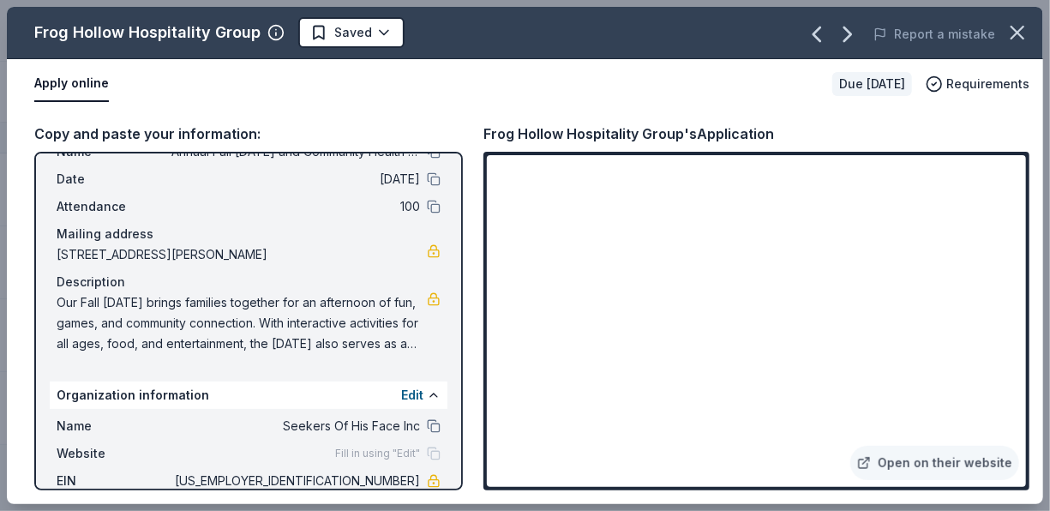
scroll to position [131, 0]
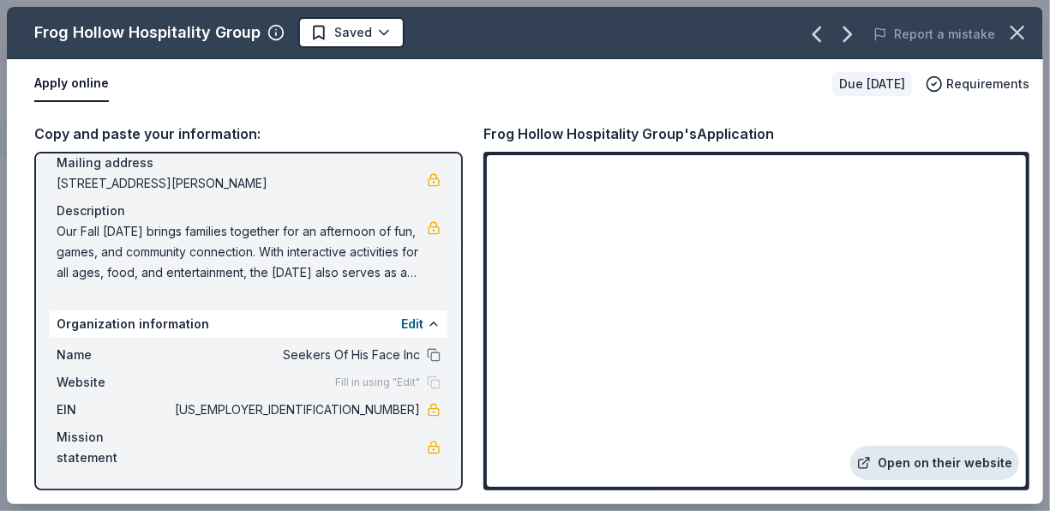
click at [919, 455] on link "Open on their website" at bounding box center [934, 463] width 169 height 34
click at [369, 30] on html "Annual Fall Carnival and Community Health Fair Track · 6 Discover Start free tr…" at bounding box center [525, 255] width 1050 height 511
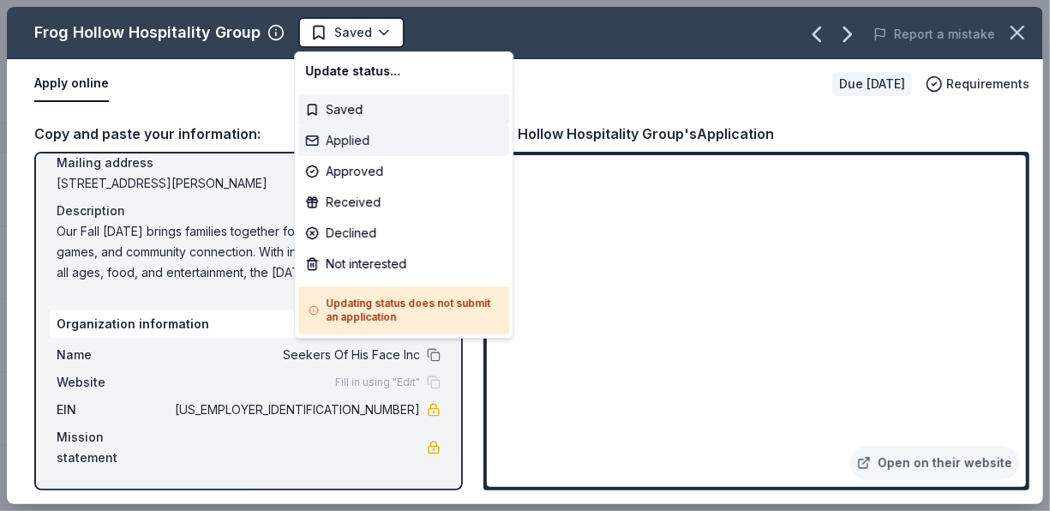
click at [356, 144] on div "Applied" at bounding box center [403, 140] width 211 height 31
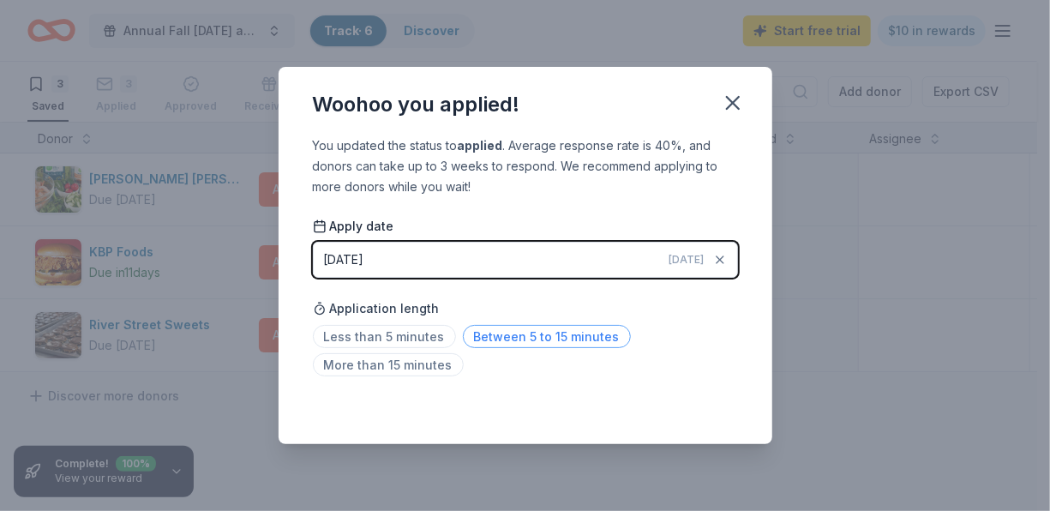
click at [470, 333] on span "Between 5 to 15 minutes" at bounding box center [547, 336] width 168 height 23
click at [729, 99] on icon "button" at bounding box center [733, 103] width 12 height 12
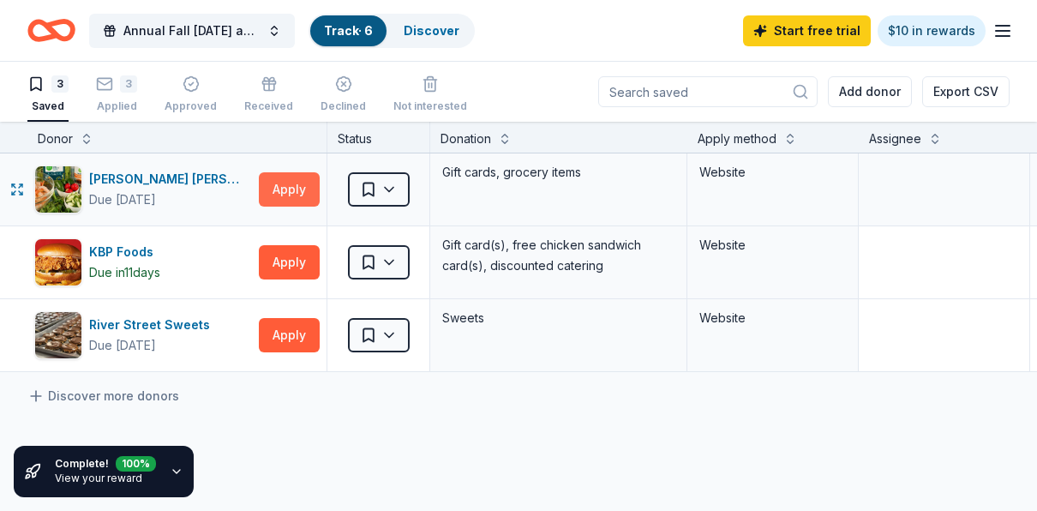
click at [277, 192] on button "Apply" at bounding box center [289, 189] width 61 height 34
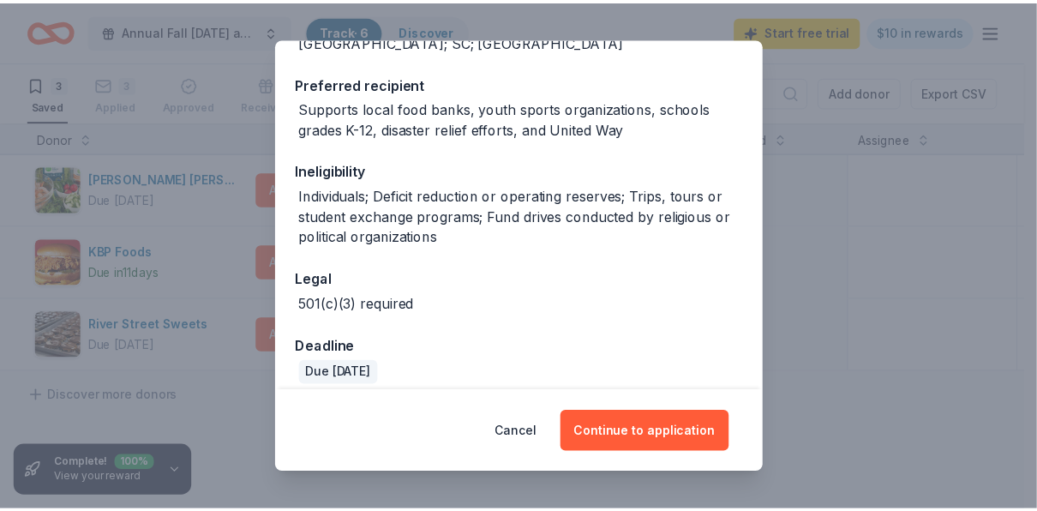
scroll to position [321, 0]
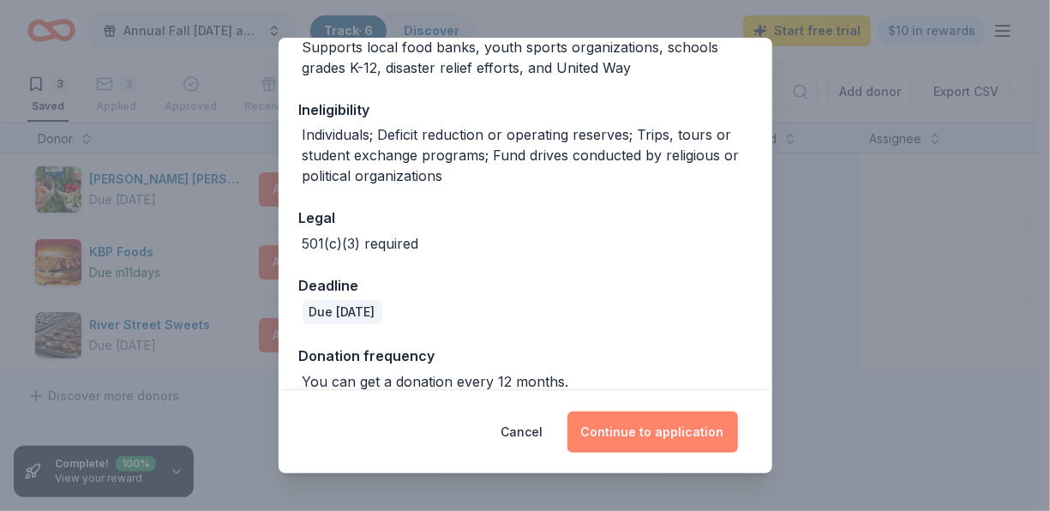
click at [656, 425] on button "Continue to application" at bounding box center [652, 431] width 170 height 41
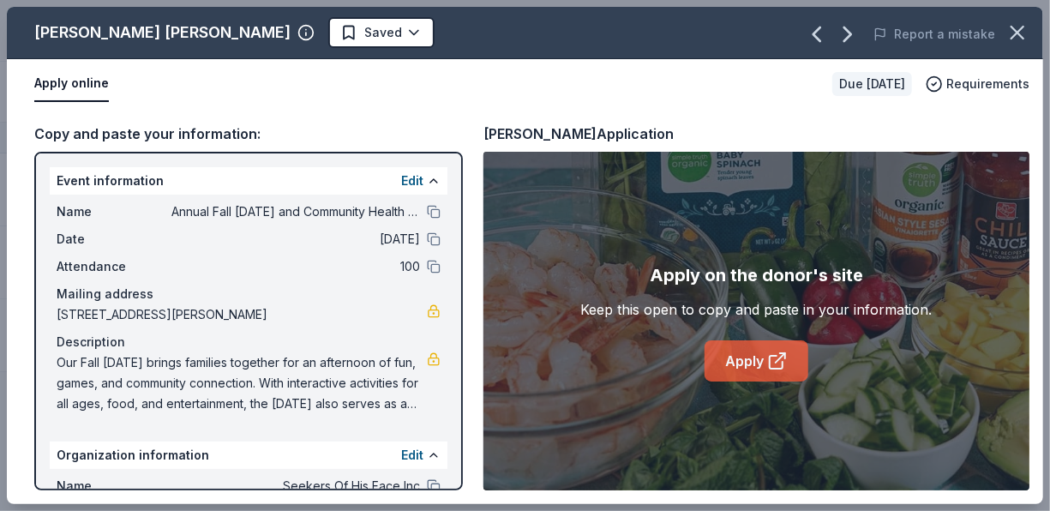
click at [772, 356] on icon at bounding box center [775, 362] width 13 height 13
drag, startPoint x: 4, startPoint y: 56, endPoint x: 544, endPoint y: 51, distance: 539.8
click at [462, 67] on div "Apply online Due in 23 days Requirements" at bounding box center [525, 84] width 1036 height 50
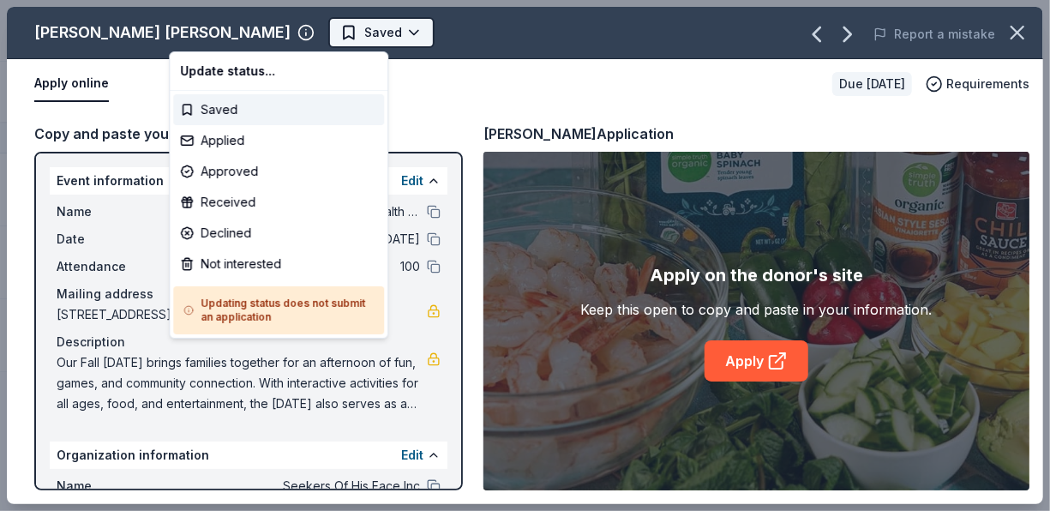
click at [235, 24] on html "Annual Fall Carnival and Community Health Fair Track · 6 Discover Start free tr…" at bounding box center [525, 255] width 1050 height 511
click at [240, 139] on div "Applied" at bounding box center [278, 140] width 211 height 31
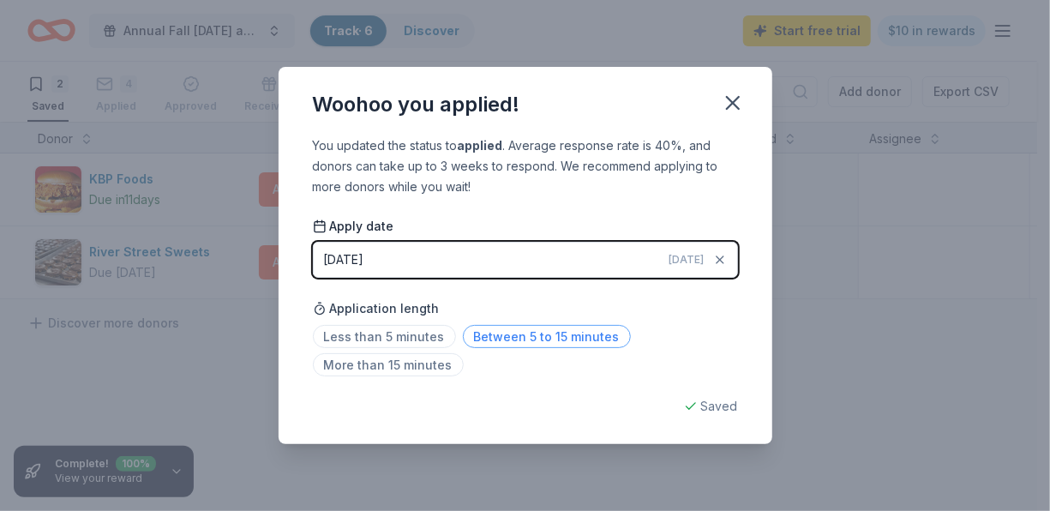
click at [555, 340] on span "Between 5 to 15 minutes" at bounding box center [547, 336] width 168 height 23
click at [707, 406] on div "Saved" at bounding box center [525, 406] width 425 height 21
click at [733, 113] on icon "button" at bounding box center [733, 103] width 24 height 24
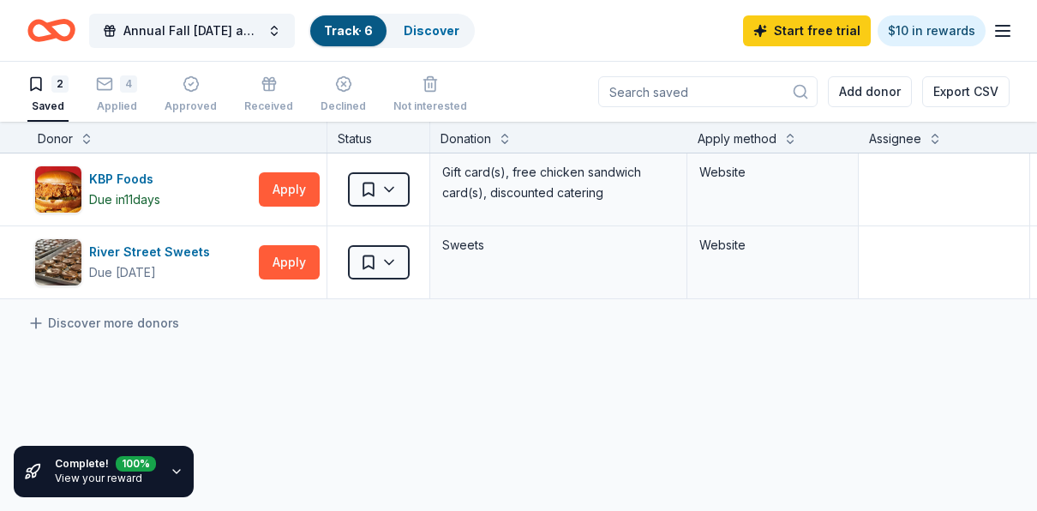
click at [1001, 27] on icon "button" at bounding box center [1002, 31] width 21 height 21
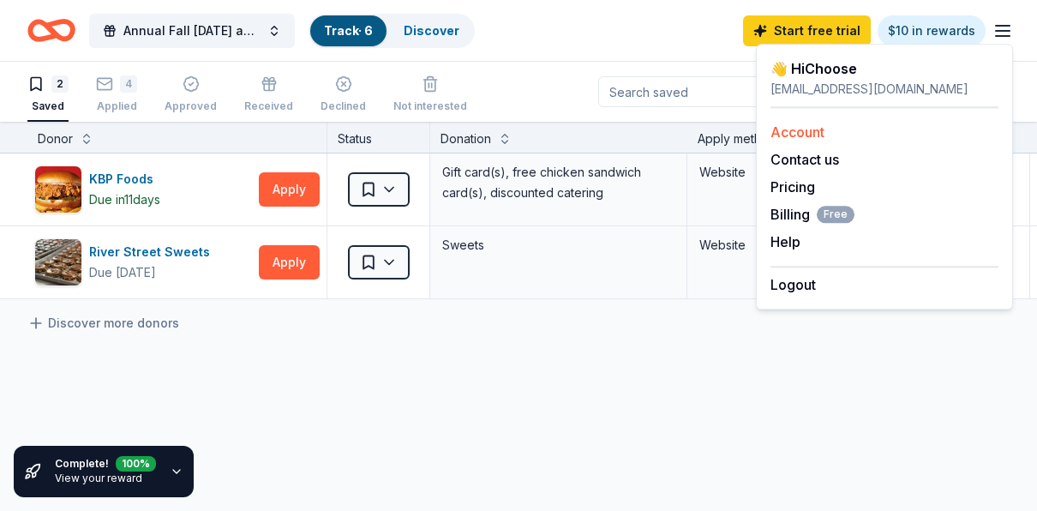
click at [776, 129] on link "Account" at bounding box center [797, 131] width 54 height 17
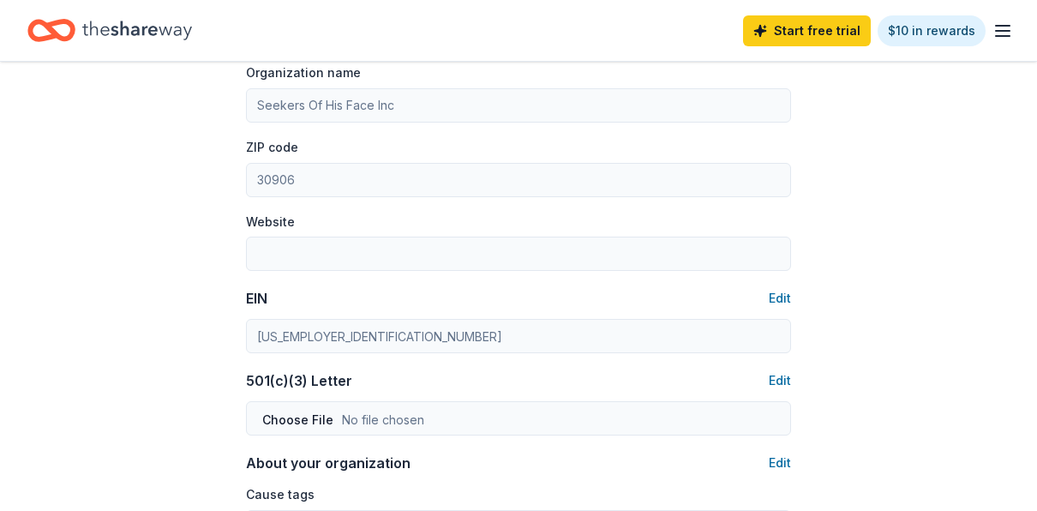
scroll to position [600, 0]
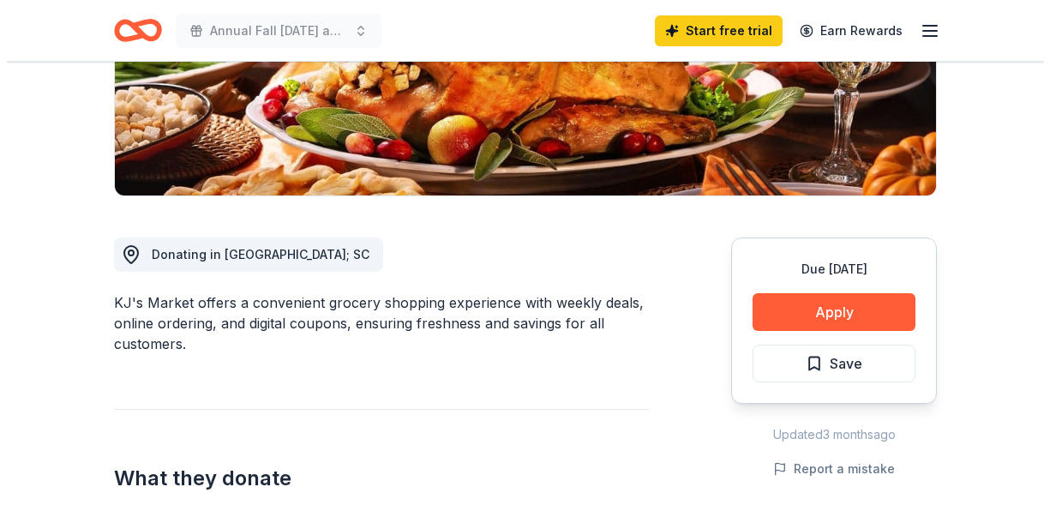
scroll to position [343, 0]
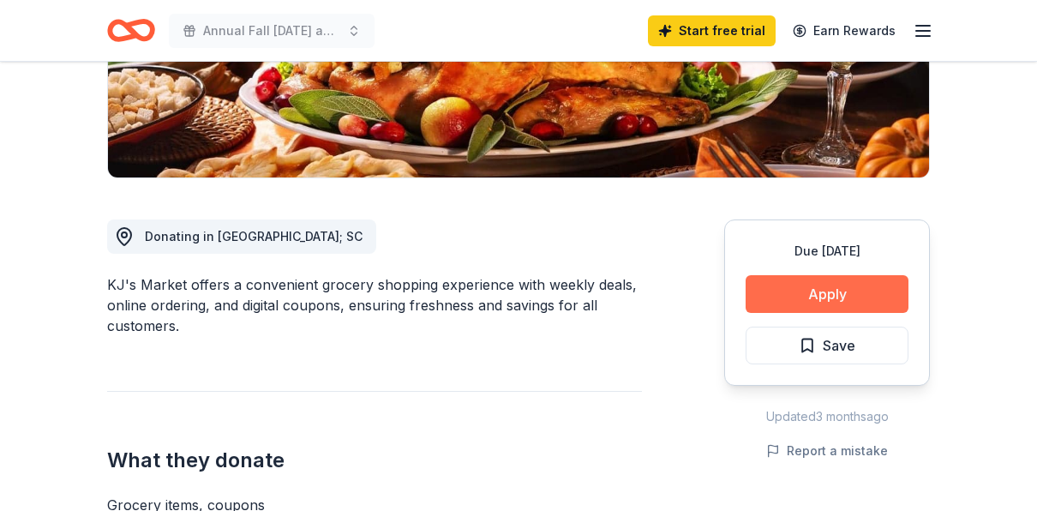
click at [890, 284] on button "Apply" at bounding box center [826, 294] width 163 height 38
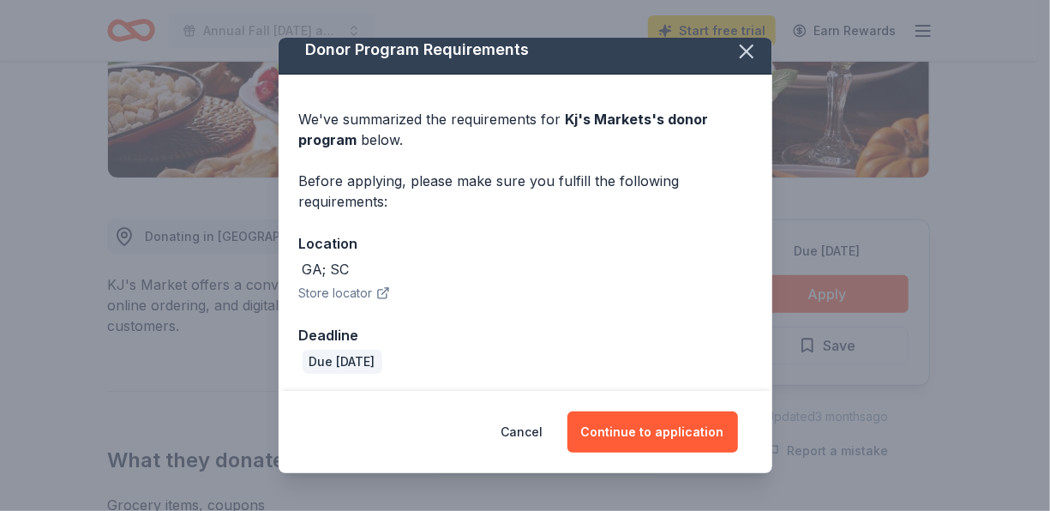
scroll to position [15, 0]
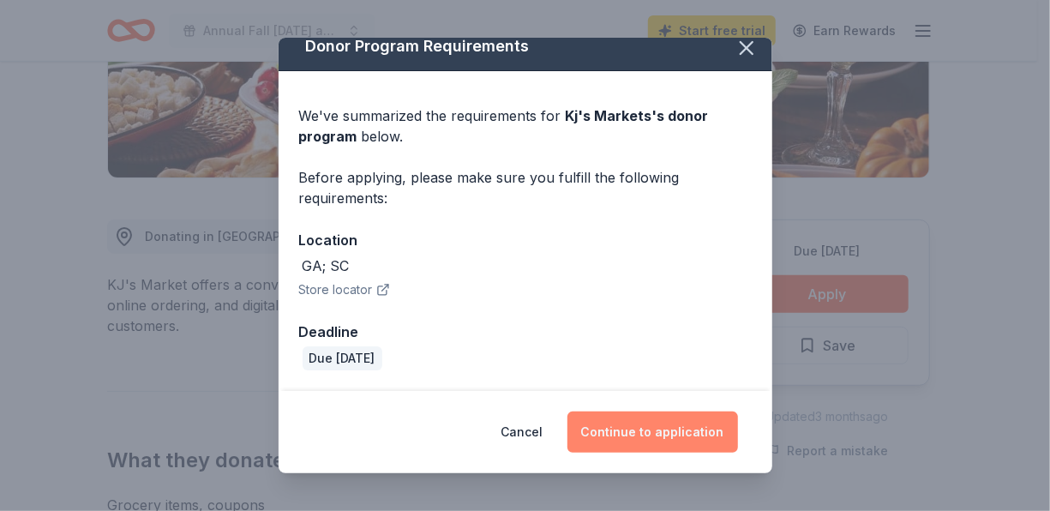
click at [674, 434] on button "Continue to application" at bounding box center [652, 431] width 170 height 41
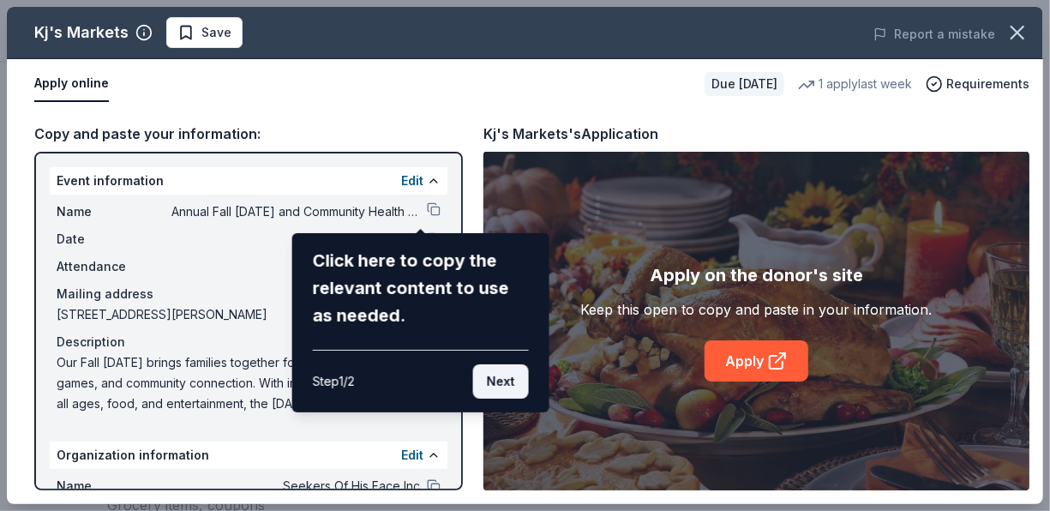
click at [508, 377] on button "Next" at bounding box center [501, 381] width 56 height 34
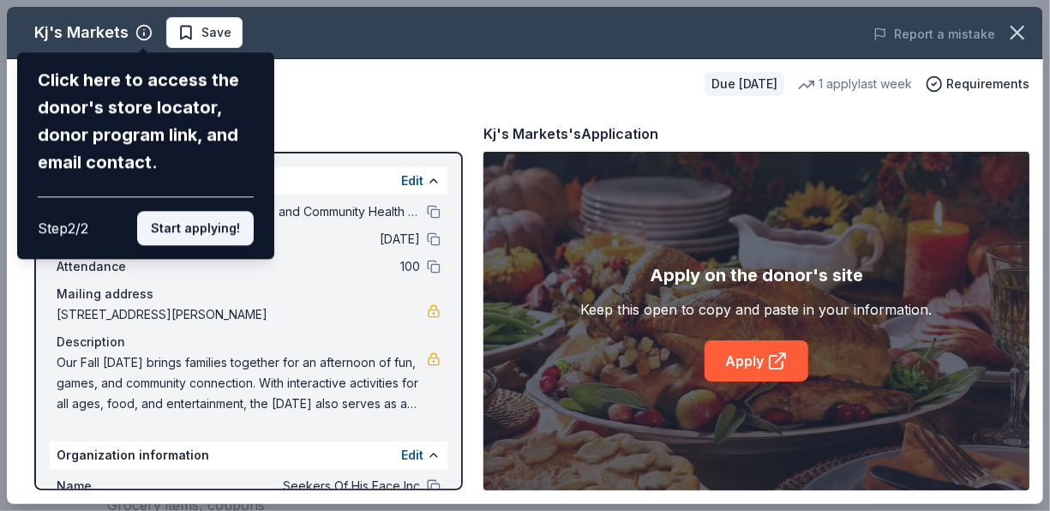
click at [205, 233] on button "Start applying!" at bounding box center [195, 228] width 117 height 34
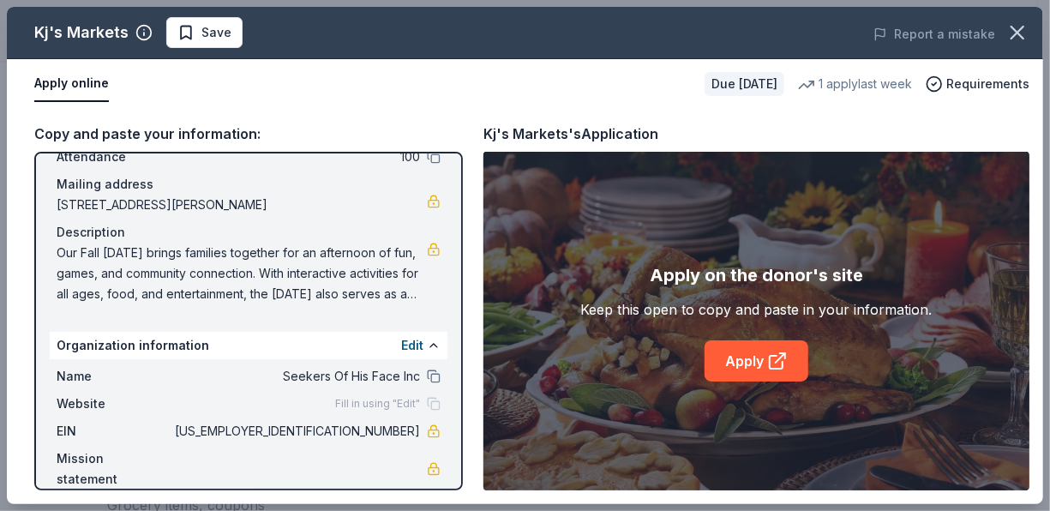
scroll to position [131, 0]
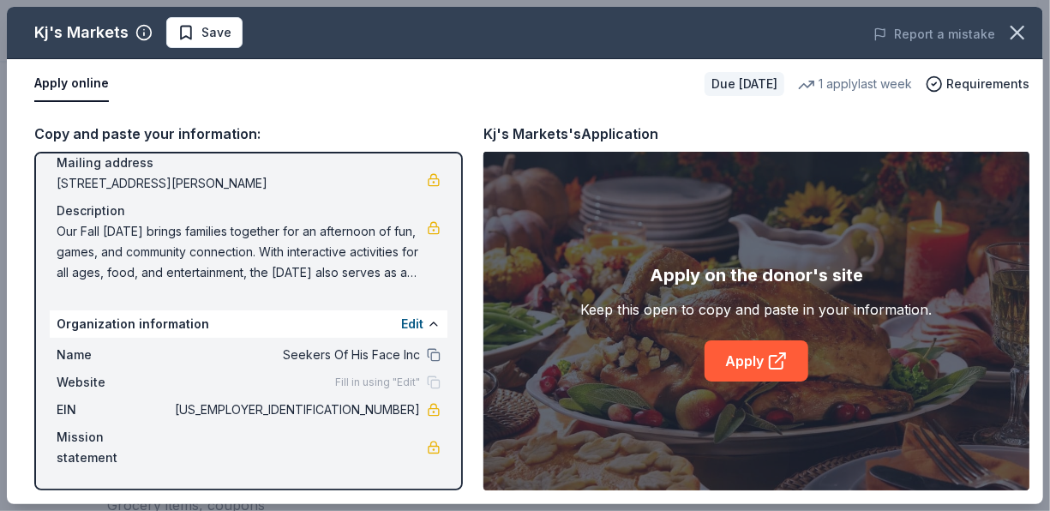
click at [117, 437] on span "Mission statement" at bounding box center [114, 447] width 115 height 41
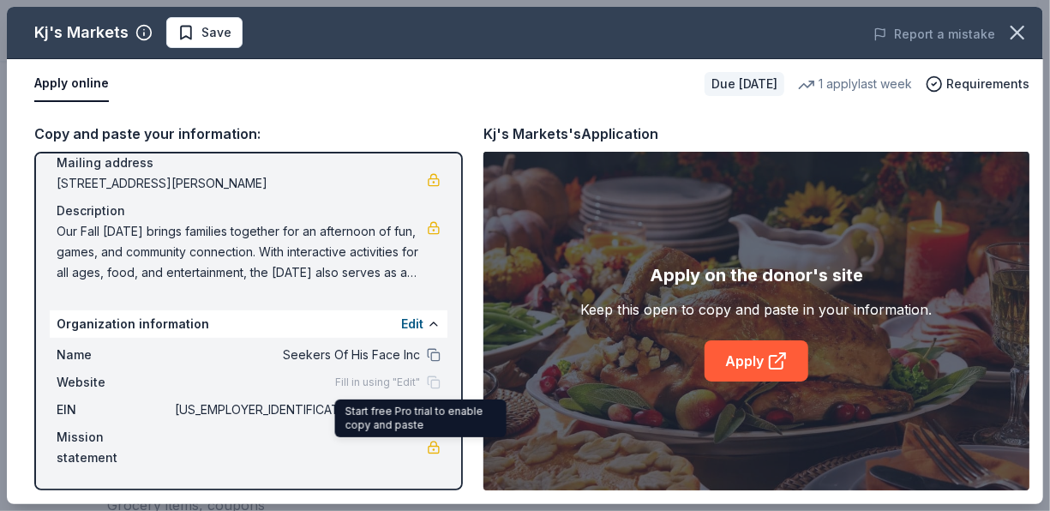
click at [424, 436] on div "Start free Pro trial to enable copy and paste Start free Pro trial to enable co…" at bounding box center [420, 418] width 171 height 38
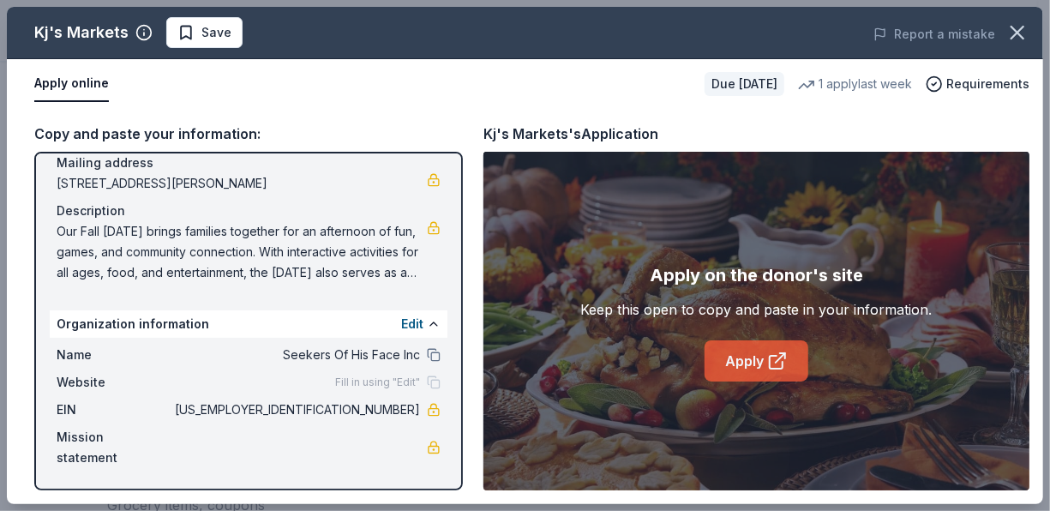
click at [772, 354] on icon at bounding box center [777, 360] width 21 height 21
